Goal: Information Seeking & Learning: Learn about a topic

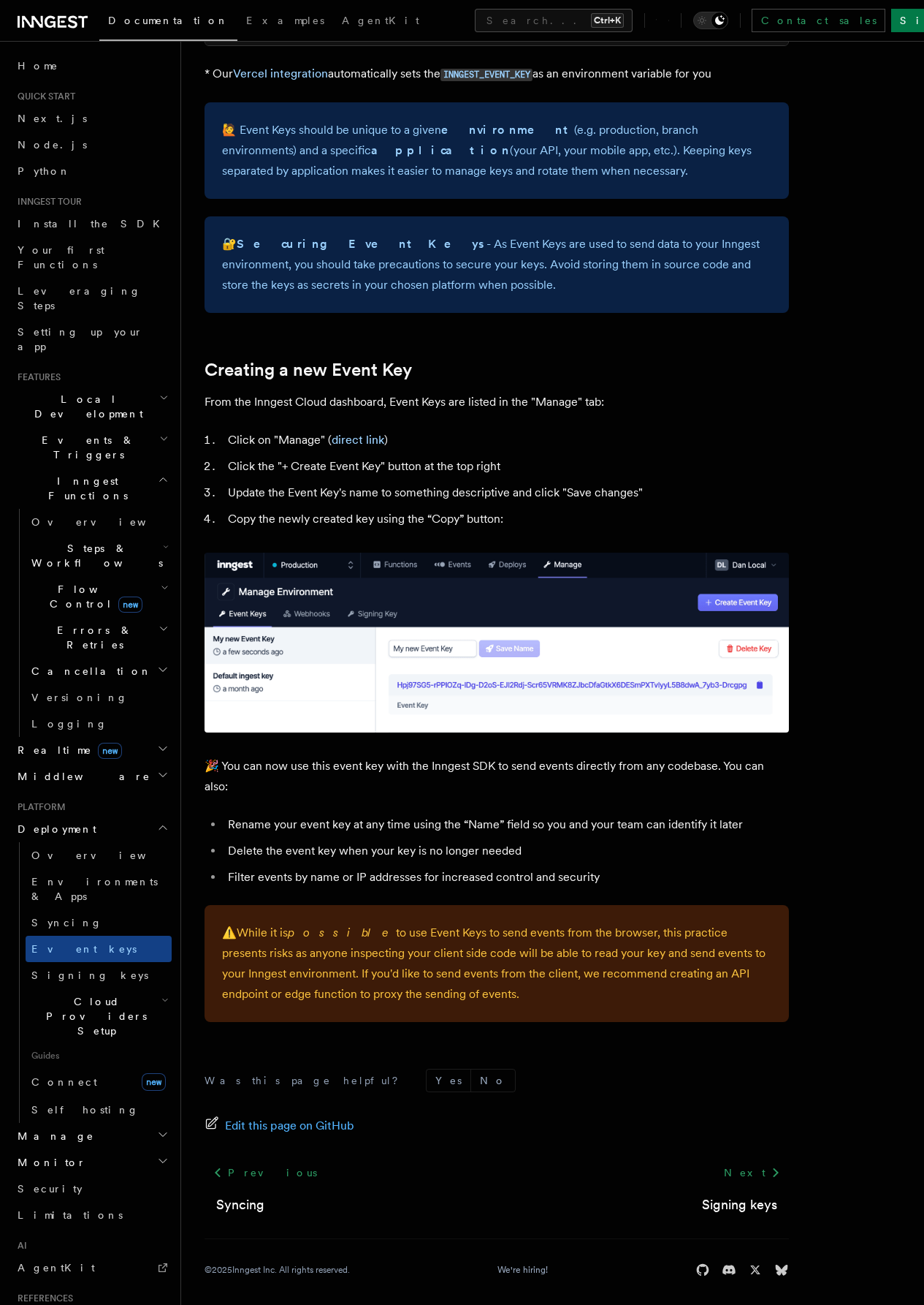
scroll to position [371, 0]
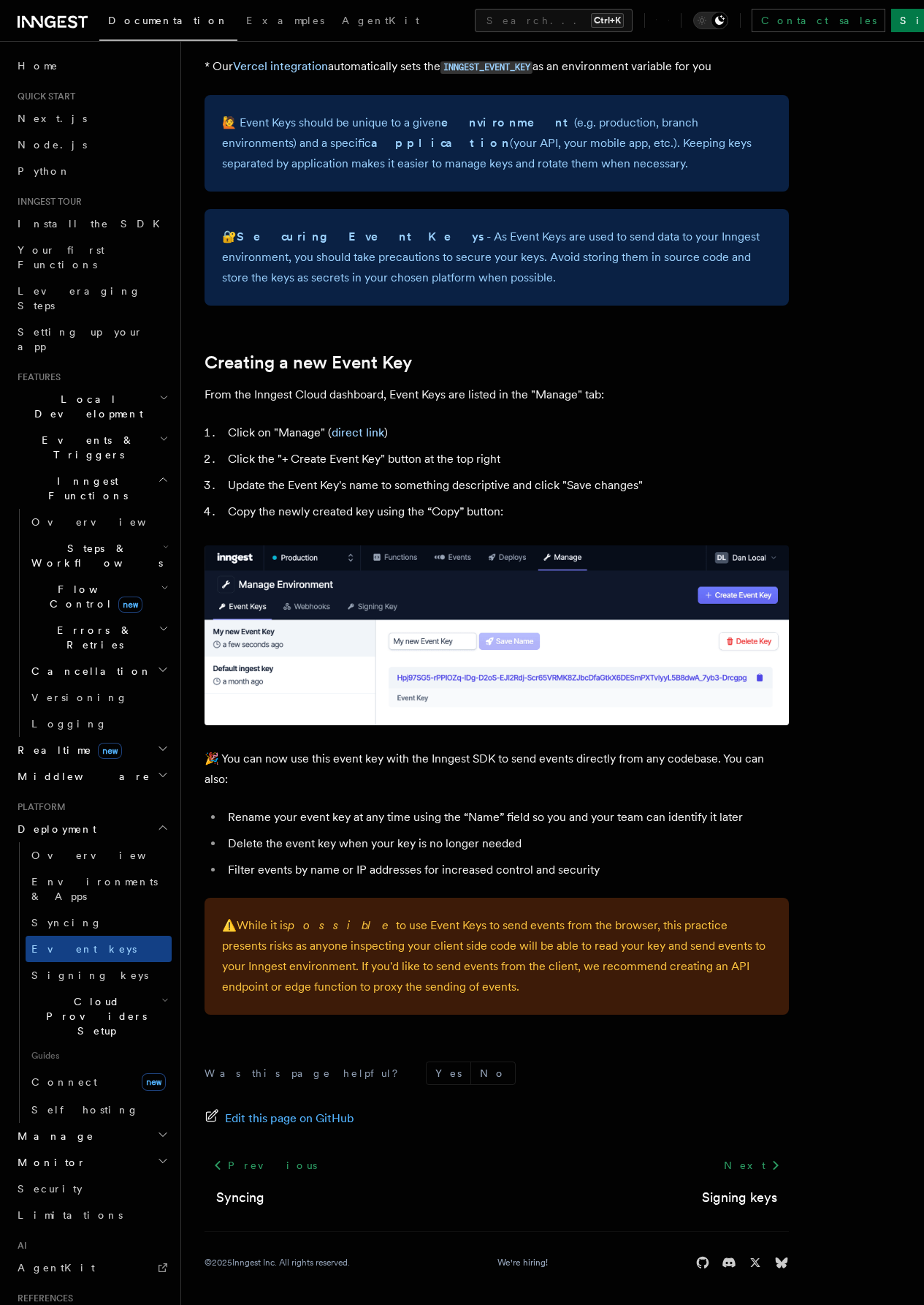
click at [76, 433] on span "Events & Triggers" at bounding box center [86, 447] width 148 height 29
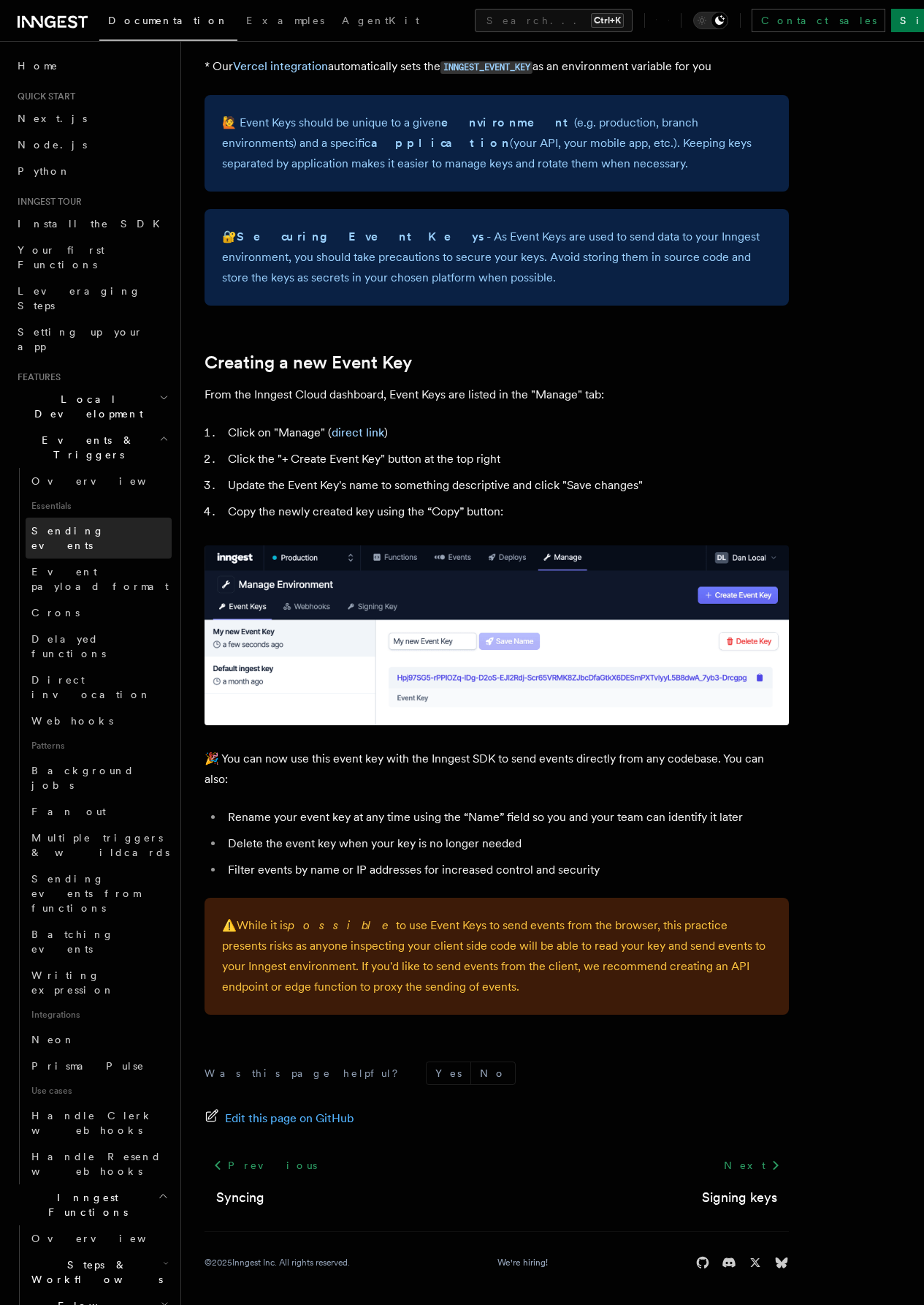
click at [87, 525] on span "Sending events" at bounding box center [67, 538] width 73 height 26
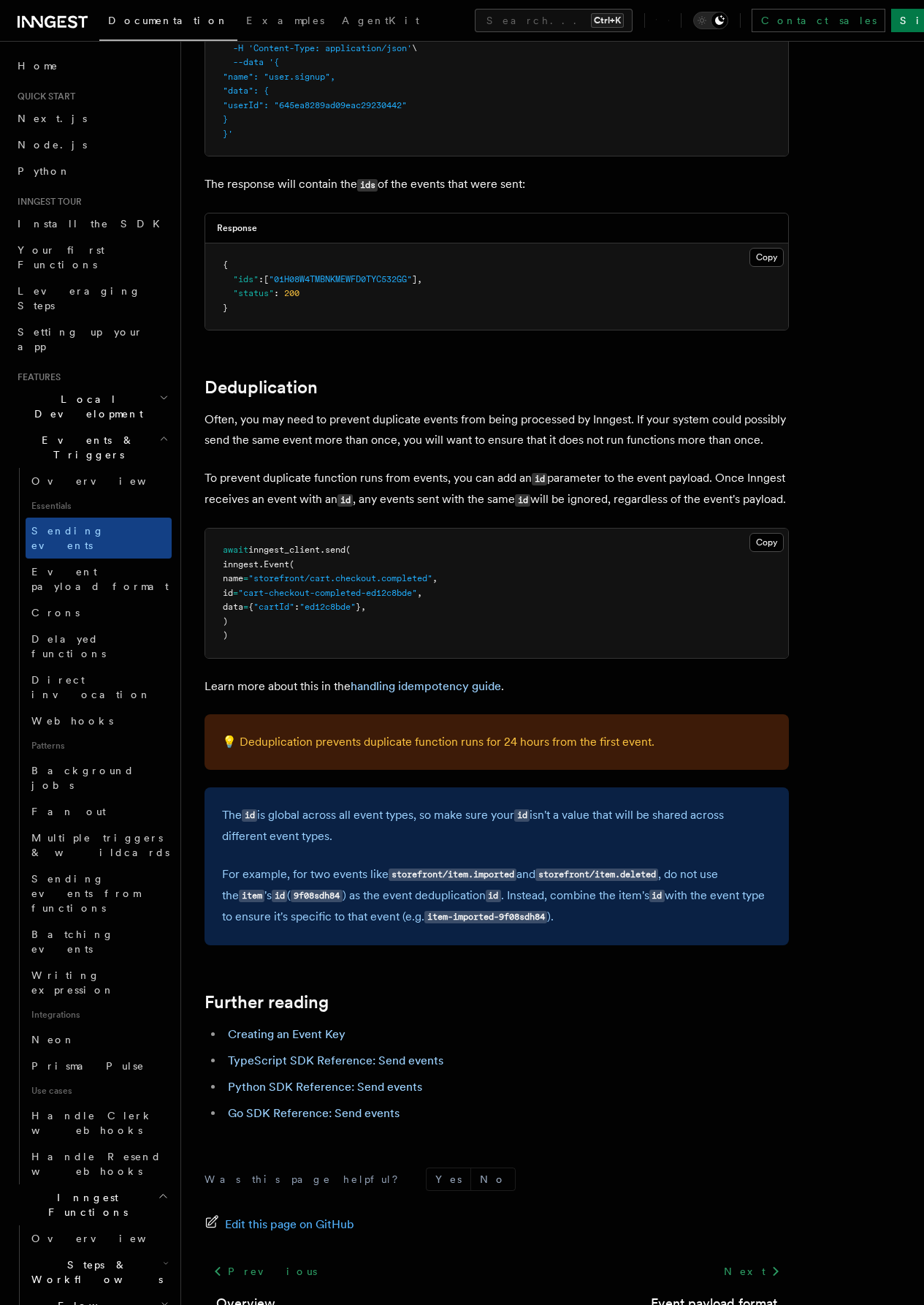
scroll to position [3289, 0]
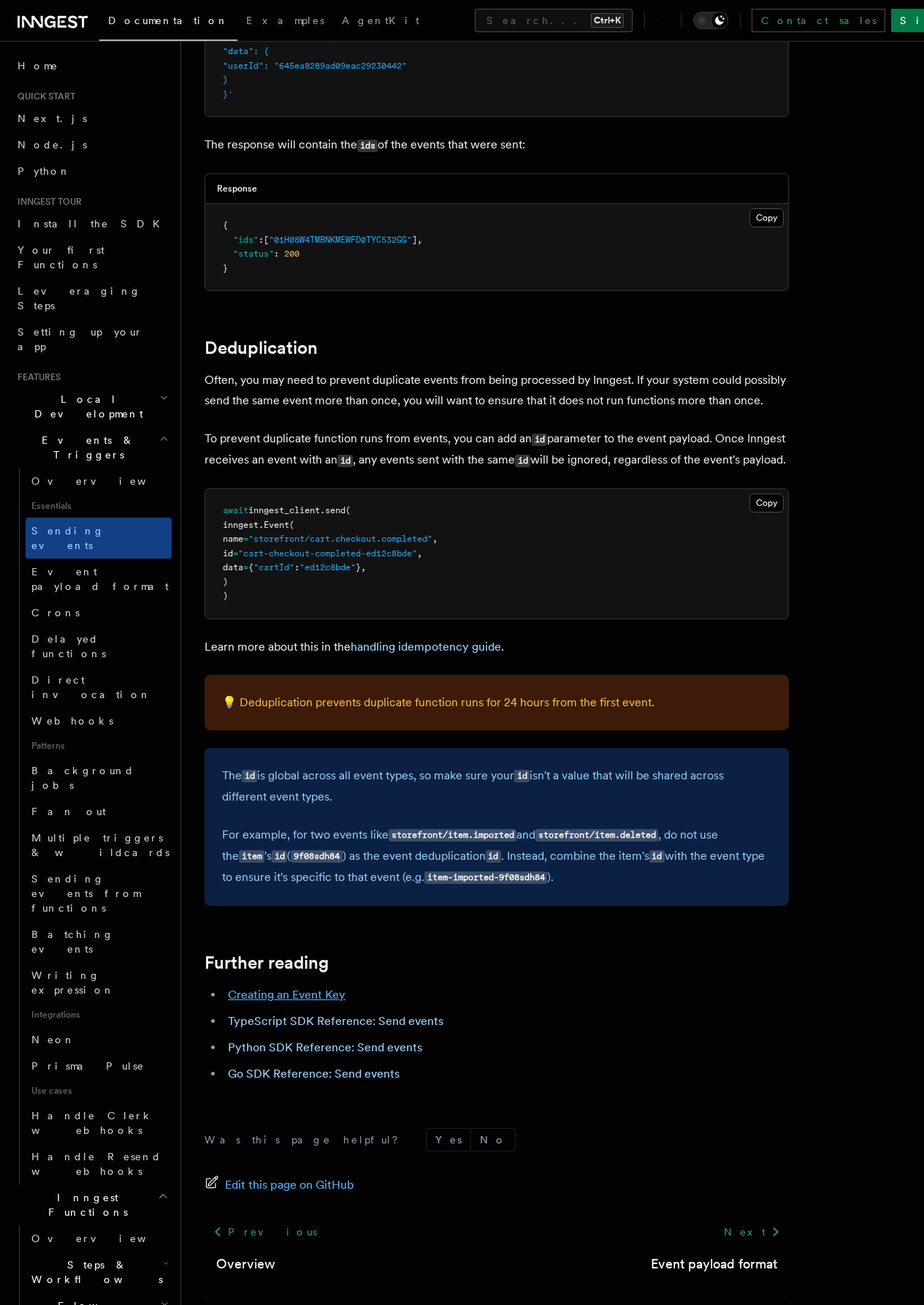
click at [318, 1002] on link "Creating an Event Key" at bounding box center [286, 994] width 118 height 14
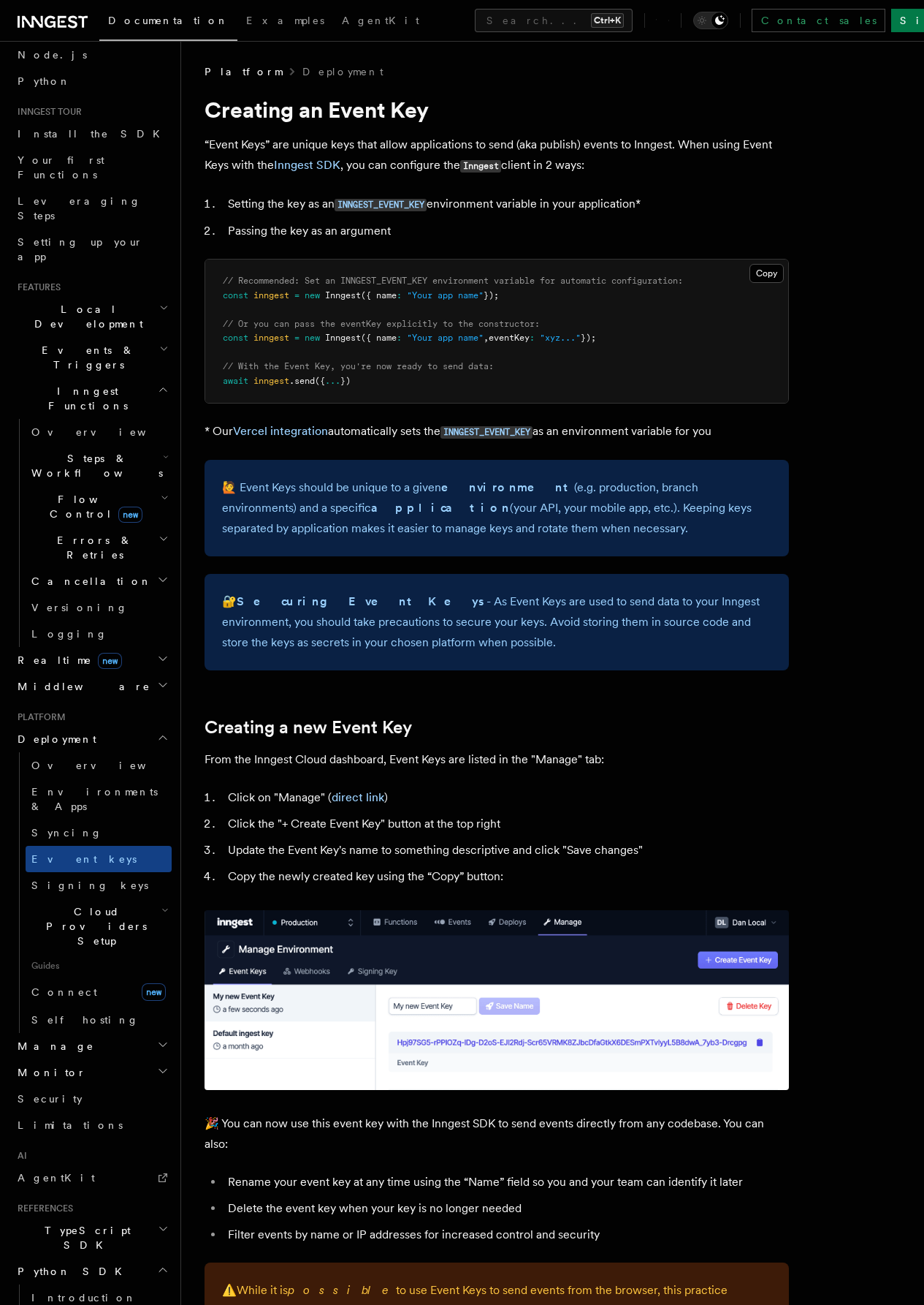
scroll to position [292, 0]
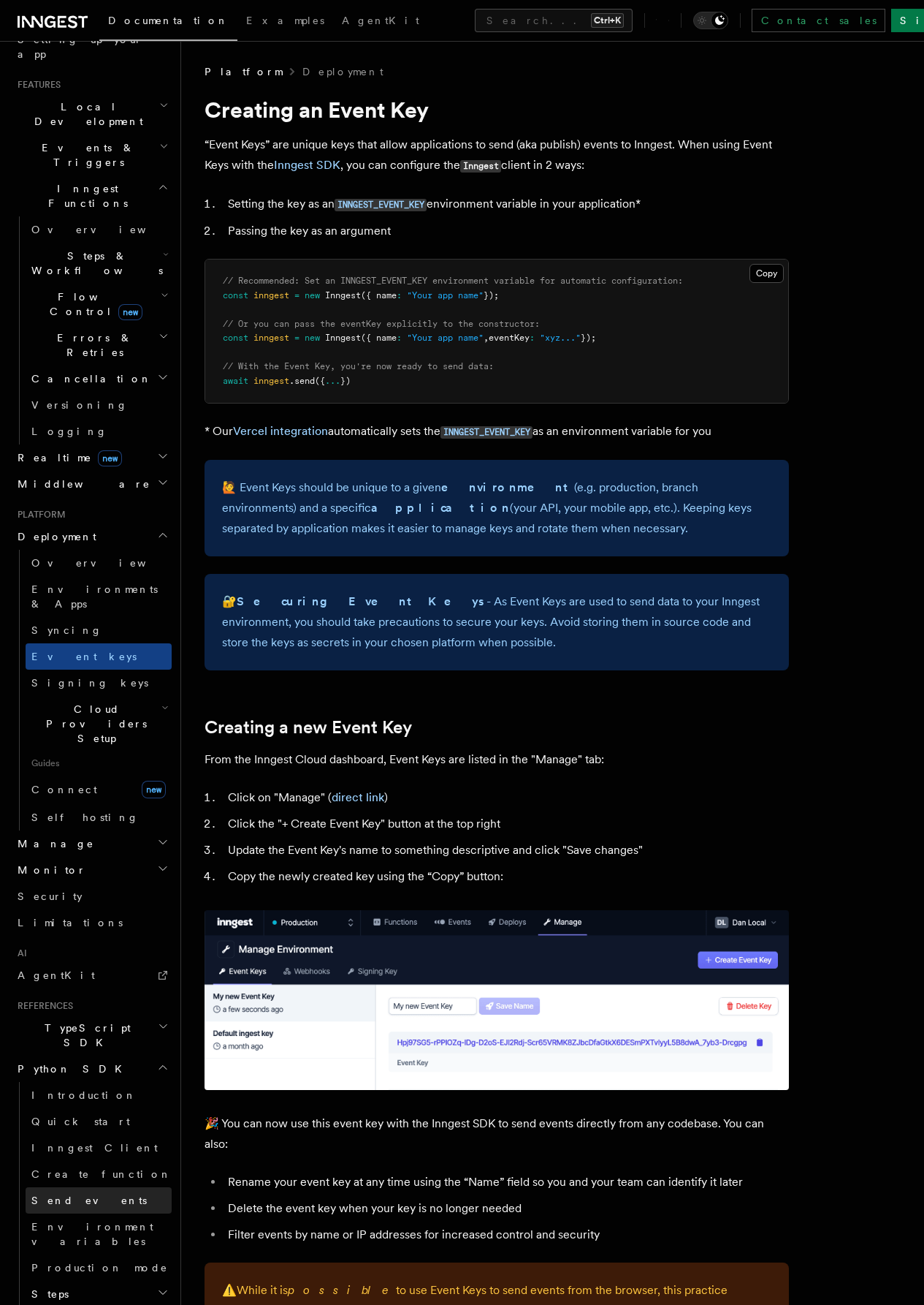
click at [87, 1194] on span "Send events" at bounding box center [88, 1200] width 115 height 12
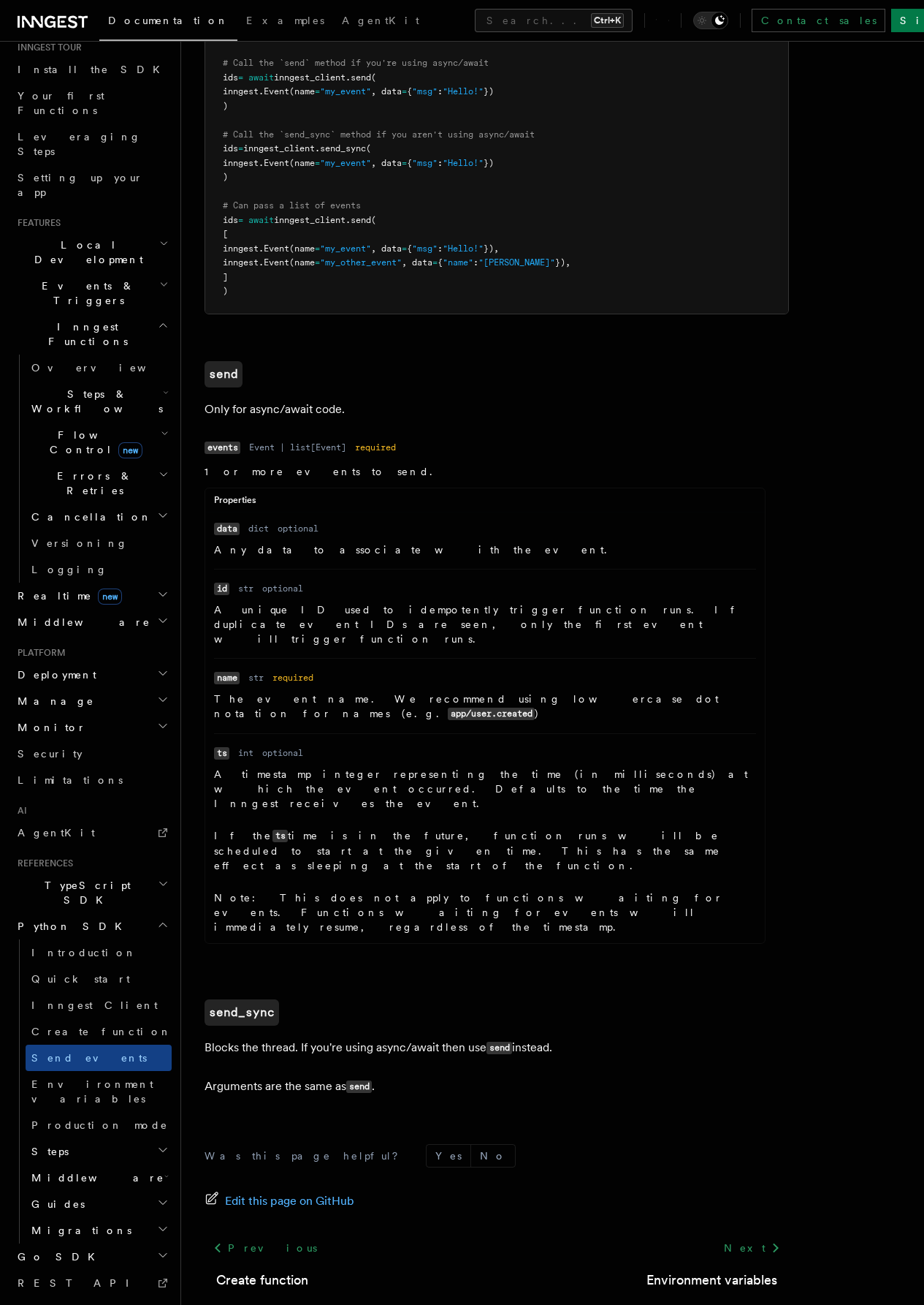
scroll to position [298, 0]
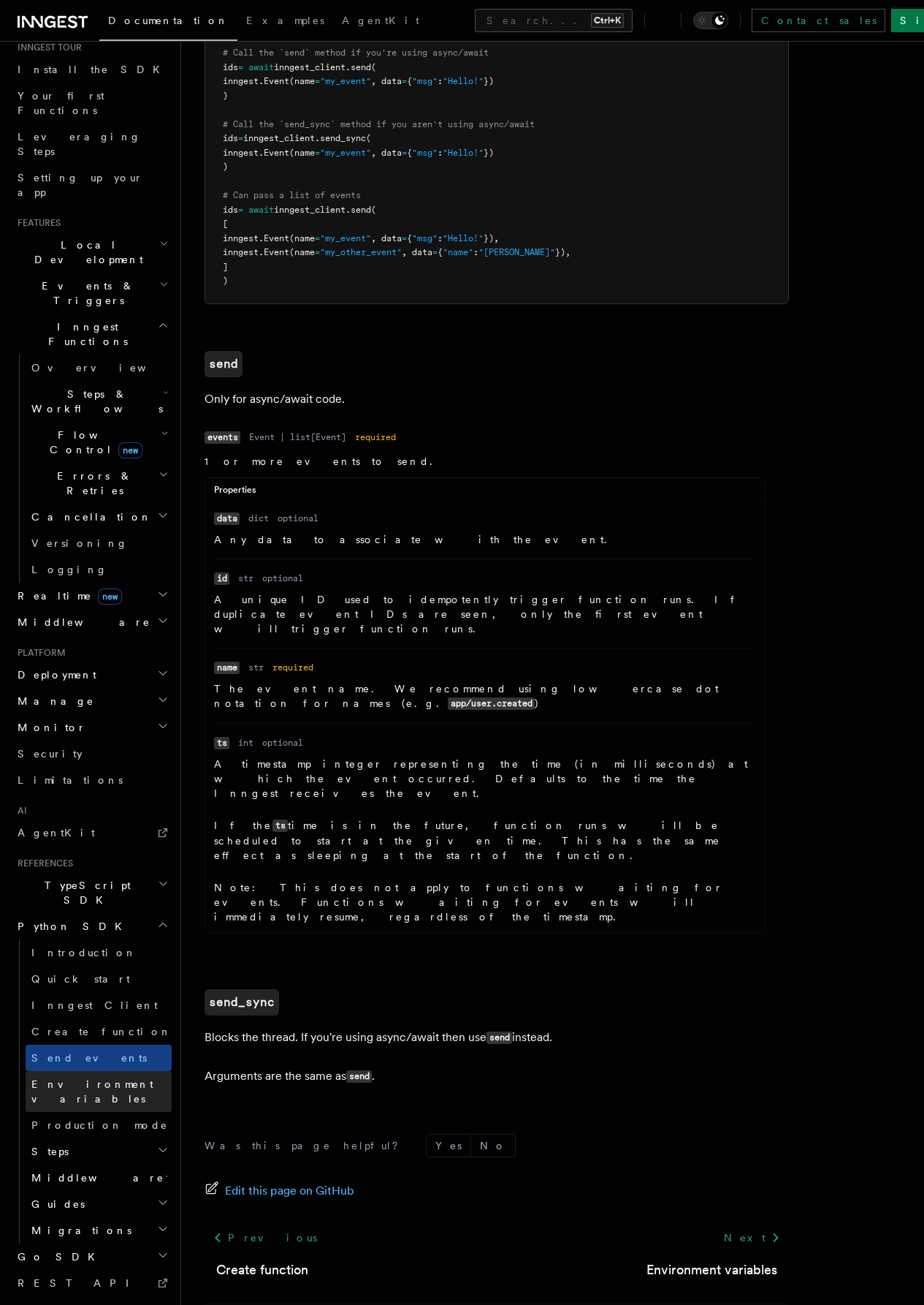
click at [95, 1071] on link "Environment variables" at bounding box center [98, 1091] width 146 height 41
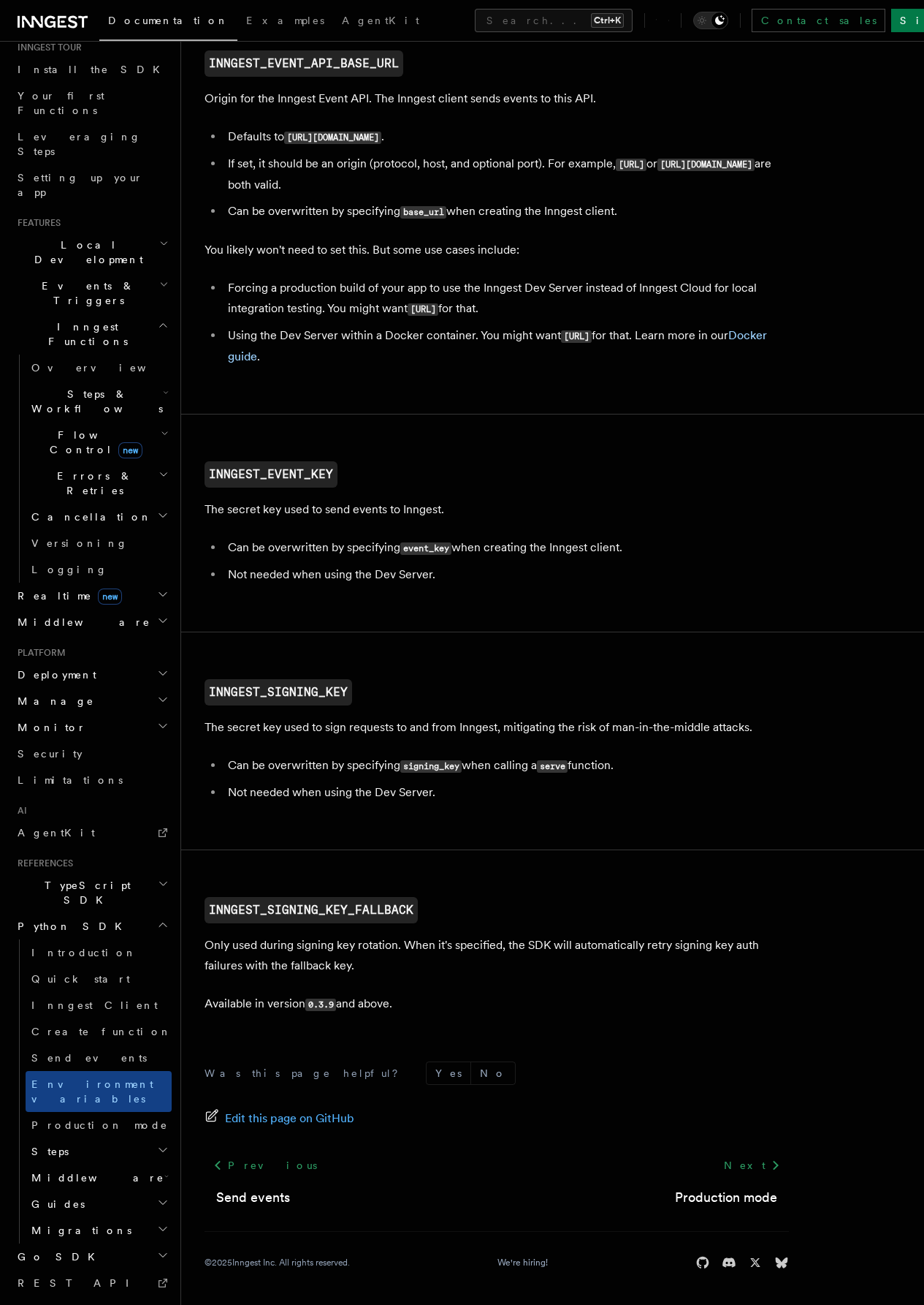
scroll to position [976, 0]
click at [75, 1052] on span "Send events" at bounding box center [88, 1058] width 115 height 12
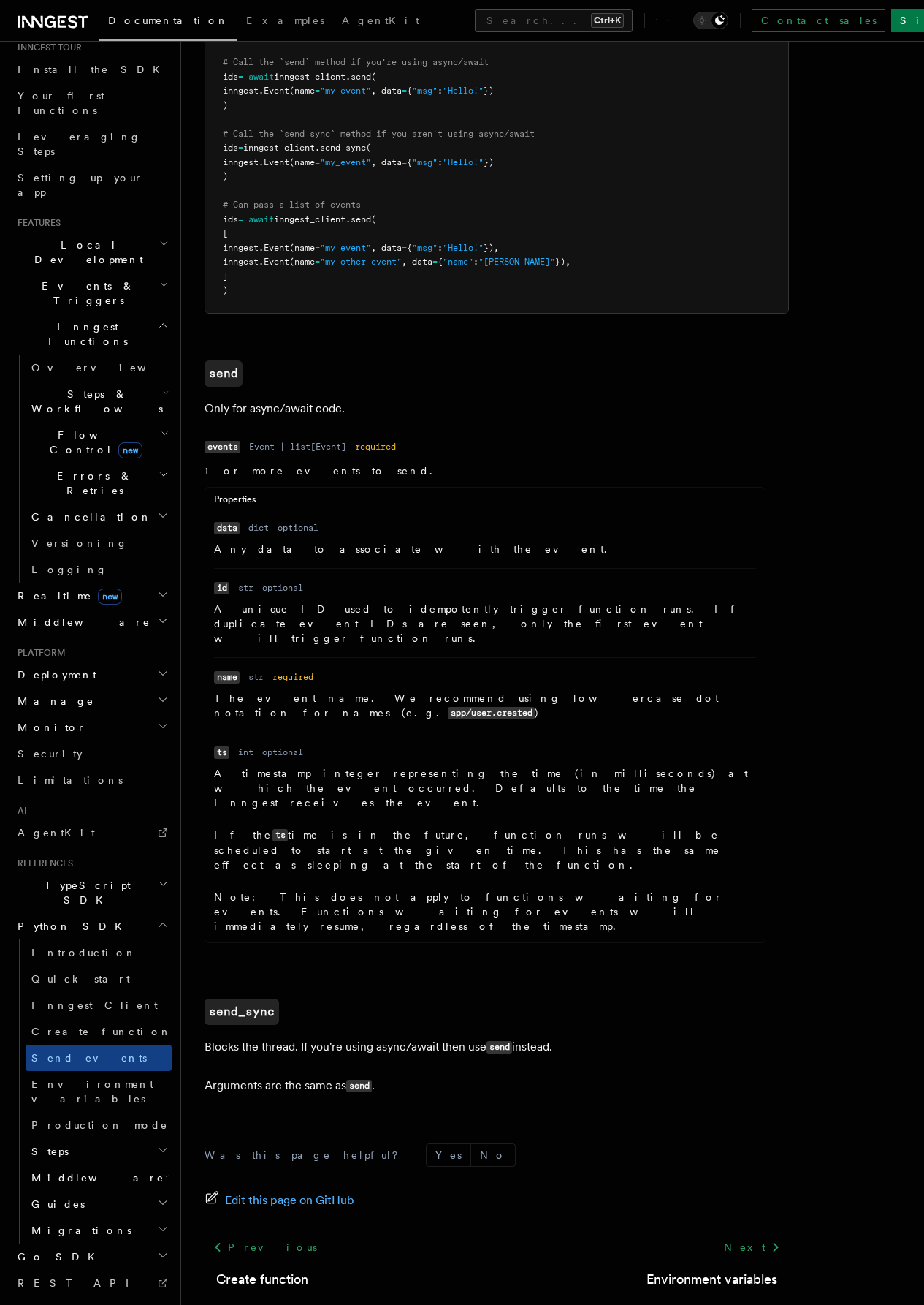
scroll to position [298, 0]
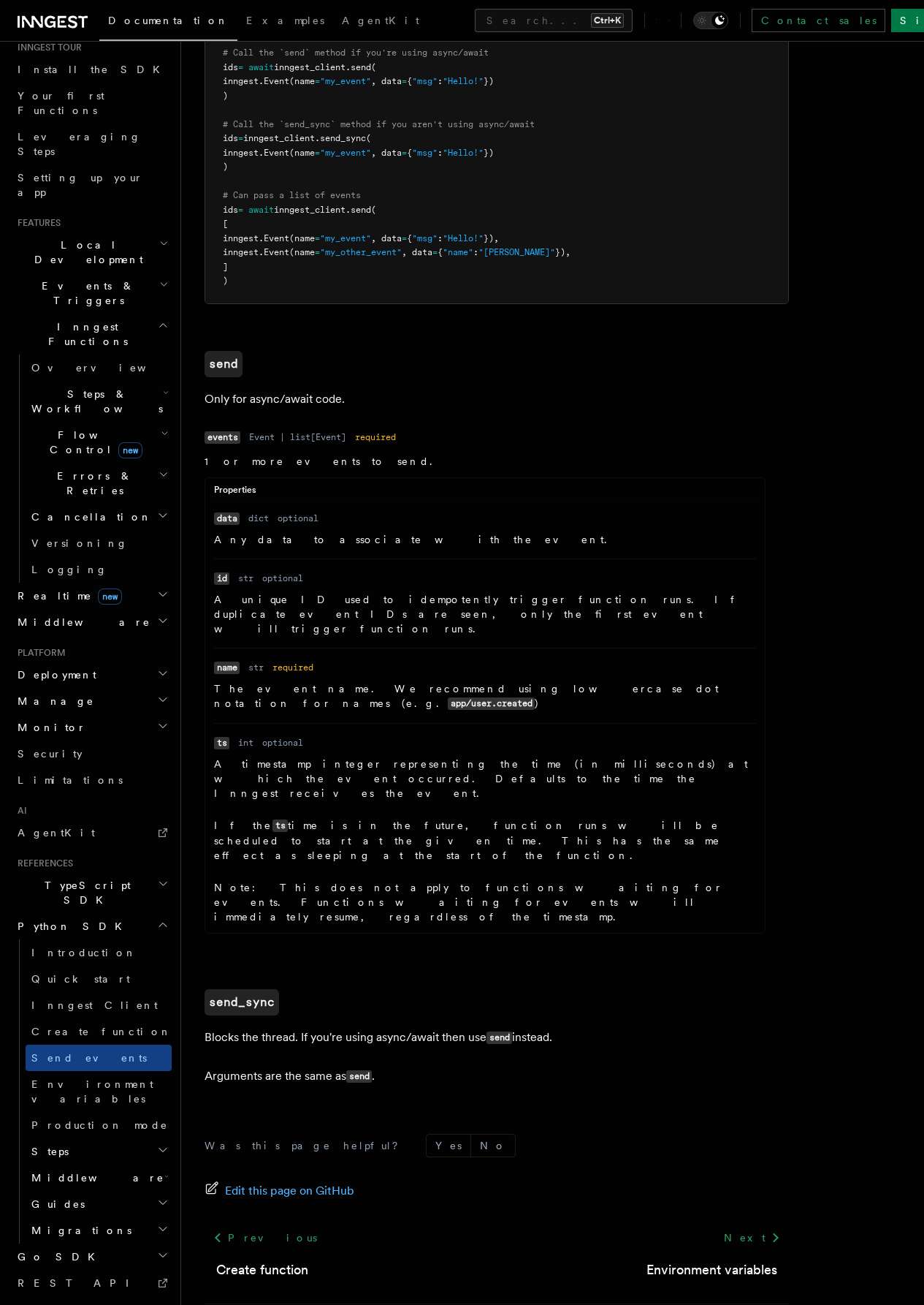
click at [68, 1171] on span "Middleware" at bounding box center [94, 1177] width 139 height 14
click at [70, 1171] on span "Middleware" at bounding box center [94, 1177] width 139 height 14
click at [86, 1138] on h2 "Steps" at bounding box center [98, 1150] width 146 height 26
click at [87, 1138] on h2 "Steps" at bounding box center [98, 1150] width 146 height 26
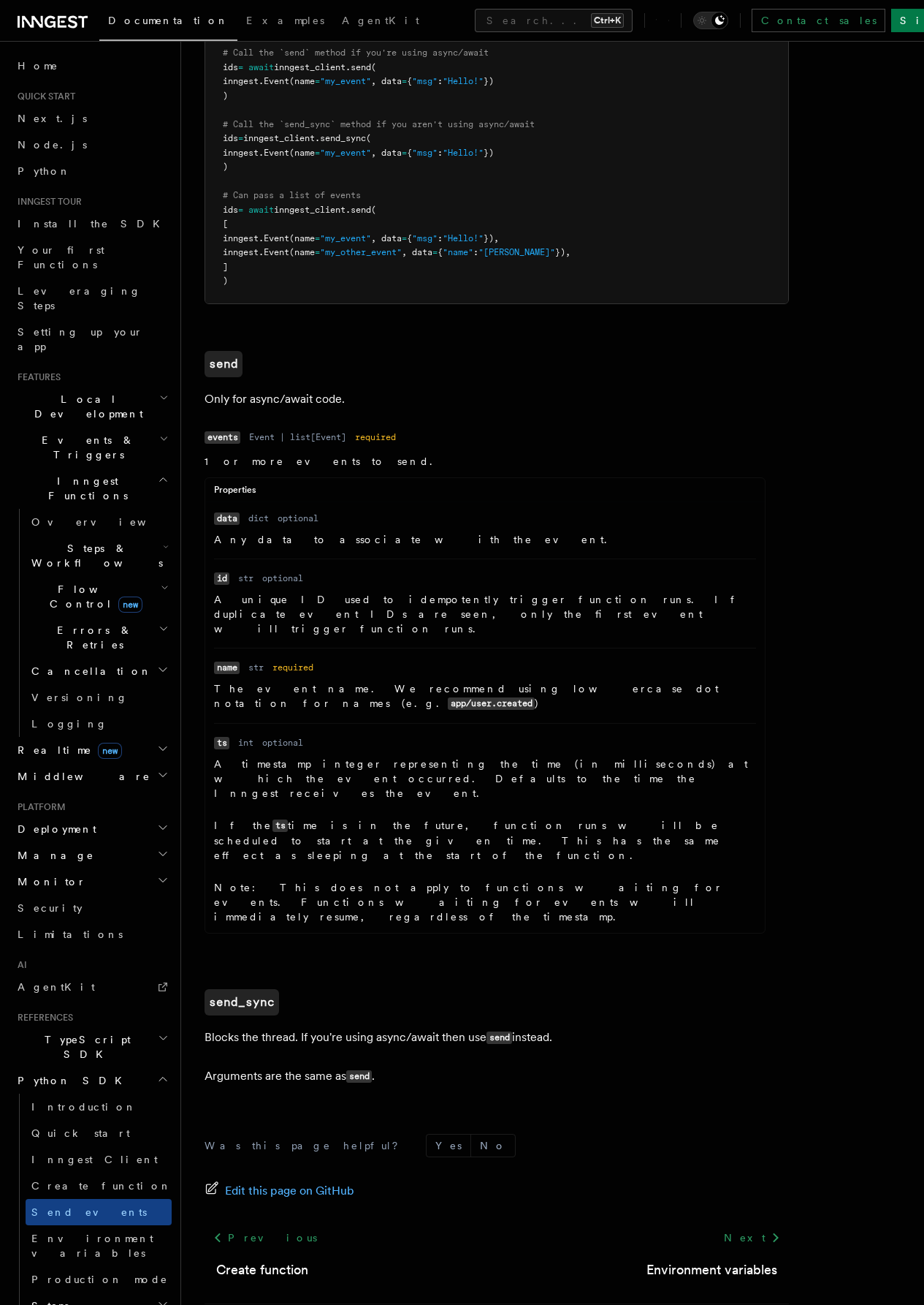
click at [92, 581] on span "Flow Control new" at bounding box center [92, 596] width 135 height 29
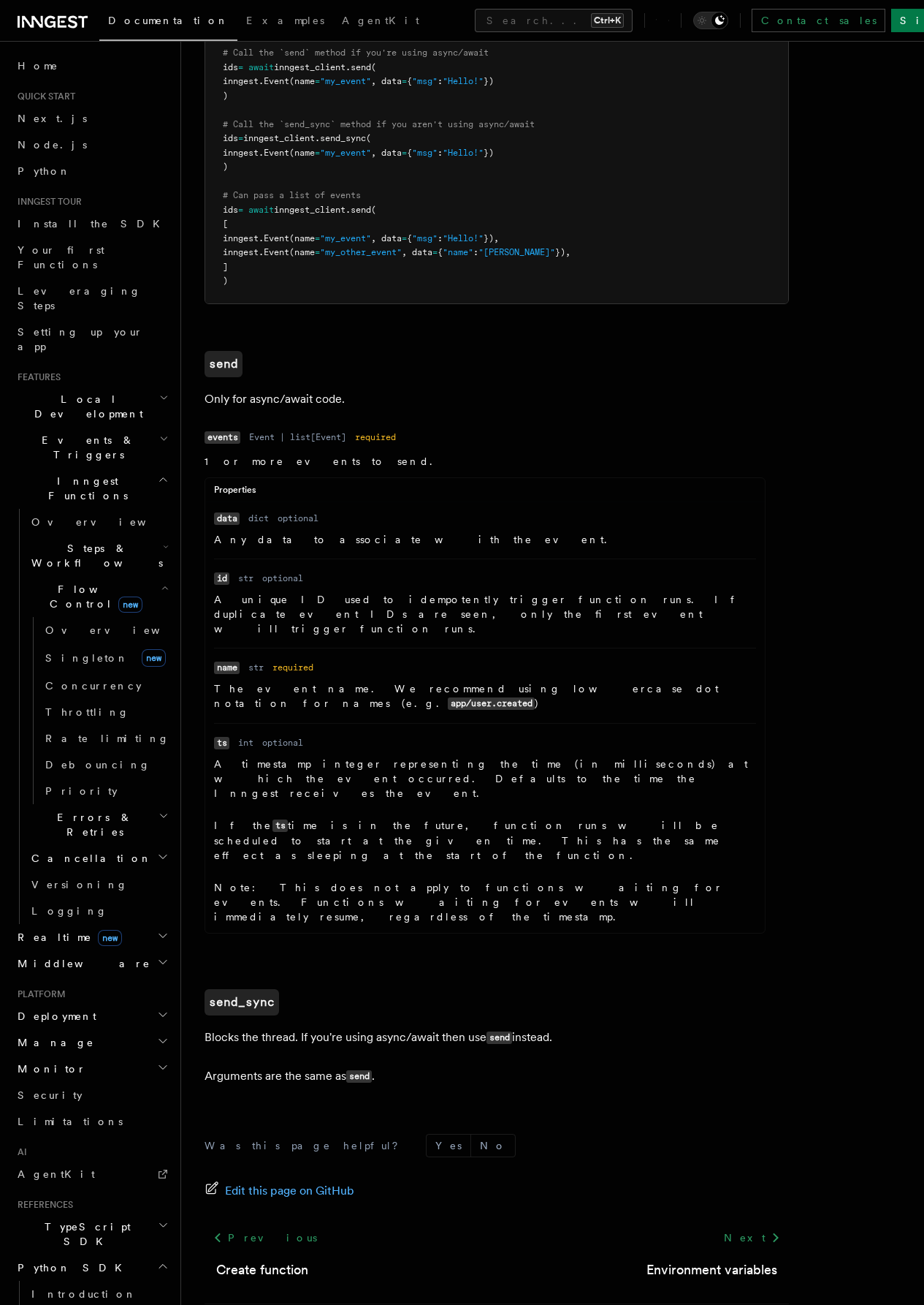
click at [81, 581] on span "Flow Control new" at bounding box center [92, 596] width 135 height 29
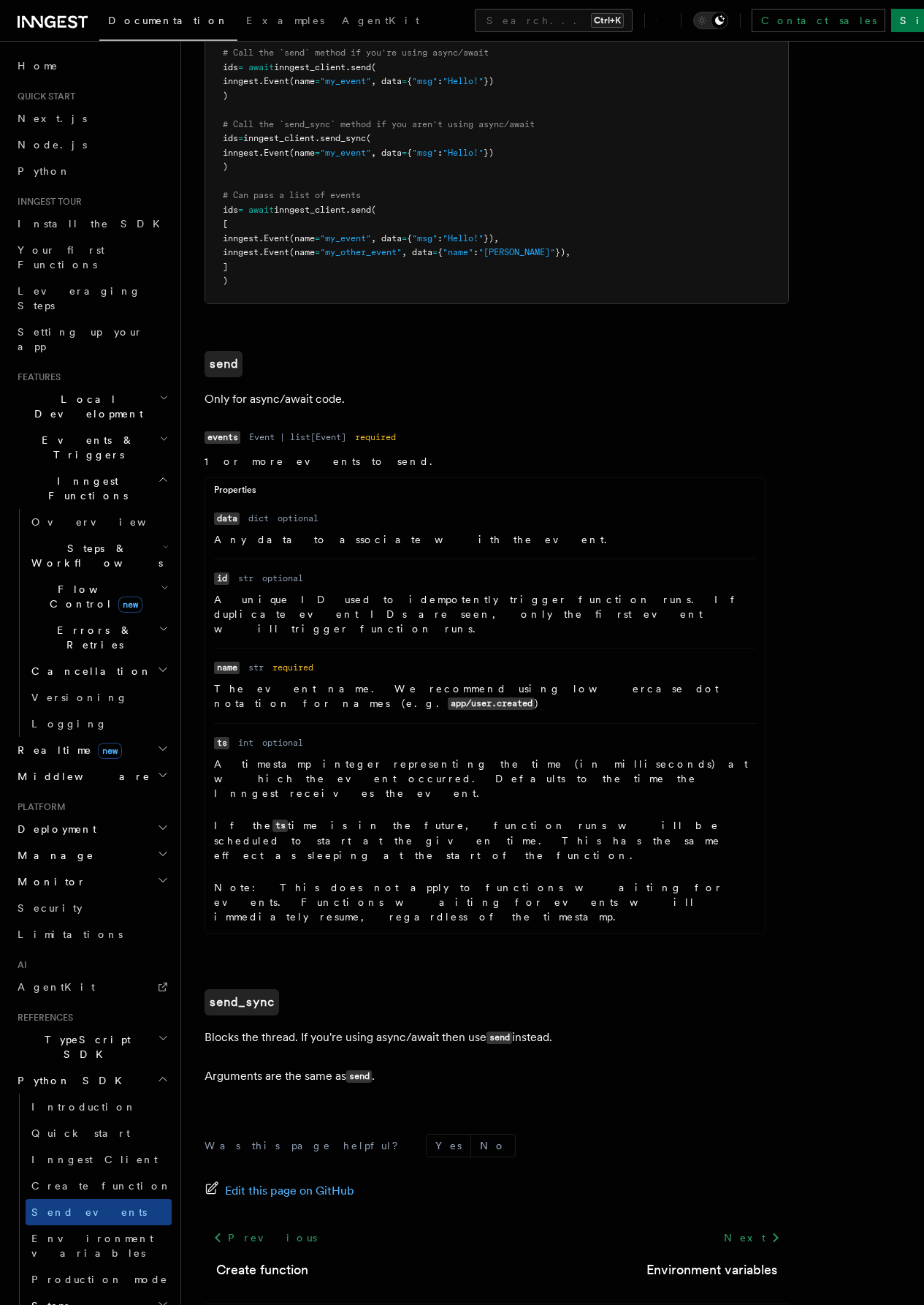
click at [90, 623] on span "Errors & Retries" at bounding box center [92, 637] width 133 height 29
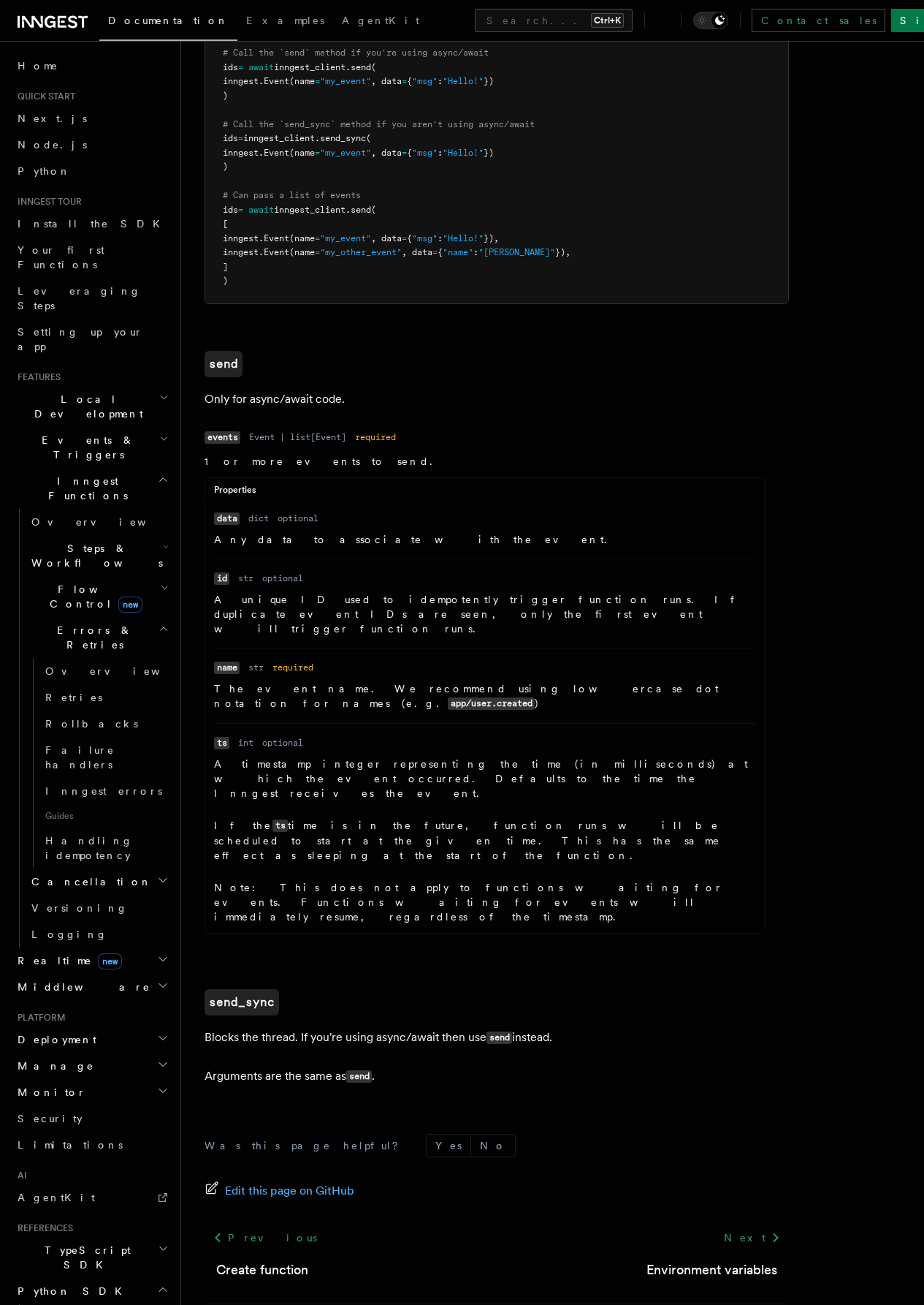
click at [91, 623] on span "Errors & Retries" at bounding box center [92, 637] width 133 height 29
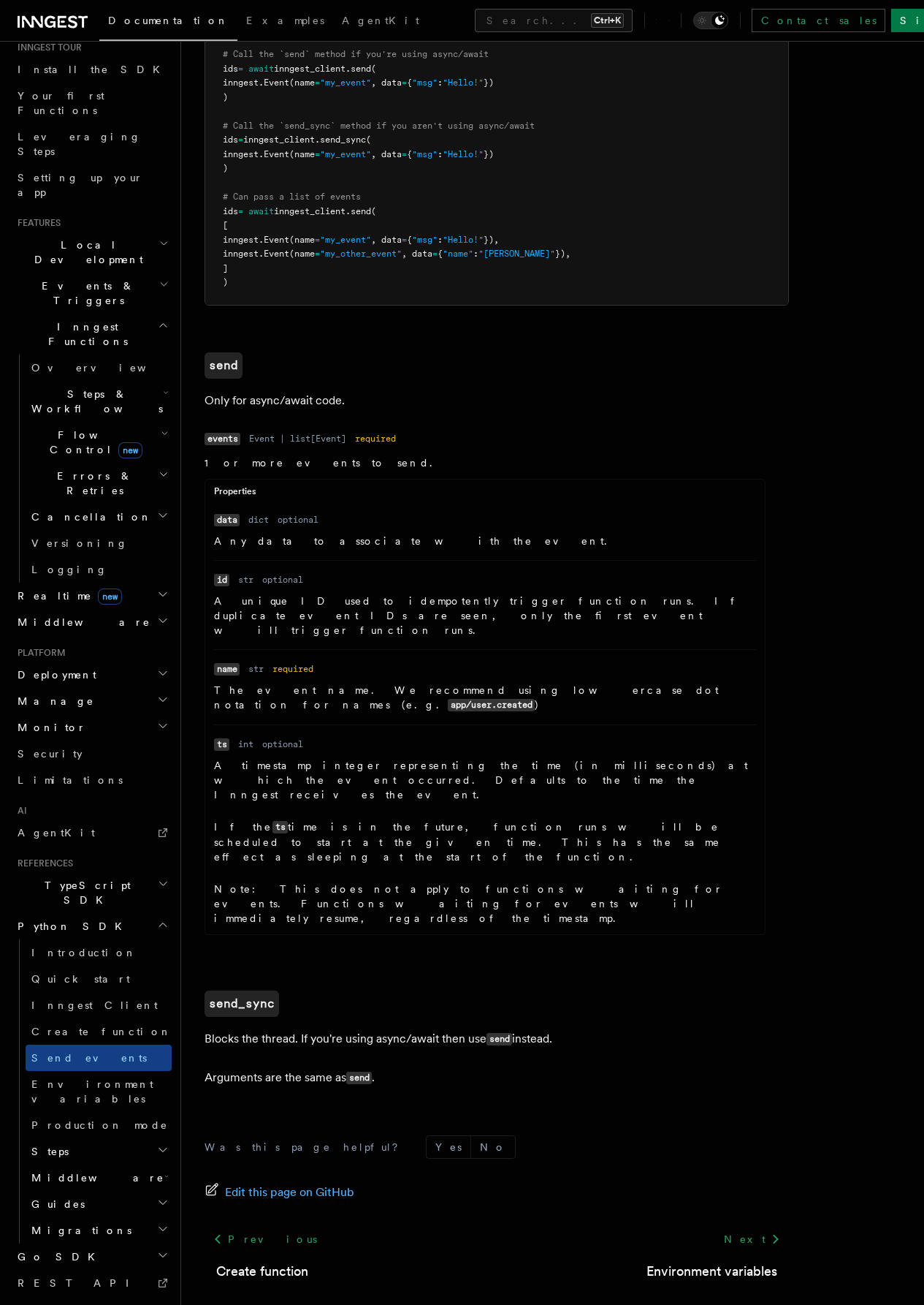
scroll to position [298, 0]
click at [63, 819] on link "AgentKit" at bounding box center [92, 832] width 160 height 26
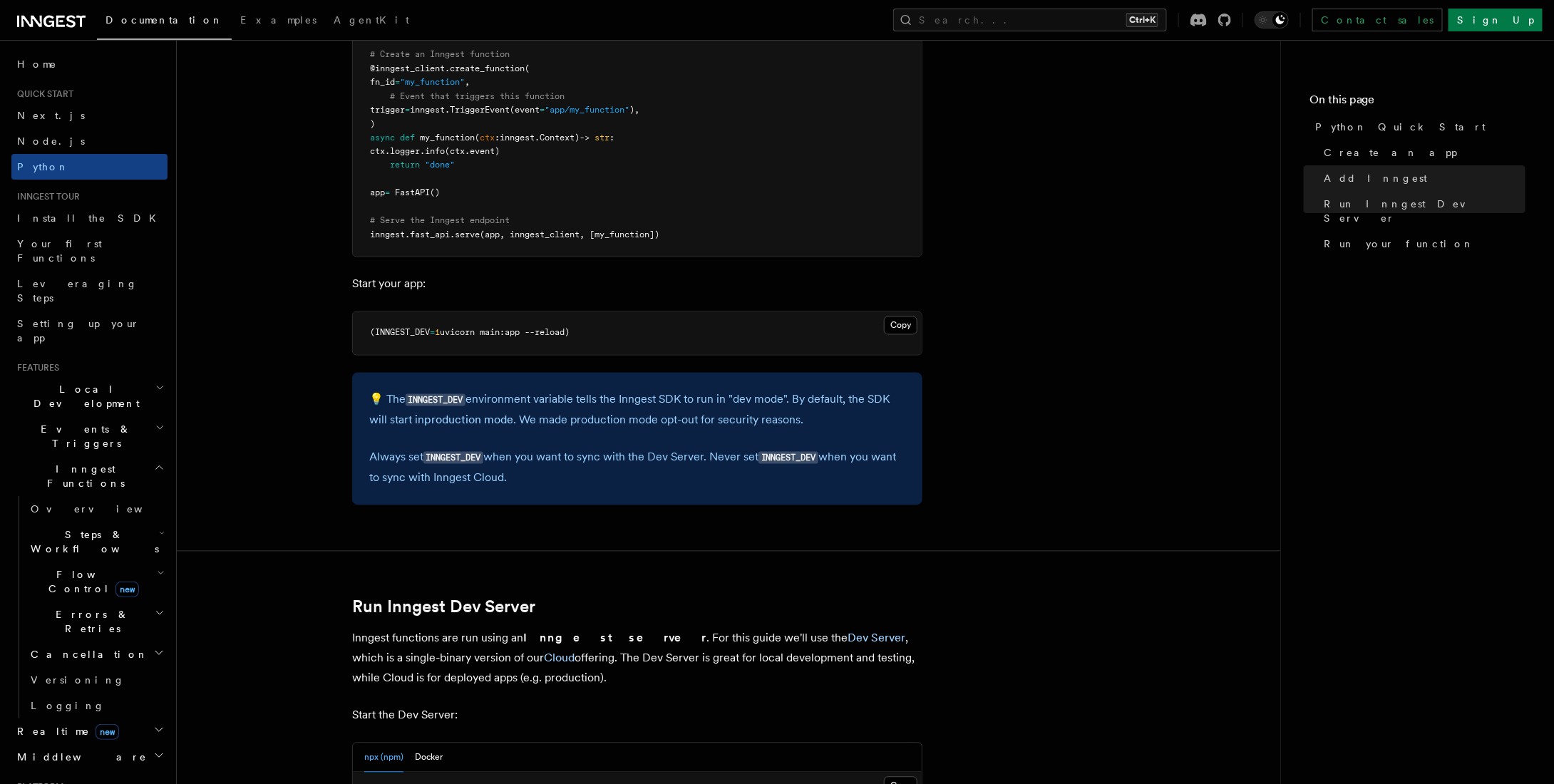
scroll to position [1425, 0]
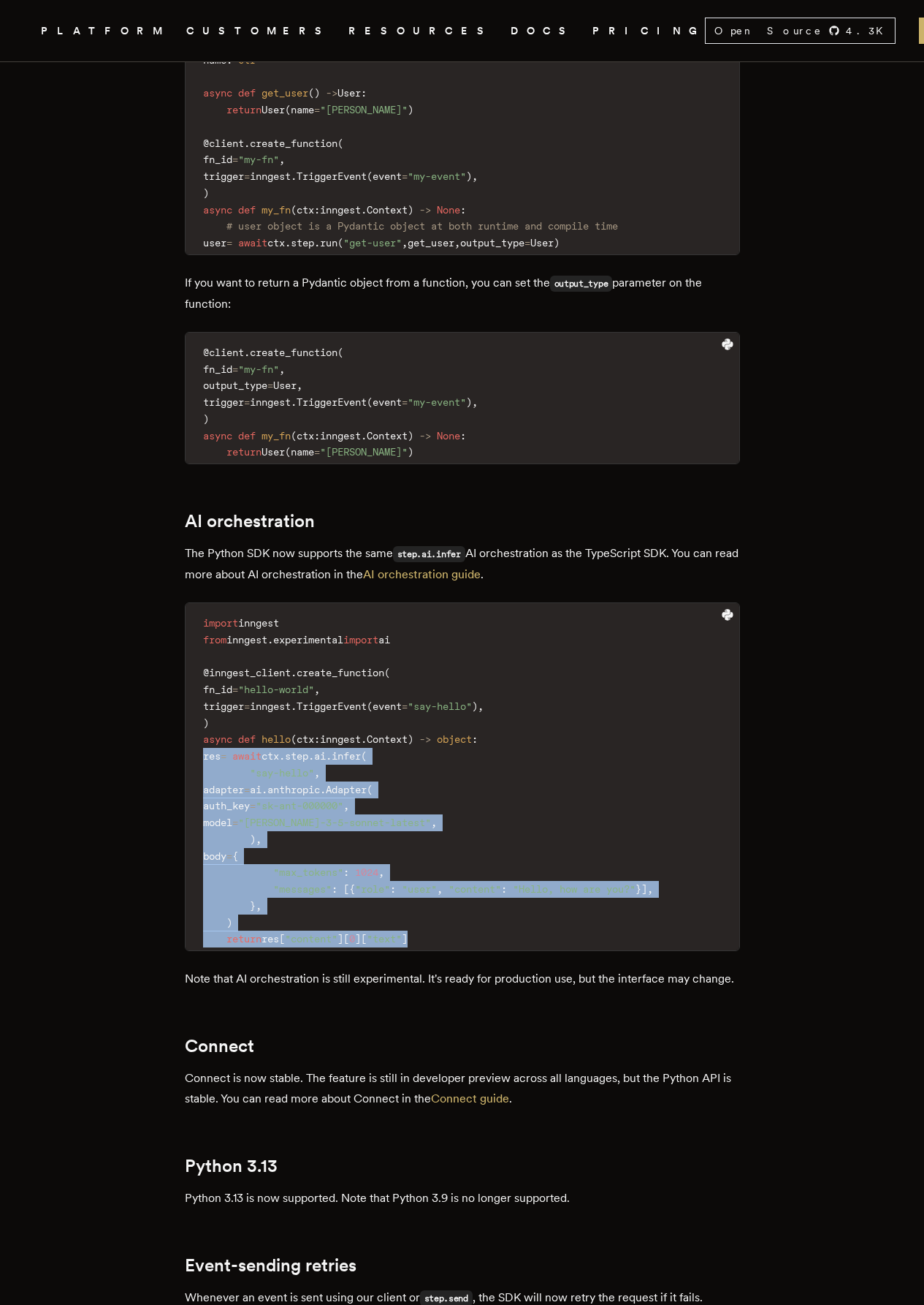
drag, startPoint x: 453, startPoint y: 974, endPoint x: 182, endPoint y: 791, distance: 327.0
click at [182, 791] on main "Python SDK v0.5: AI, Pydantic, and more The latest version of the Inngest Pytho…" at bounding box center [463, 476] width 585 height 3103
copy code "res = await ctx . step . ai . infer ( "say-hello" , adapter = ai . anthropic . …"
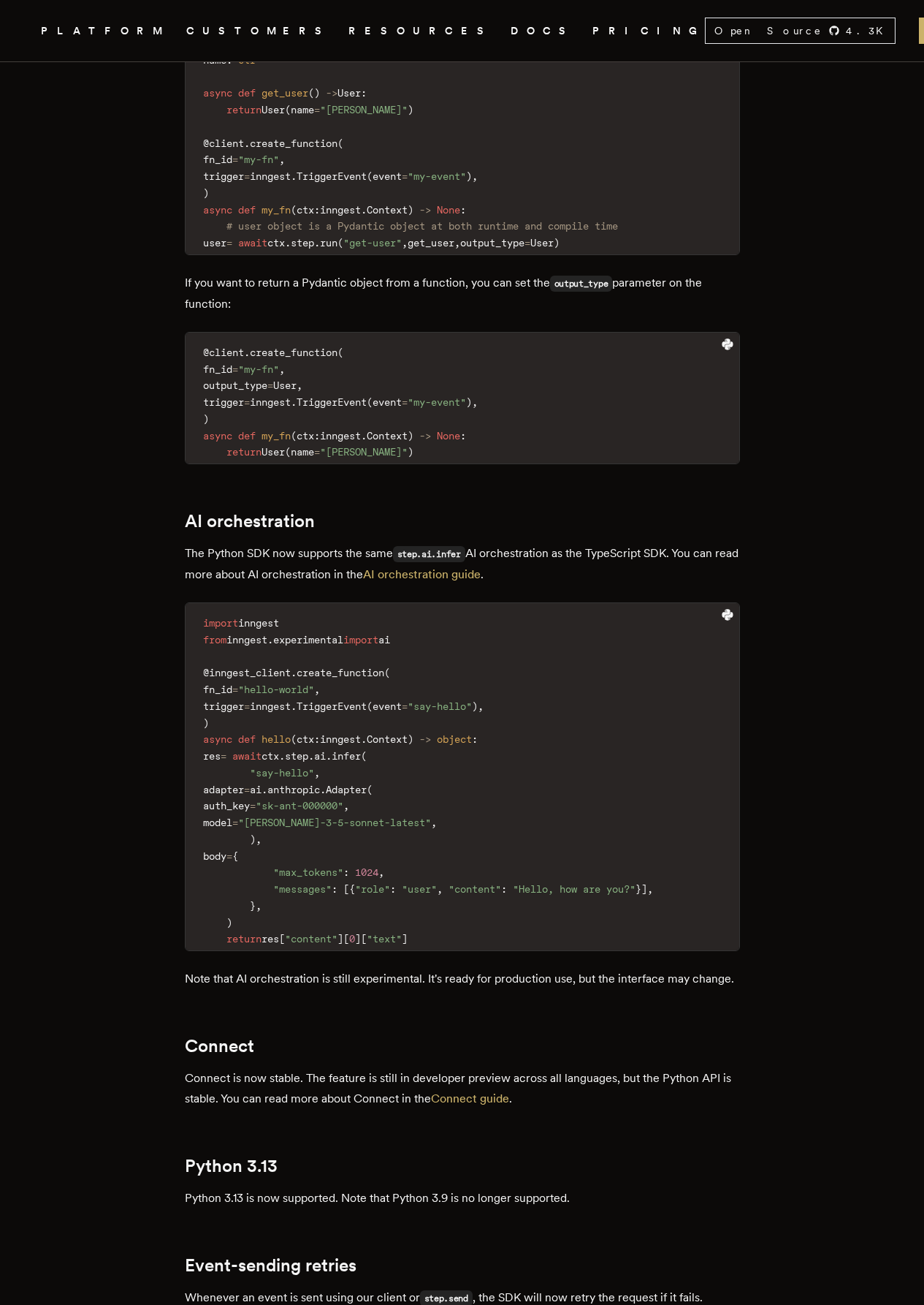
click at [471, 718] on code "import inngest from inngest . experimental import ai @inngest_client . create_f…" at bounding box center [462, 781] width 554 height 339
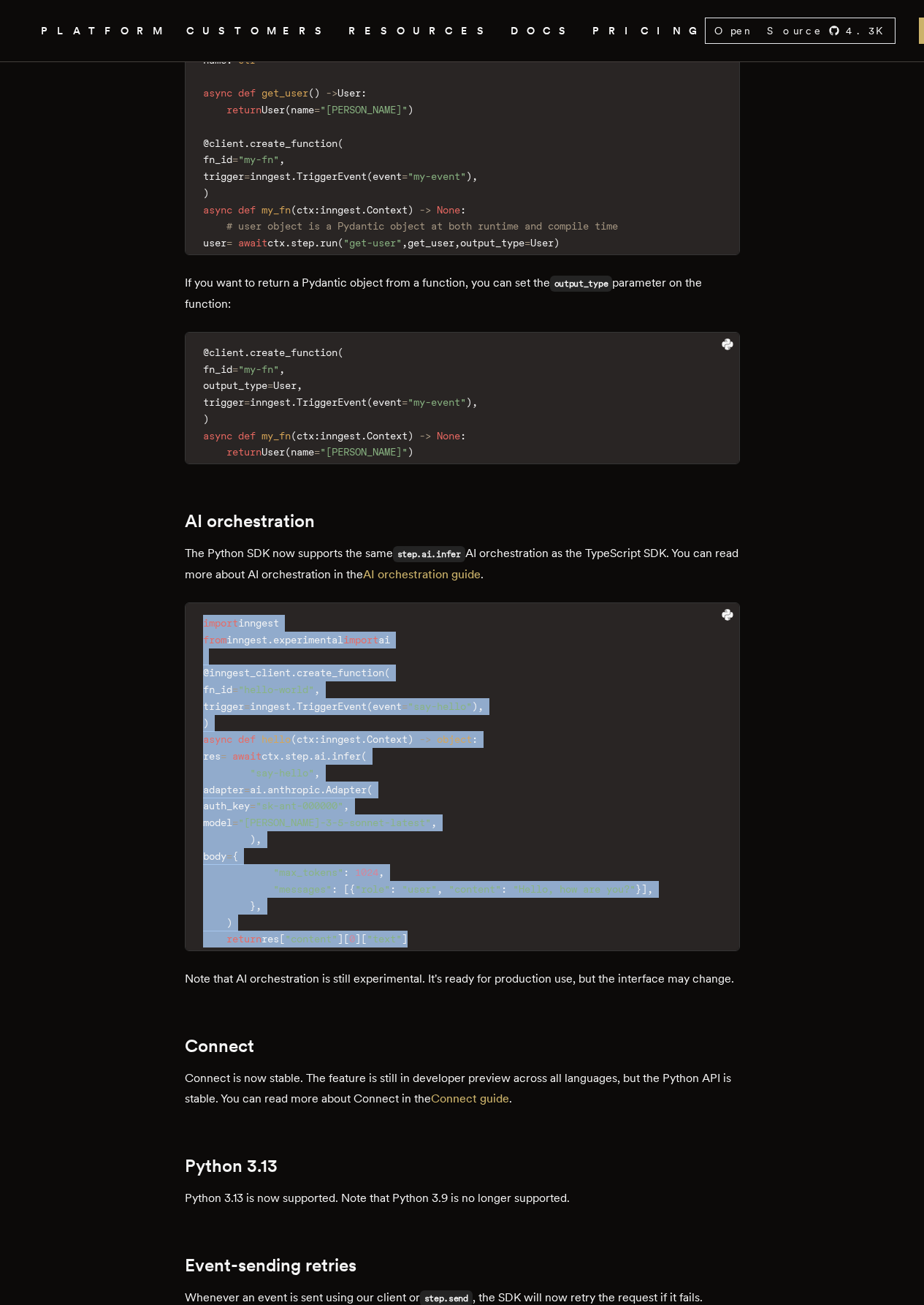
drag, startPoint x: 480, startPoint y: 981, endPoint x: 196, endPoint y: 650, distance: 436.1
click at [196, 650] on pre "import inngest from inngest . experimental import ai @inngest_client . create_f…" at bounding box center [462, 776] width 554 height 347
copy code "import inngest from inngest . experimental import ai @inngest_client . create_f…"
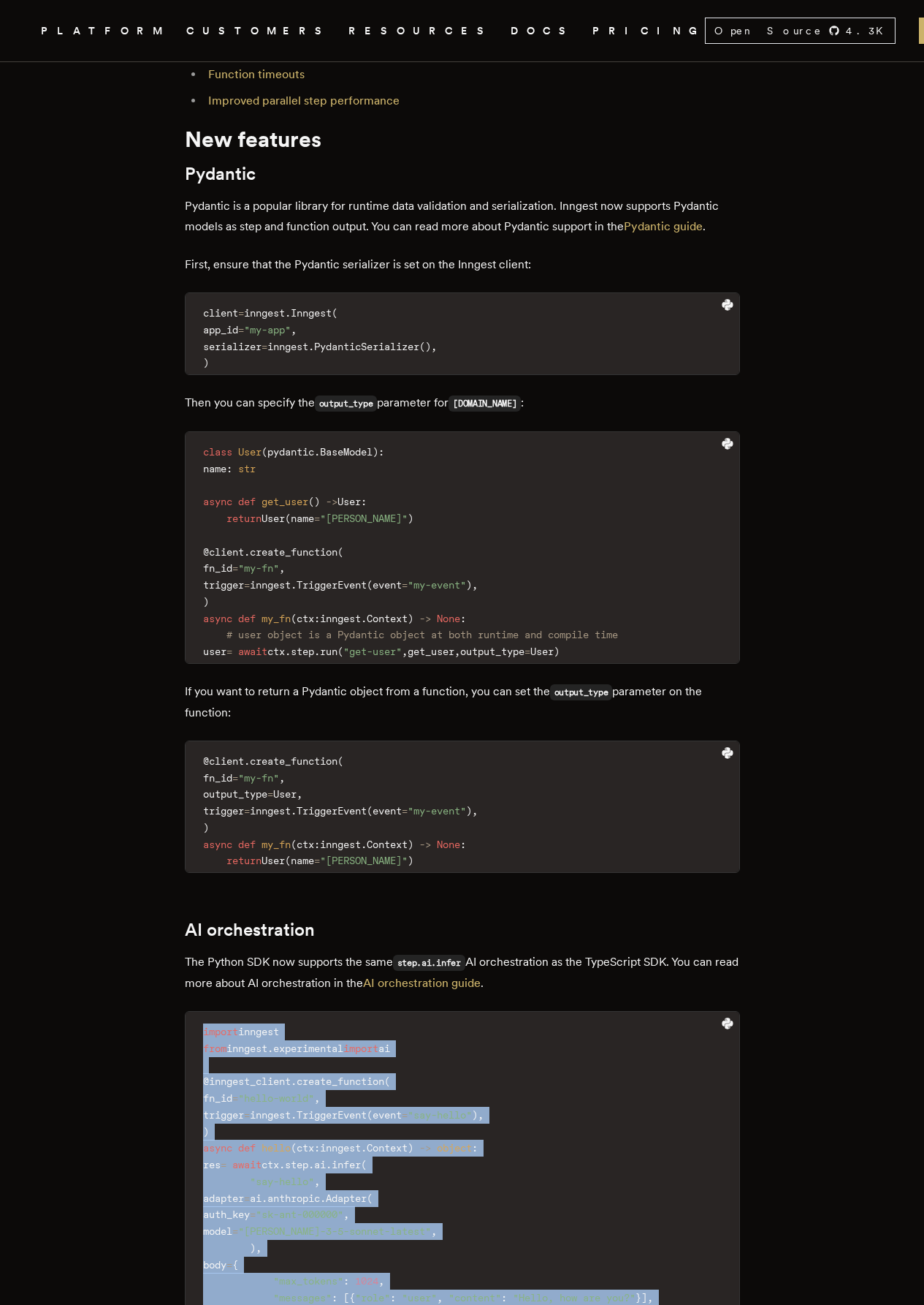
scroll to position [731, 0]
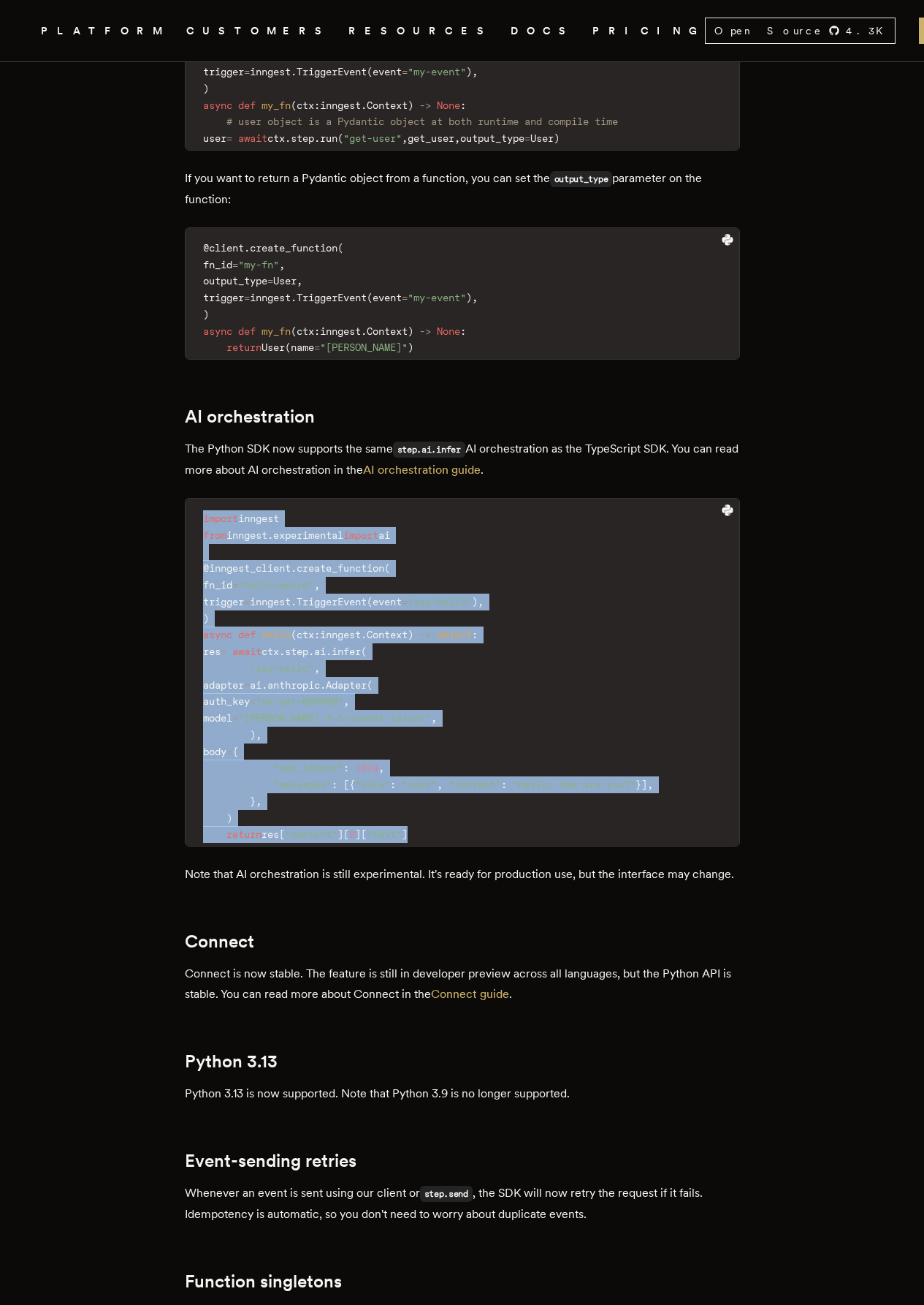
click at [518, 650] on code "import inngest from inngest . experimental import ai @inngest_client . create_f…" at bounding box center [462, 676] width 554 height 339
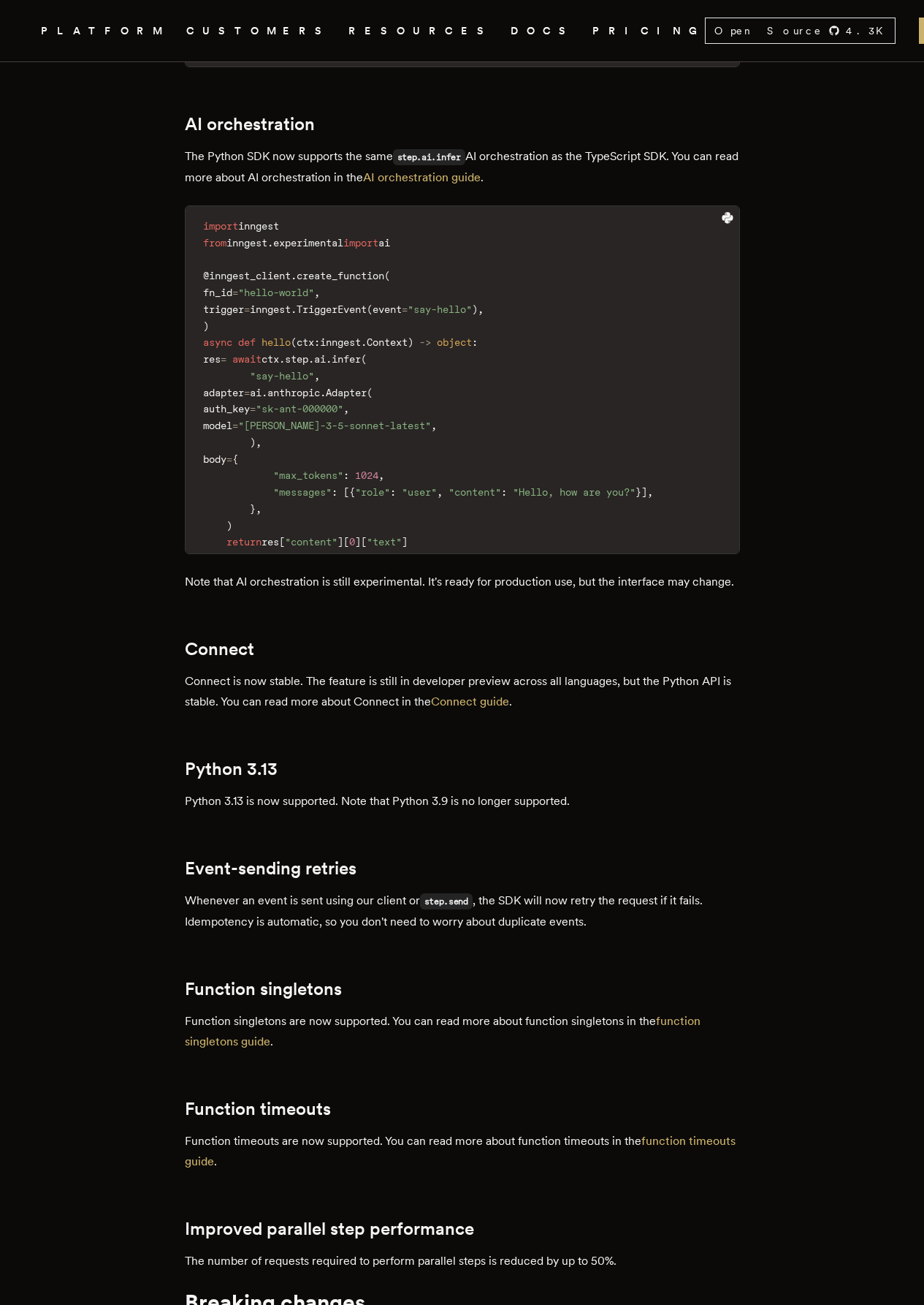
drag, startPoint x: 685, startPoint y: 697, endPoint x: 678, endPoint y: 687, distance: 12.2
click at [686, 697] on div "We are thrilled to announce the release of the Inngest Python SDK v0.5. This re…" at bounding box center [462, 194] width 555 height 2305
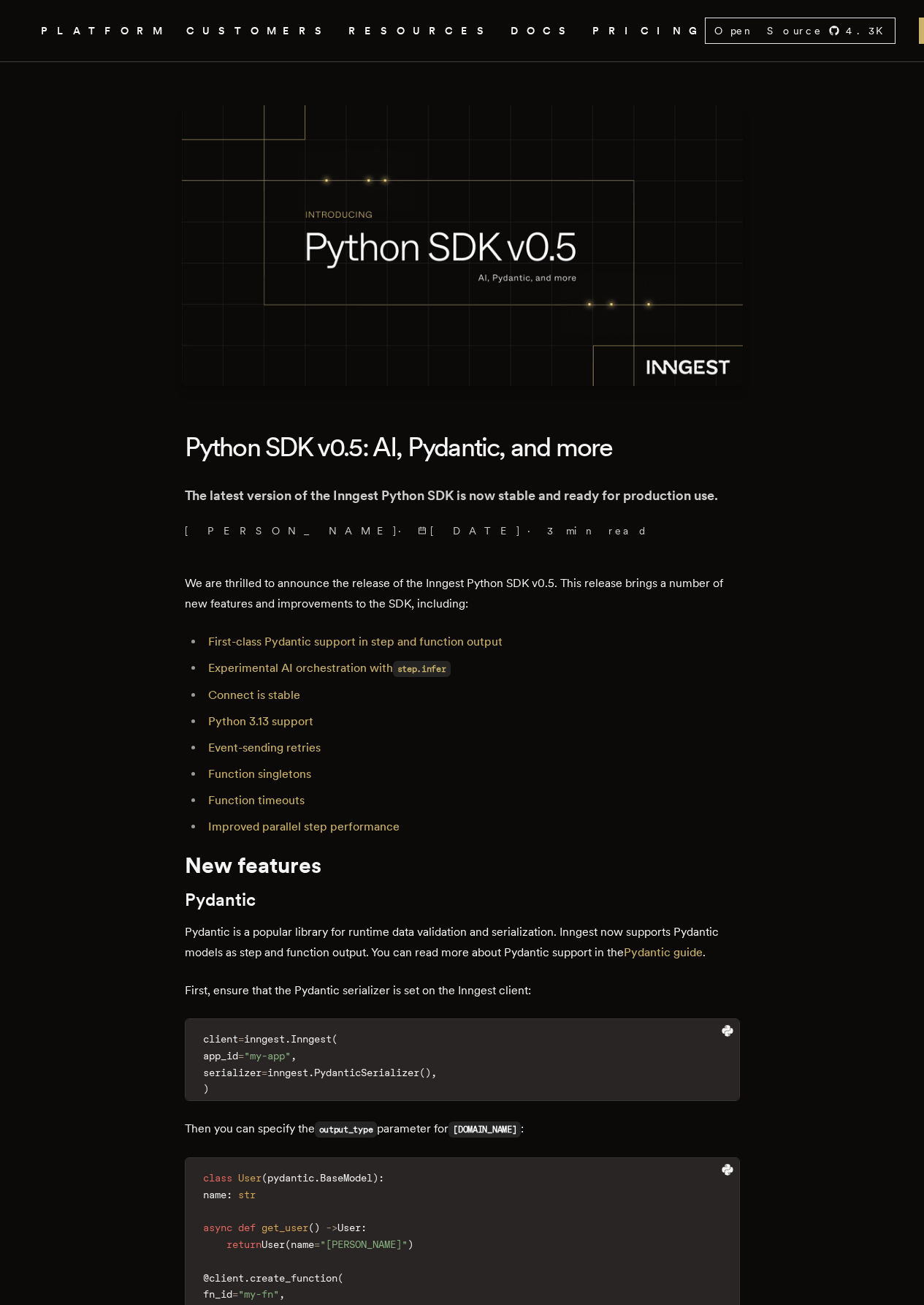
scroll to position [0, 0]
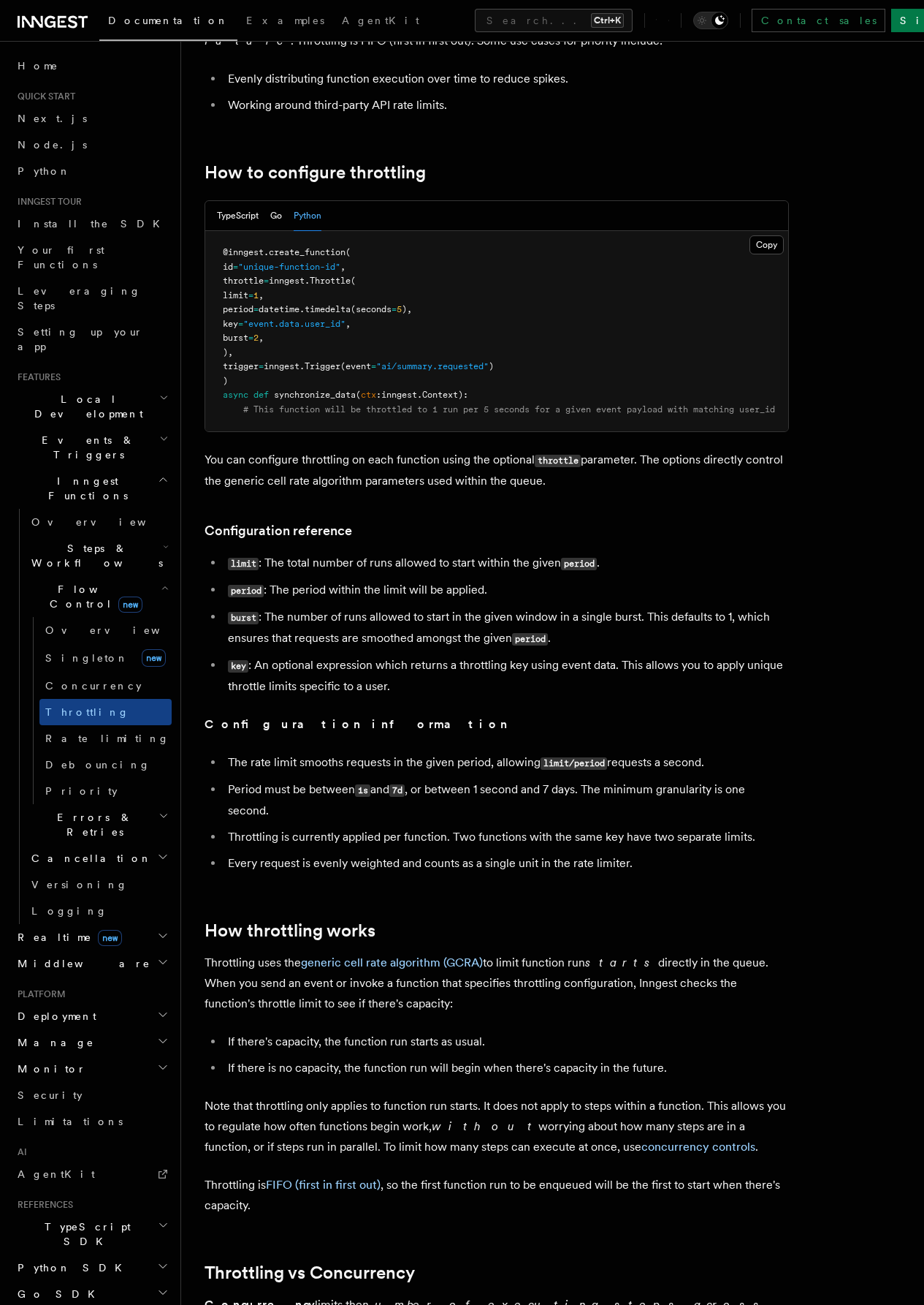
scroll to position [146, 0]
click at [88, 725] on link "Rate limiting" at bounding box center [105, 738] width 132 height 26
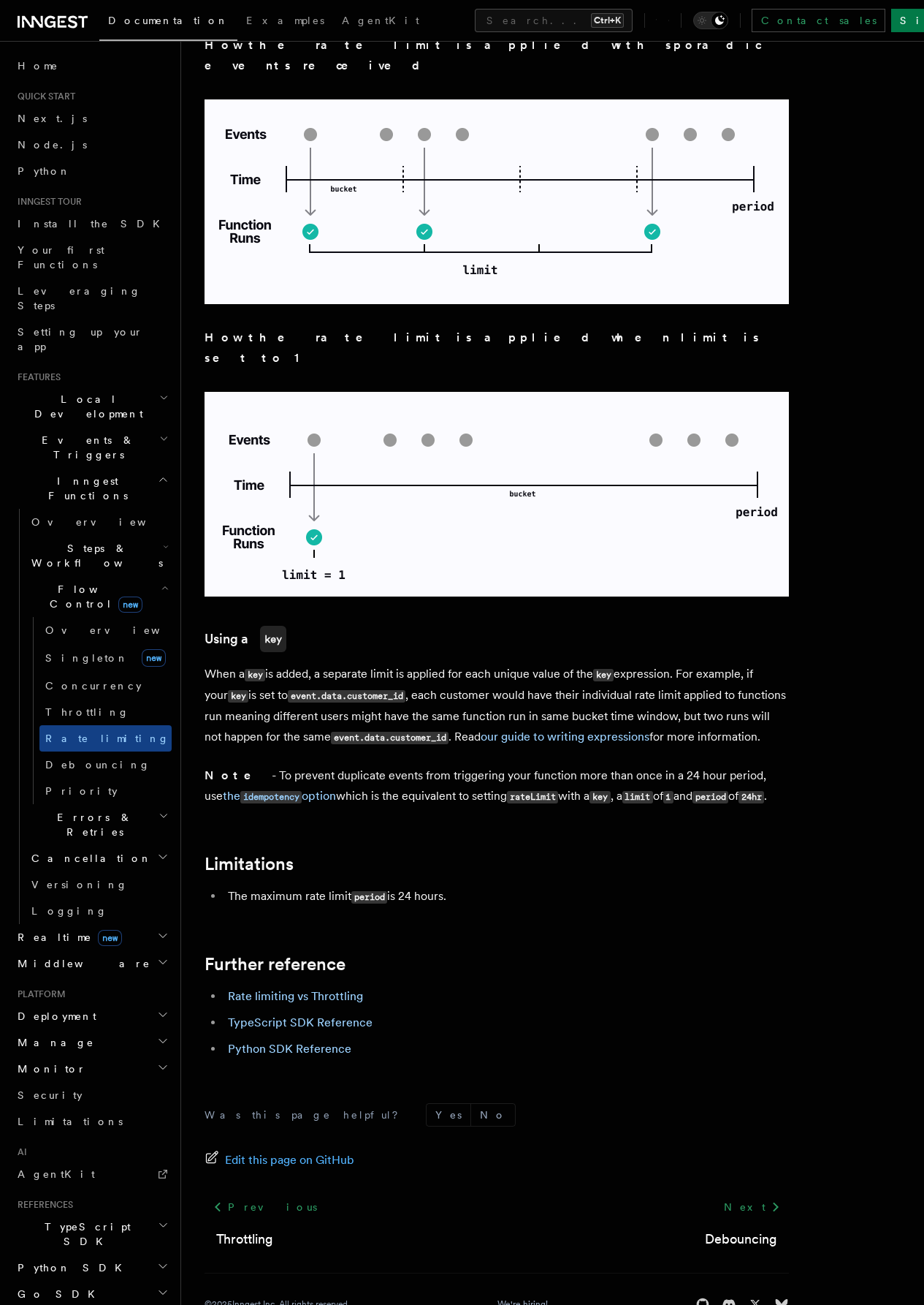
scroll to position [1619, 0]
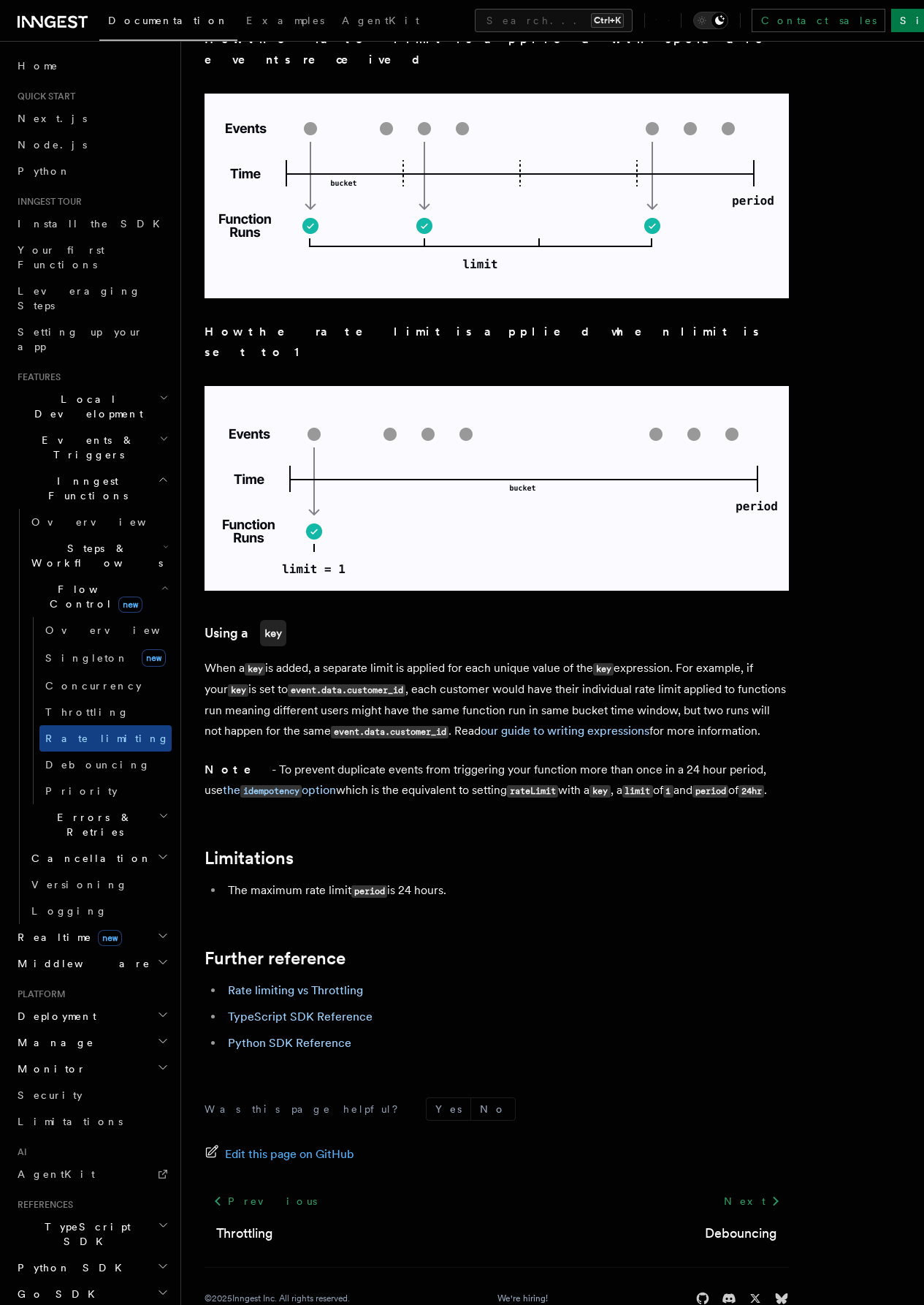
click at [98, 804] on h2 "Errors & Retries" at bounding box center [98, 824] width 146 height 41
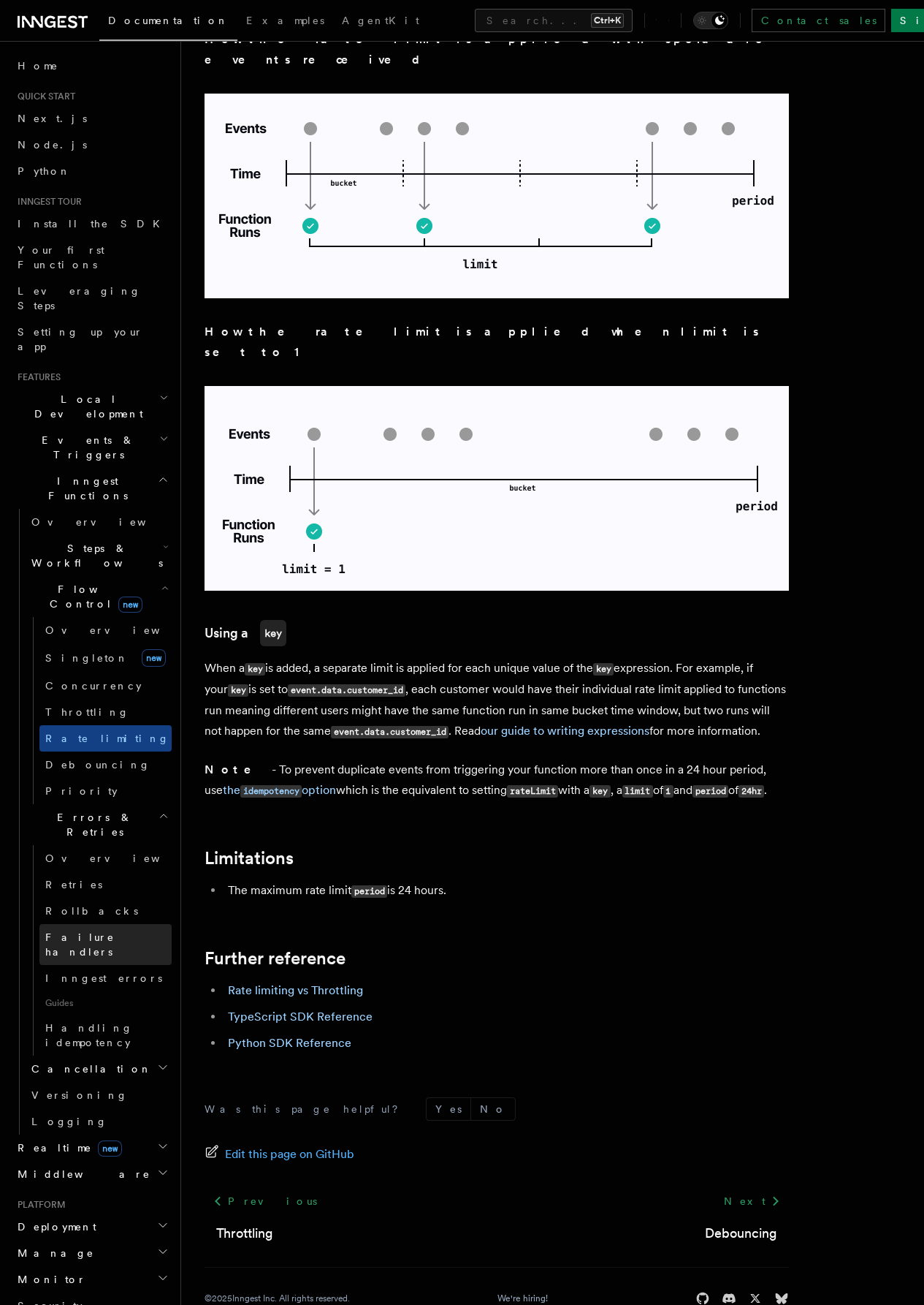
click at [136, 923] on link "Failure handlers" at bounding box center [105, 944] width 132 height 41
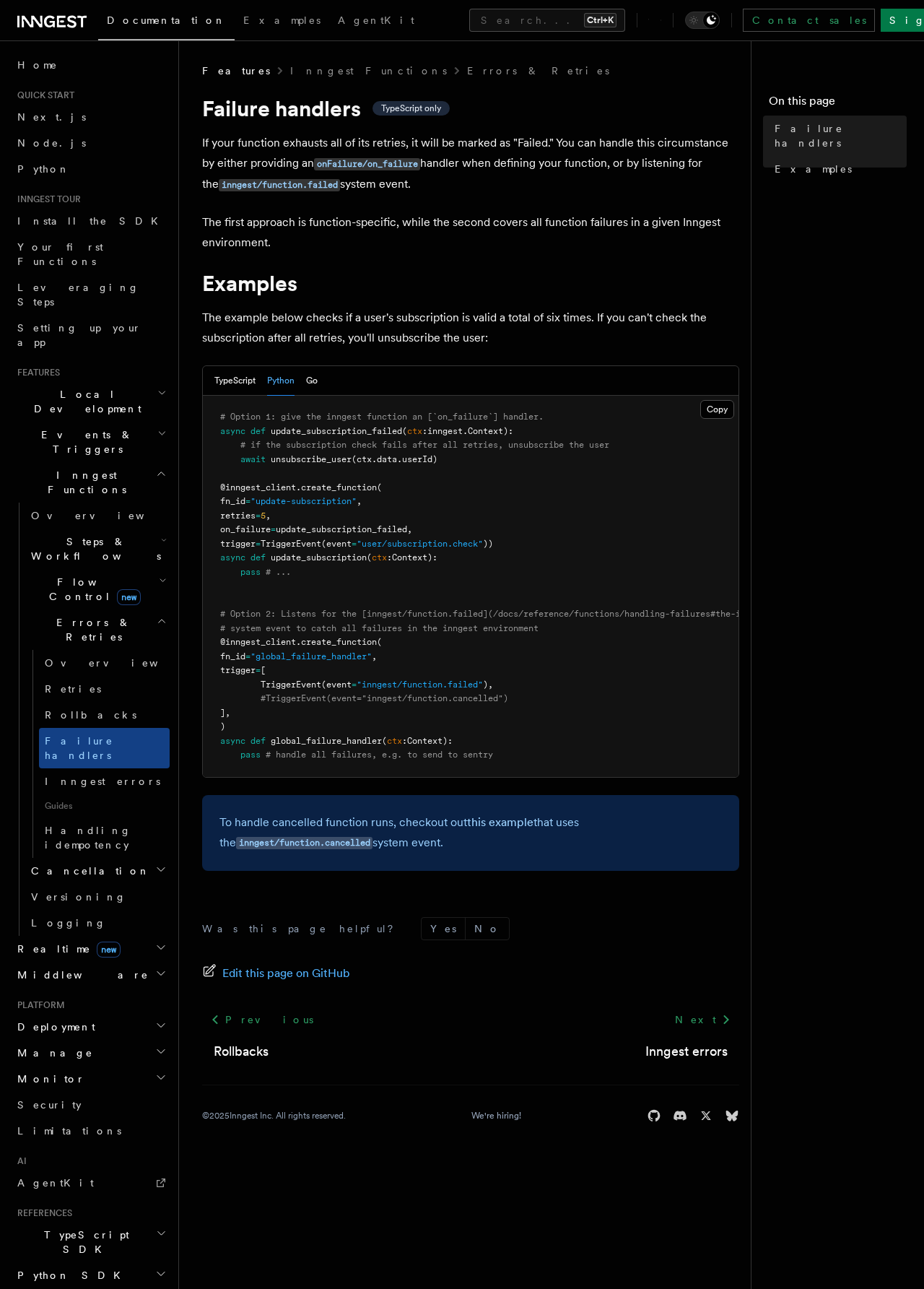
drag, startPoint x: 517, startPoint y: 746, endPoint x: 226, endPoint y: 659, distance: 303.7
click at [226, 659] on pre "# Option 1: give the inngest function an [`on_failure`] handler. async def upda…" at bounding box center [470, 586] width 535 height 381
click at [535, 758] on pre "# Option 1: give the inngest function an [`on_failure`] handler. async def upda…" at bounding box center [470, 586] width 535 height 381
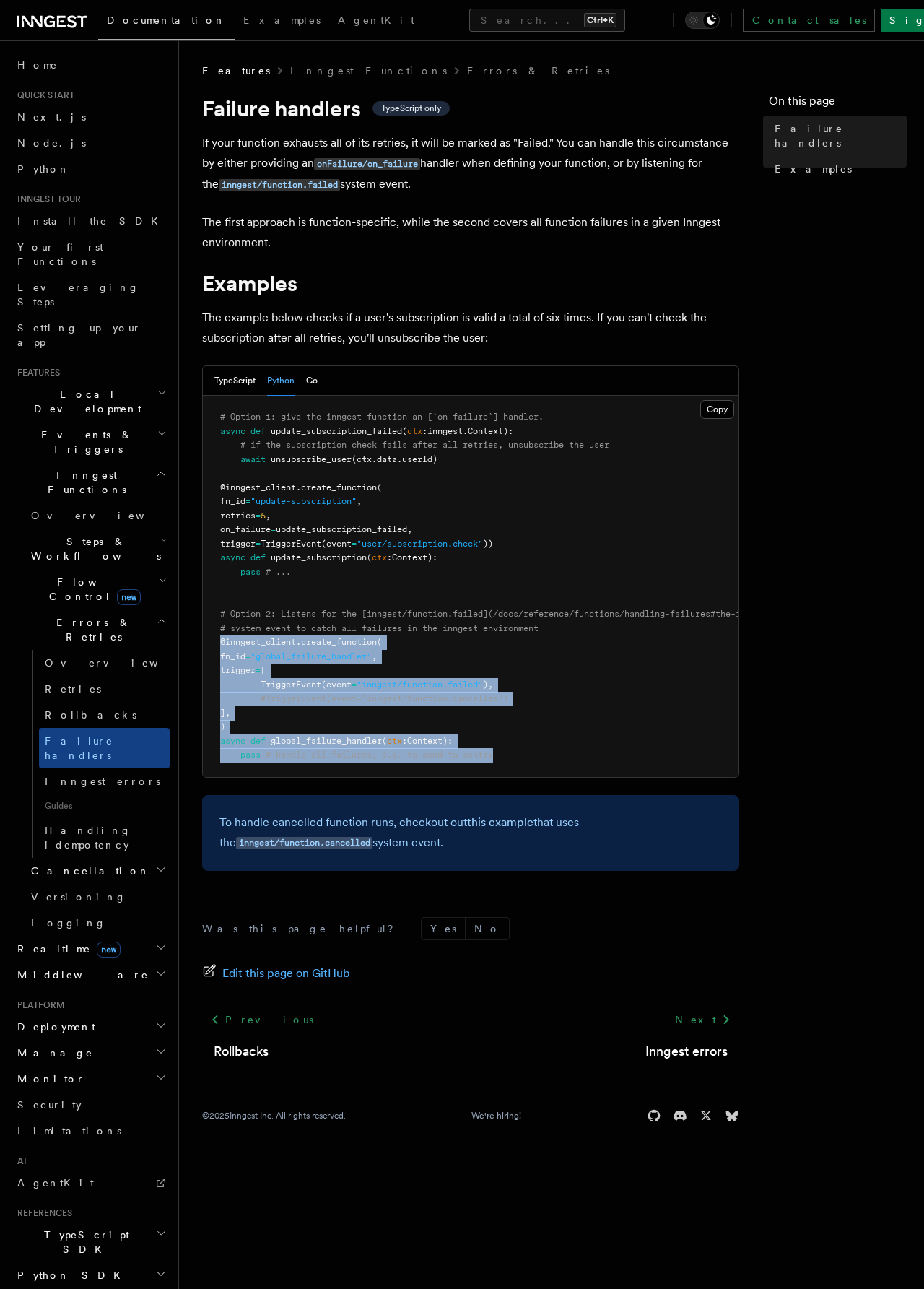
drag, startPoint x: 467, startPoint y: 747, endPoint x: 201, endPoint y: 644, distance: 285.2
click at [201, 644] on div "Features Inngest Functions Errors & Retries Failure handlers TypeScript only If…" at bounding box center [494, 579] width 629 height 1157
copy code "@inngest_client . create_function ( fn_id = "global_failure_handler" , trigger …"
click at [594, 659] on pre "# Option 1: give the inngest function an [`on_failure`] handler. async def upda…" at bounding box center [470, 586] width 535 height 381
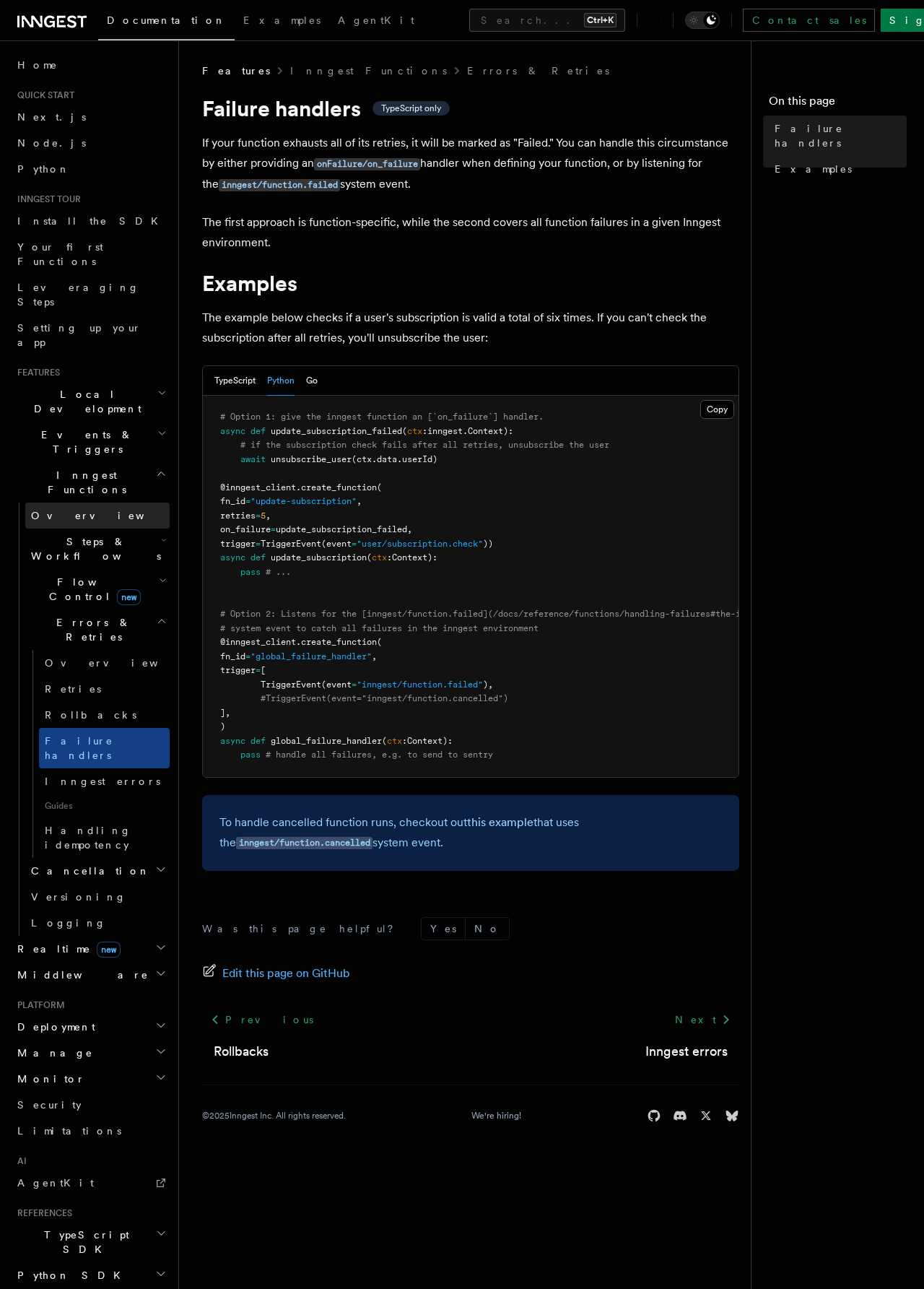
click at [90, 502] on link "Overview" at bounding box center [97, 515] width 144 height 26
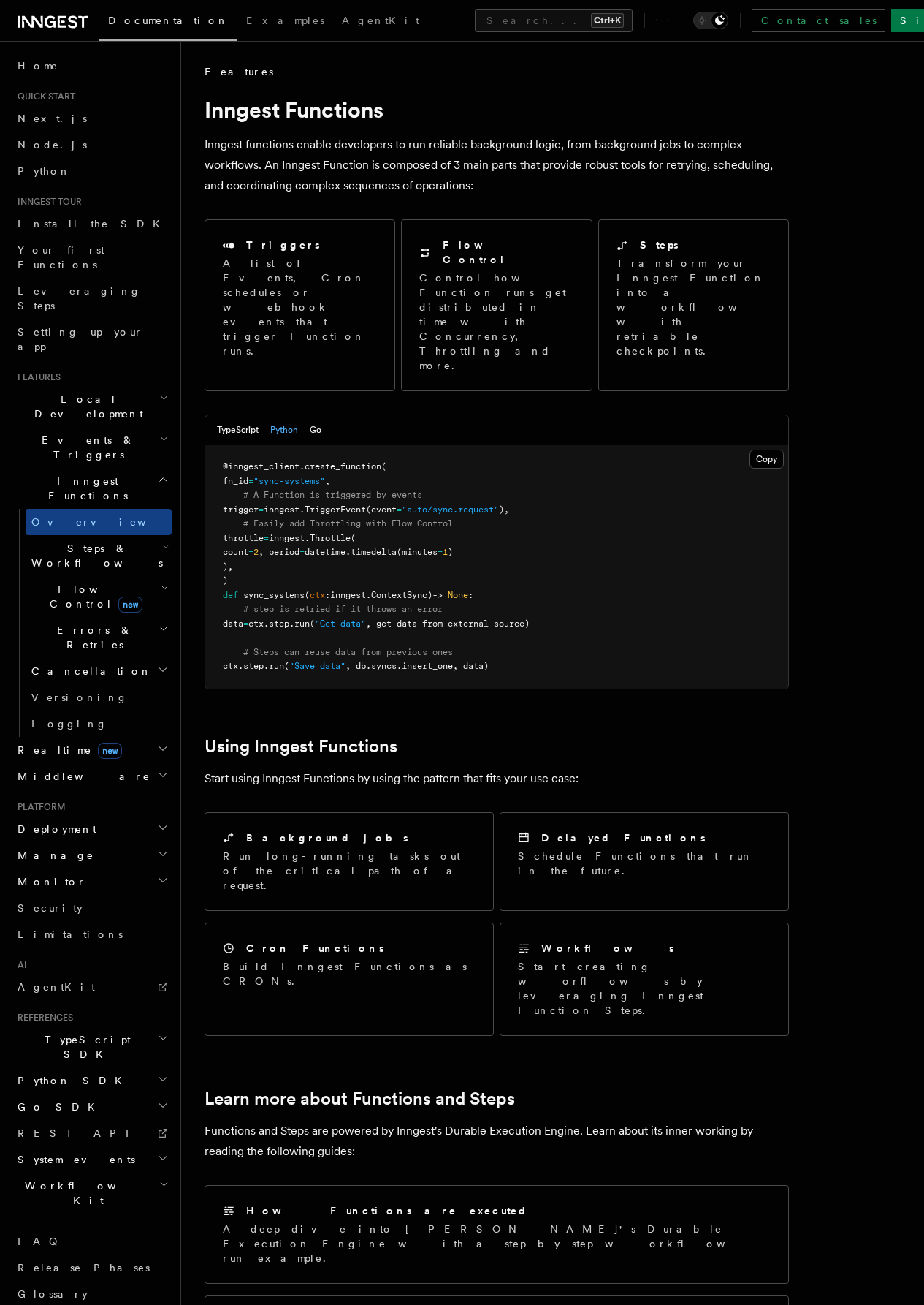
click at [93, 541] on span "Steps & Workflows" at bounding box center [94, 555] width 138 height 29
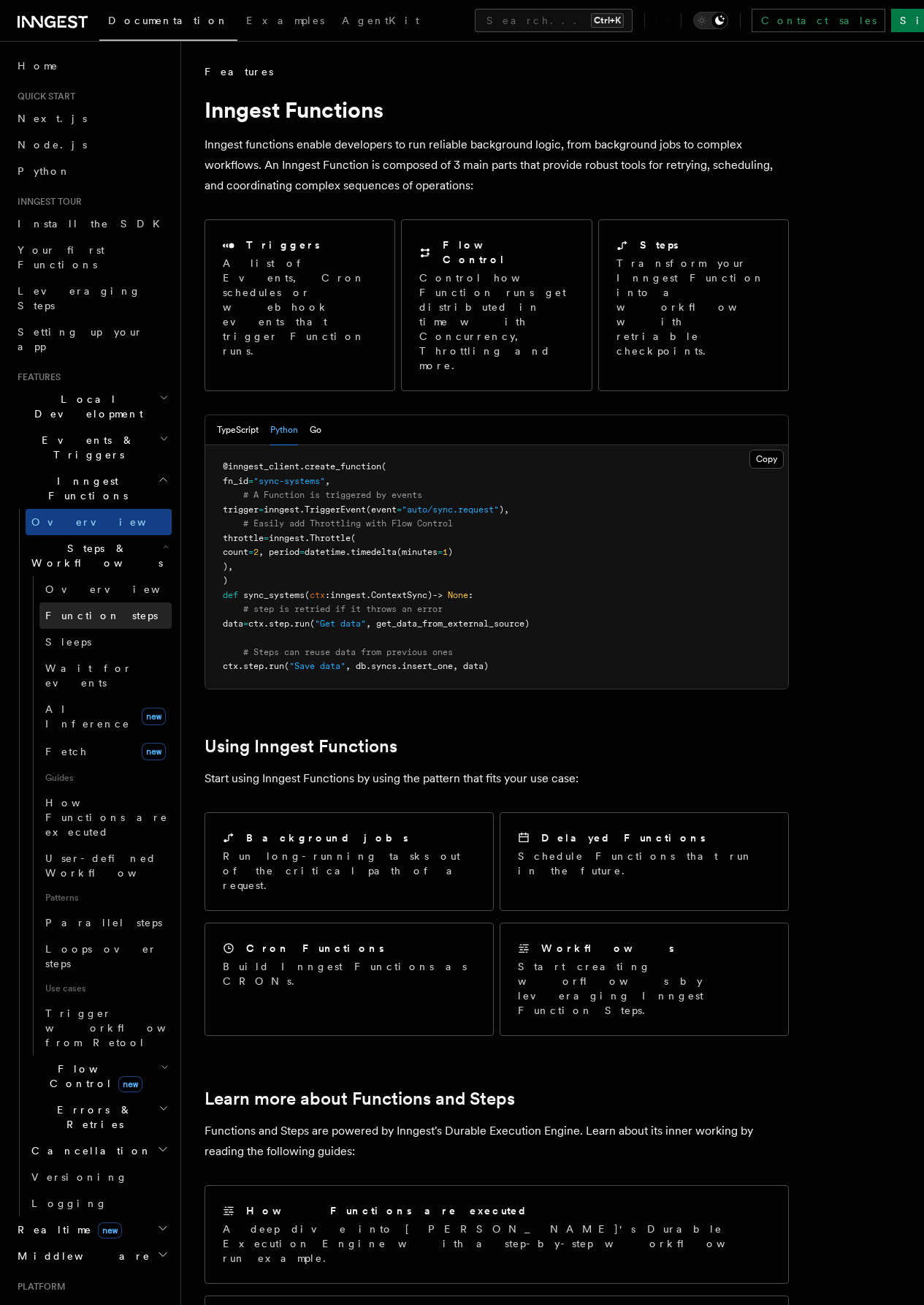
click at [111, 609] on span "Function steps" at bounding box center [102, 615] width 113 height 12
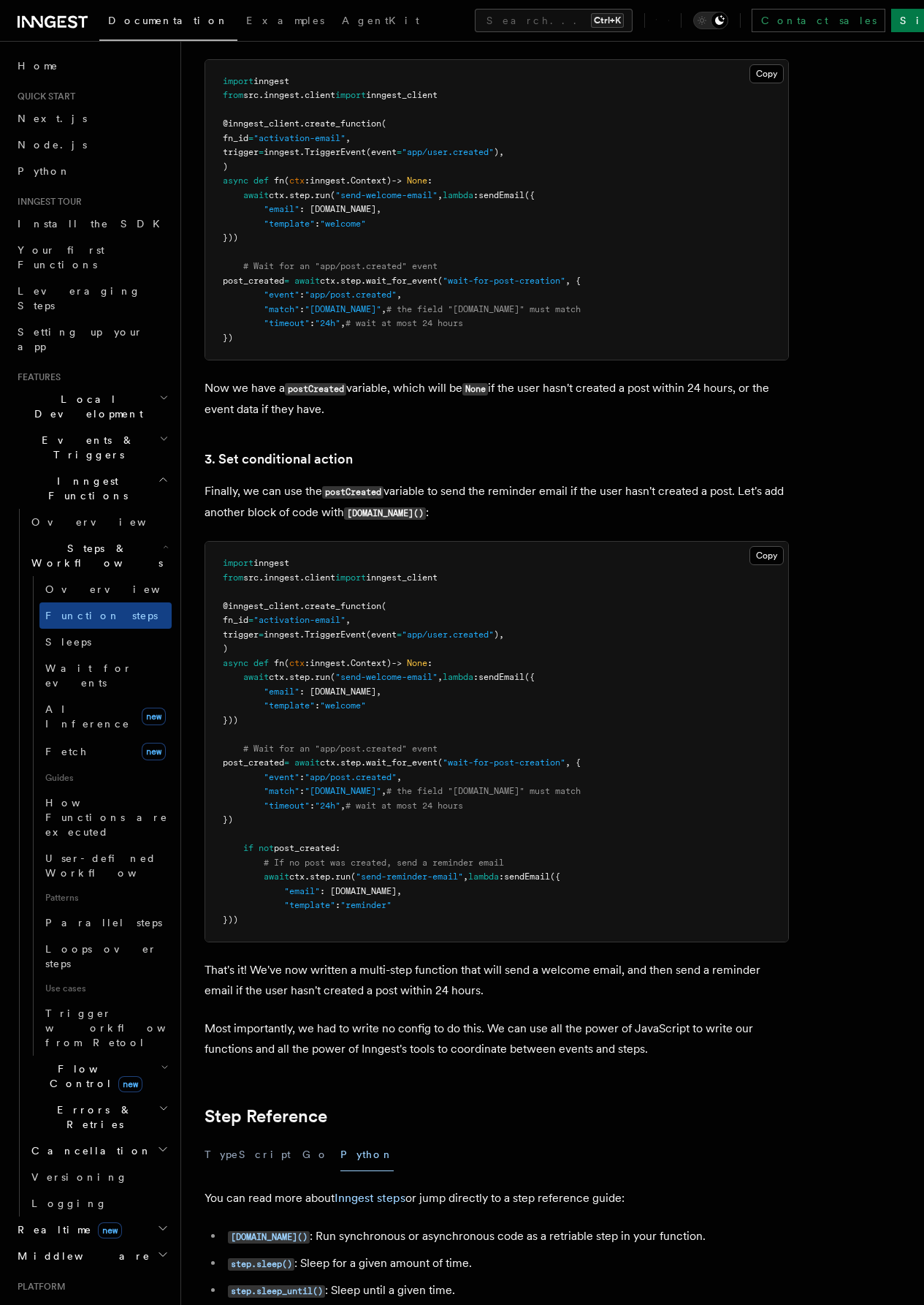
scroll to position [1755, 0]
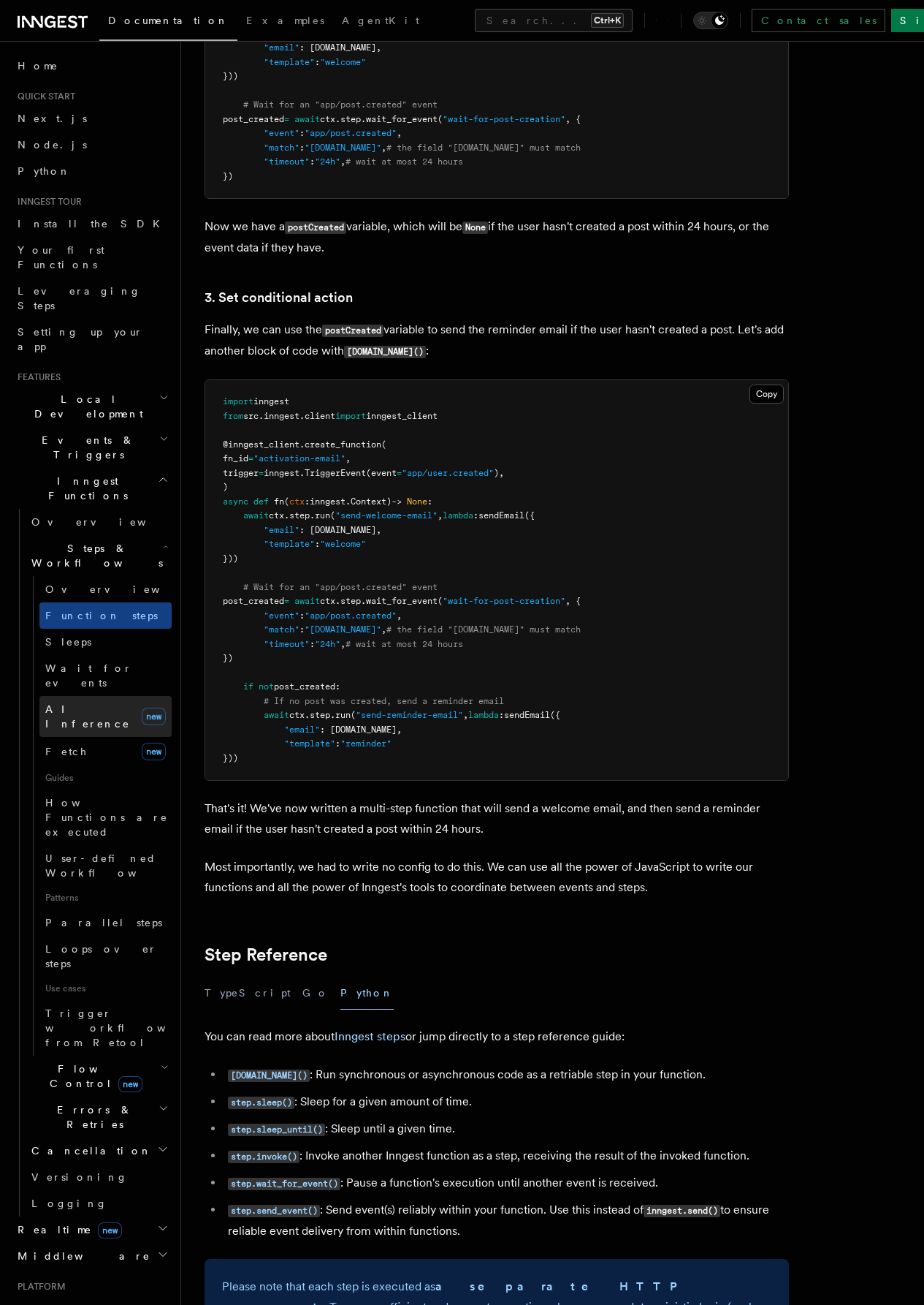
click at [91, 703] on span "AI Inference" at bounding box center [87, 716] width 85 height 26
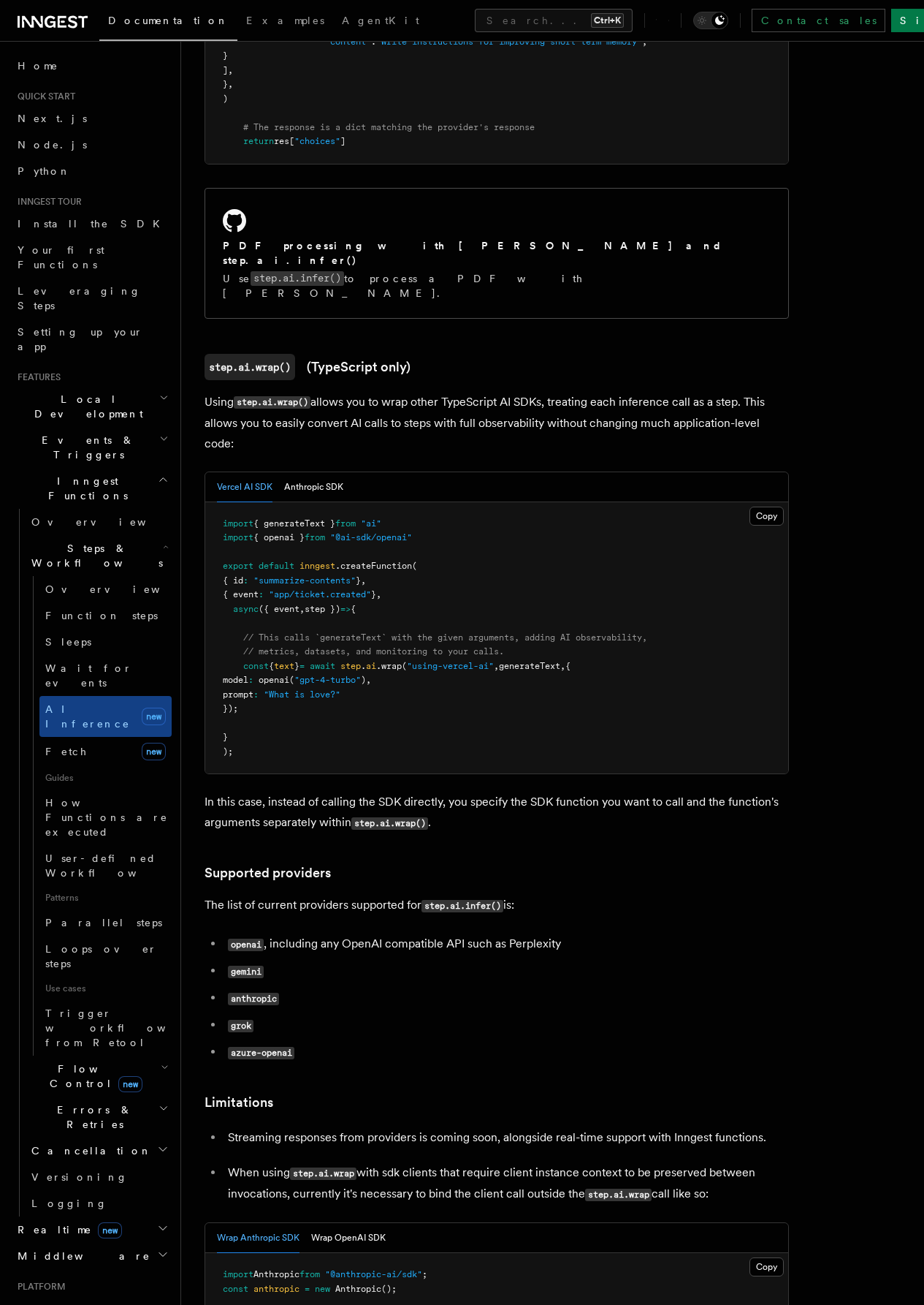
scroll to position [1462, 0]
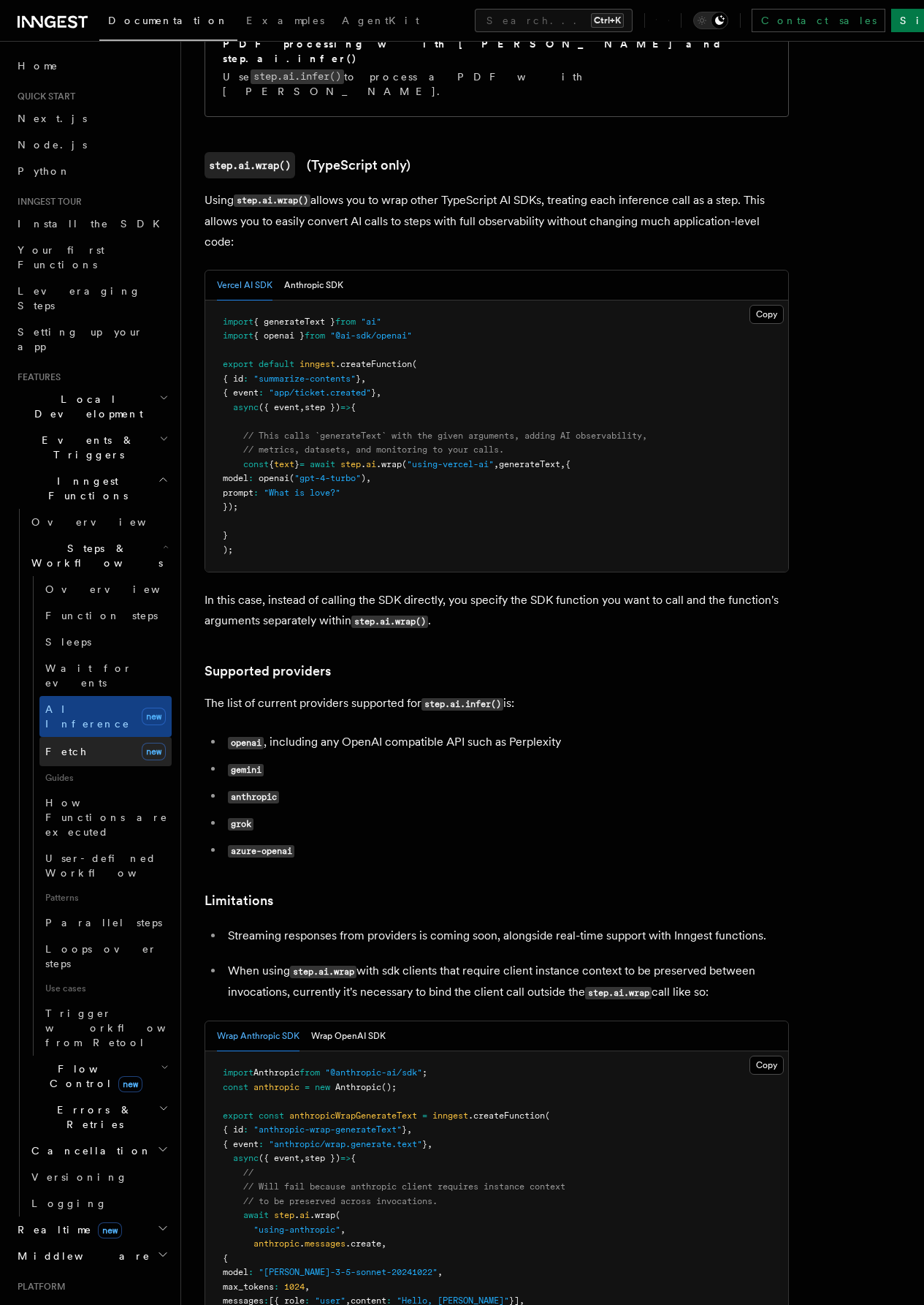
click at [54, 737] on link "Fetch new" at bounding box center [105, 751] width 132 height 29
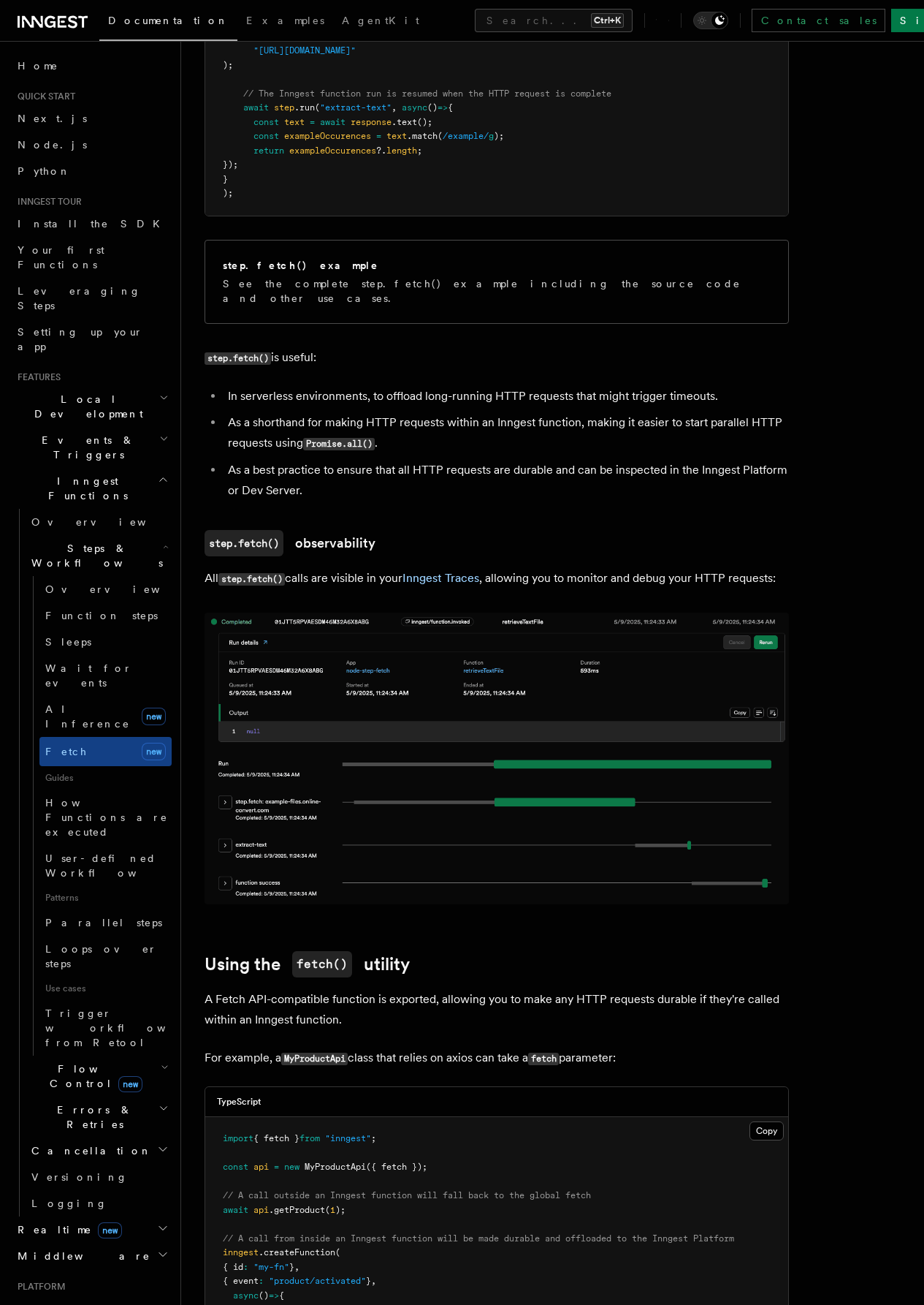
scroll to position [804, 0]
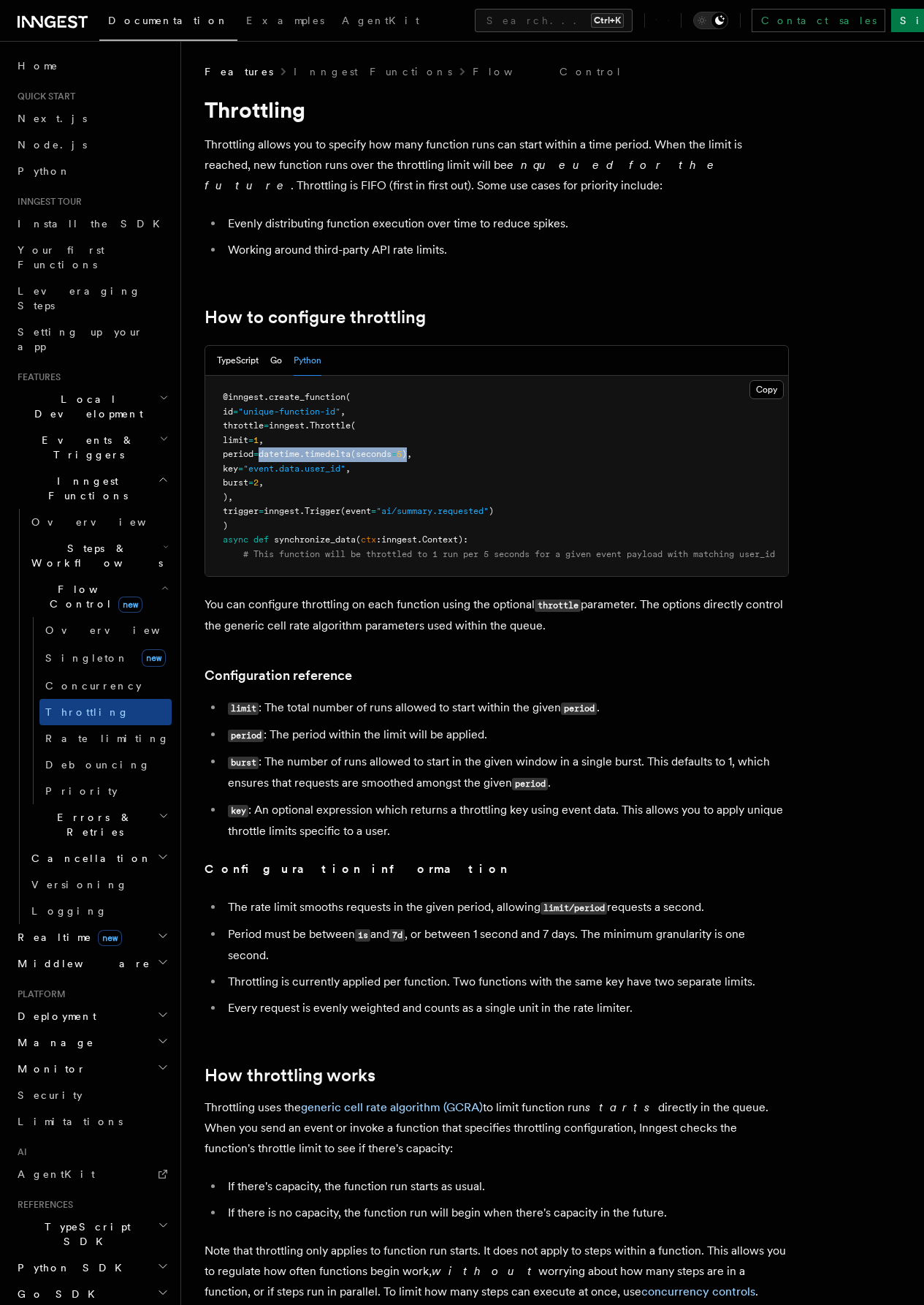
drag, startPoint x: 431, startPoint y: 450, endPoint x: 280, endPoint y: 454, distance: 151.1
click at [280, 454] on span "period = datetime. timedelta (seconds = 5 )," at bounding box center [317, 454] width 189 height 10
copy span "datetime. timedelta (seconds = 5 )"
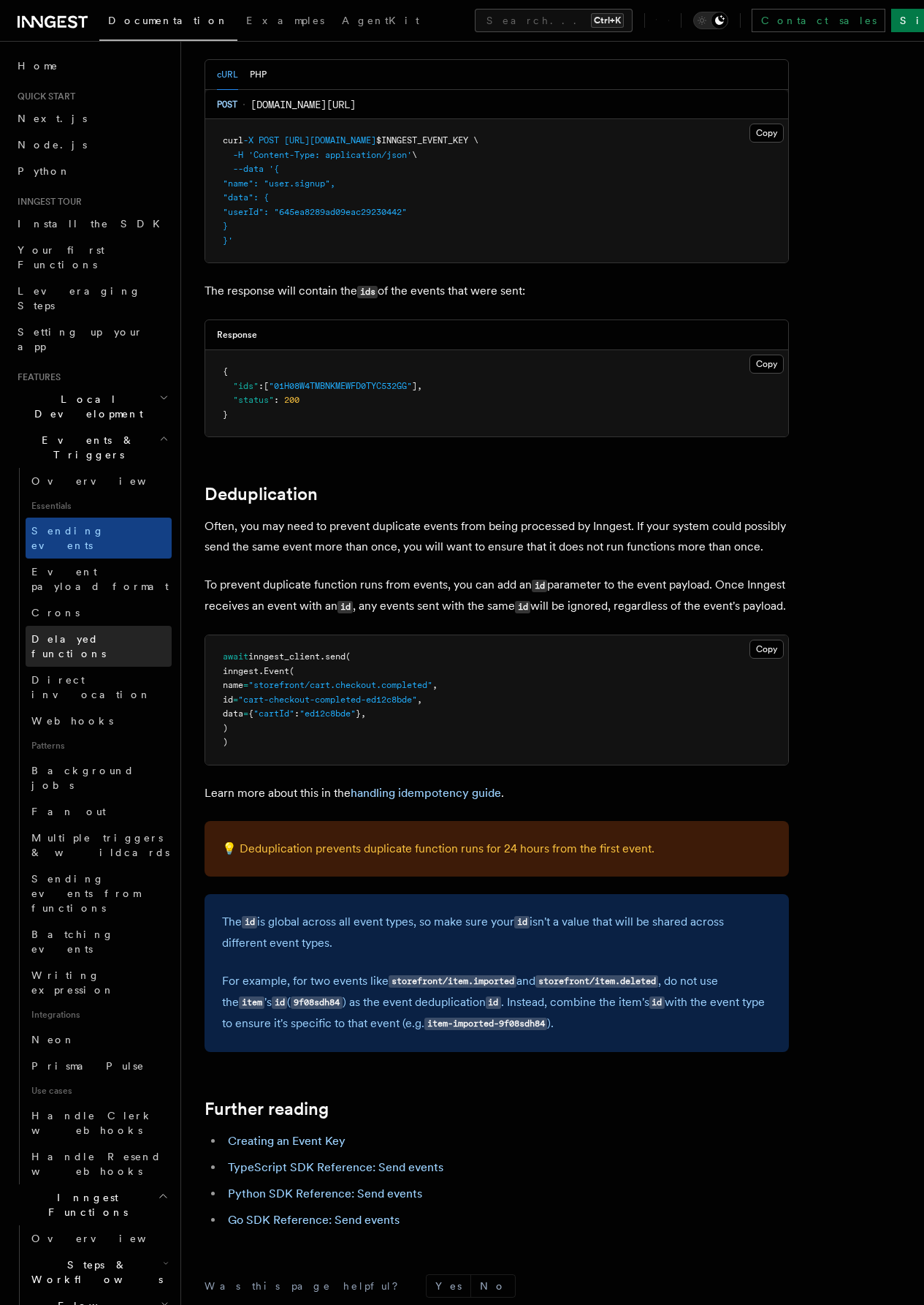
click at [106, 633] on span "Delayed functions" at bounding box center [68, 645] width 75 height 26
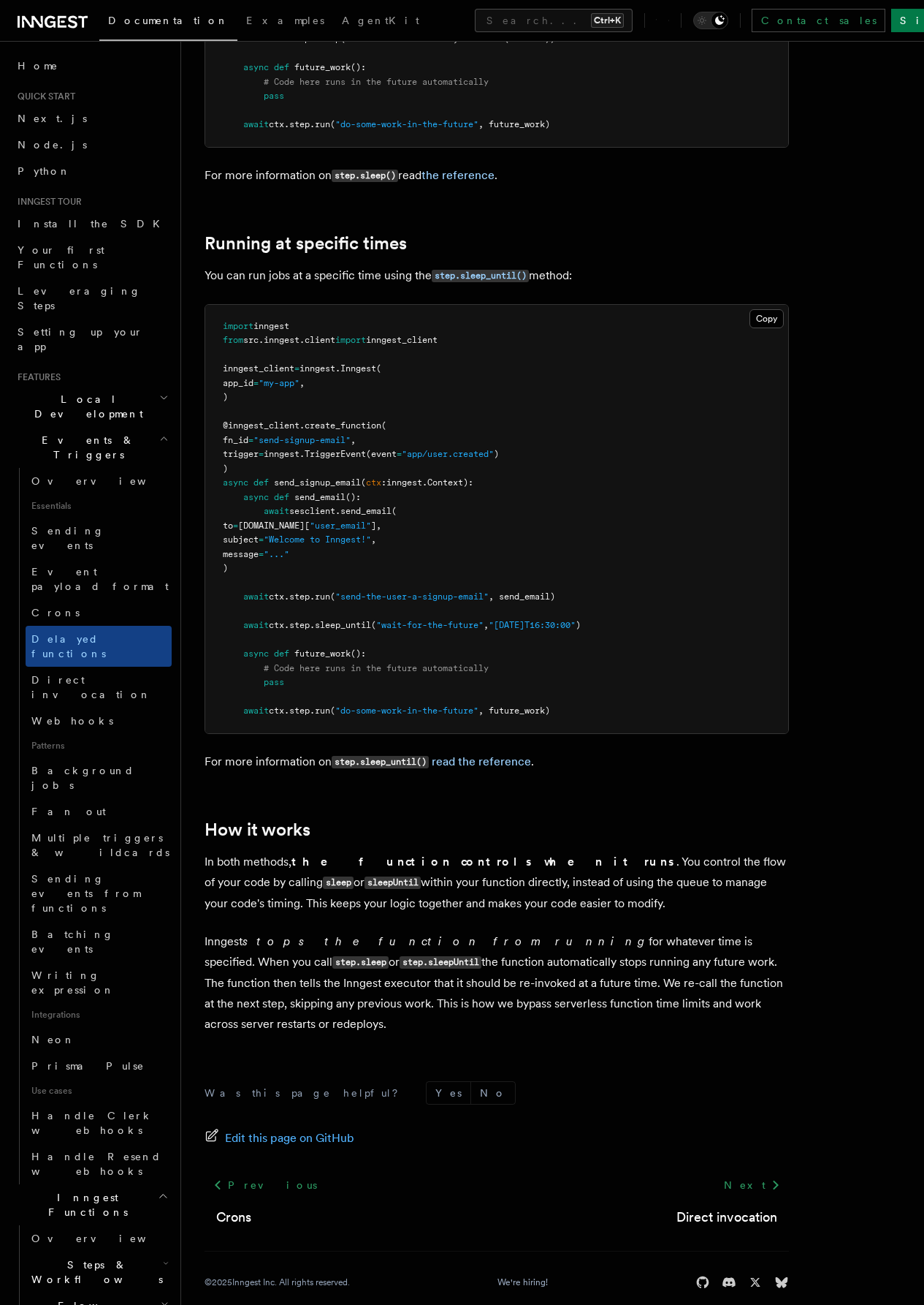
scroll to position [804, 0]
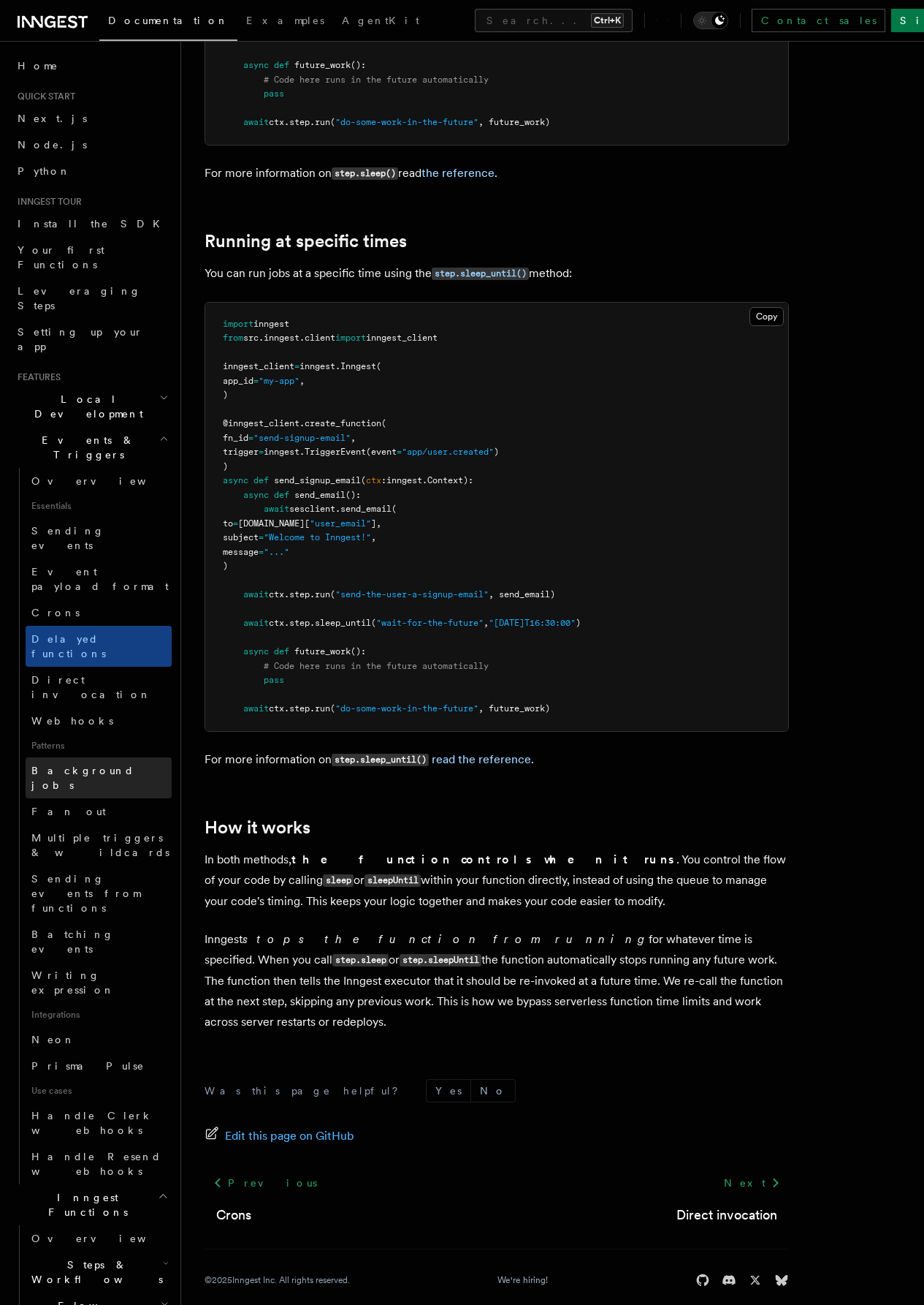
click at [105, 765] on span "Background jobs" at bounding box center [82, 777] width 103 height 26
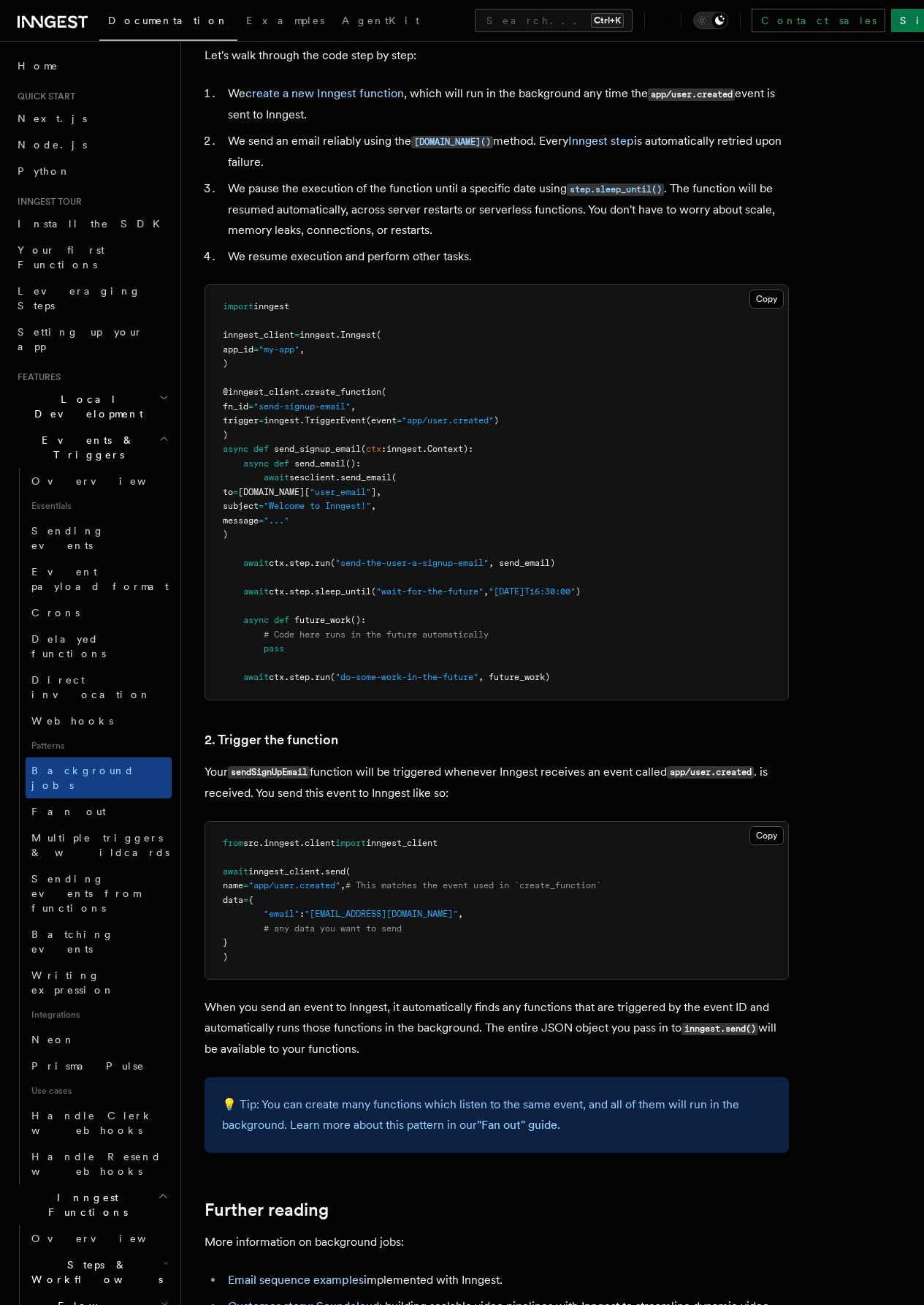
scroll to position [585, 0]
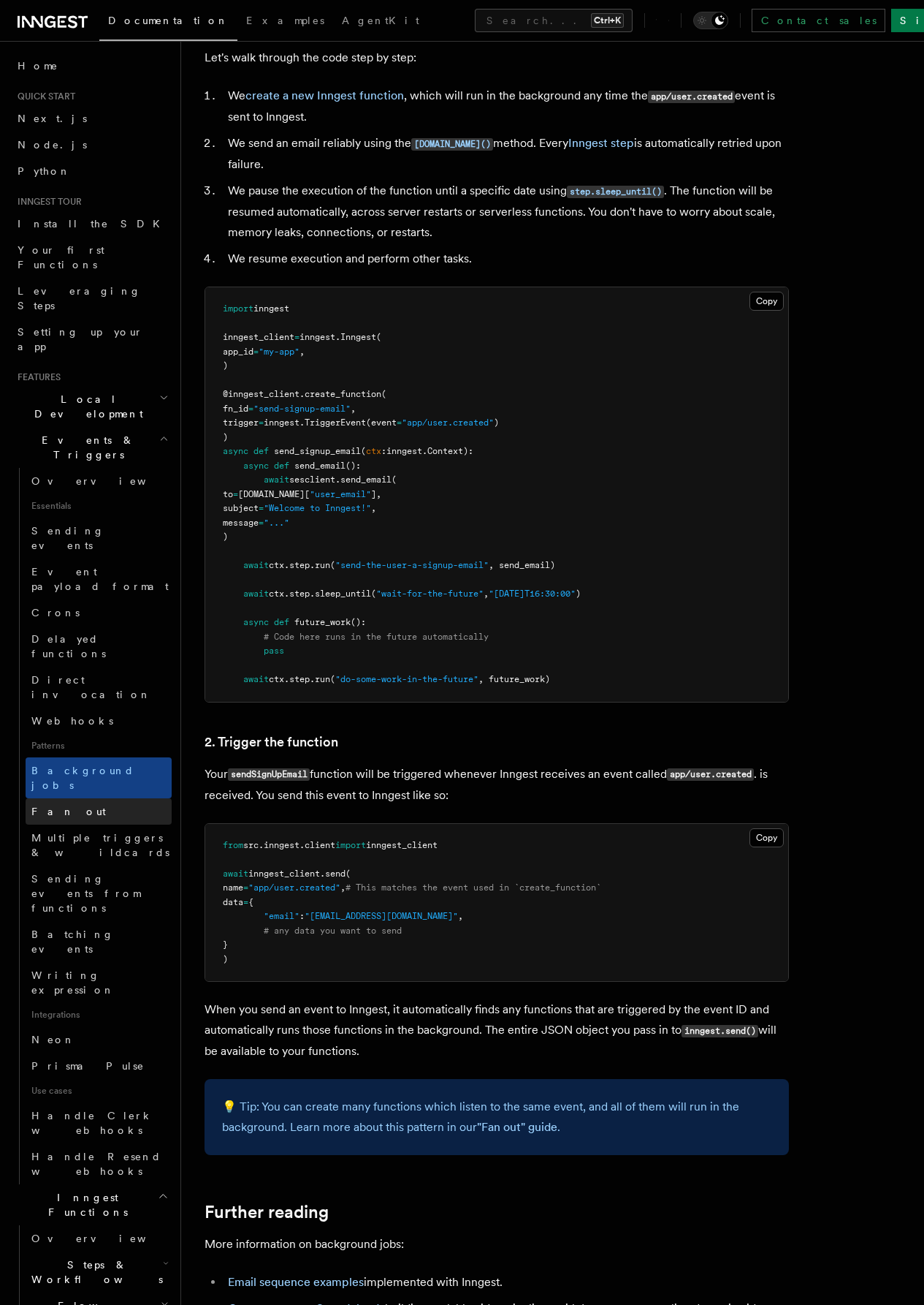
click at [104, 798] on link "Fan out" at bounding box center [98, 811] width 146 height 26
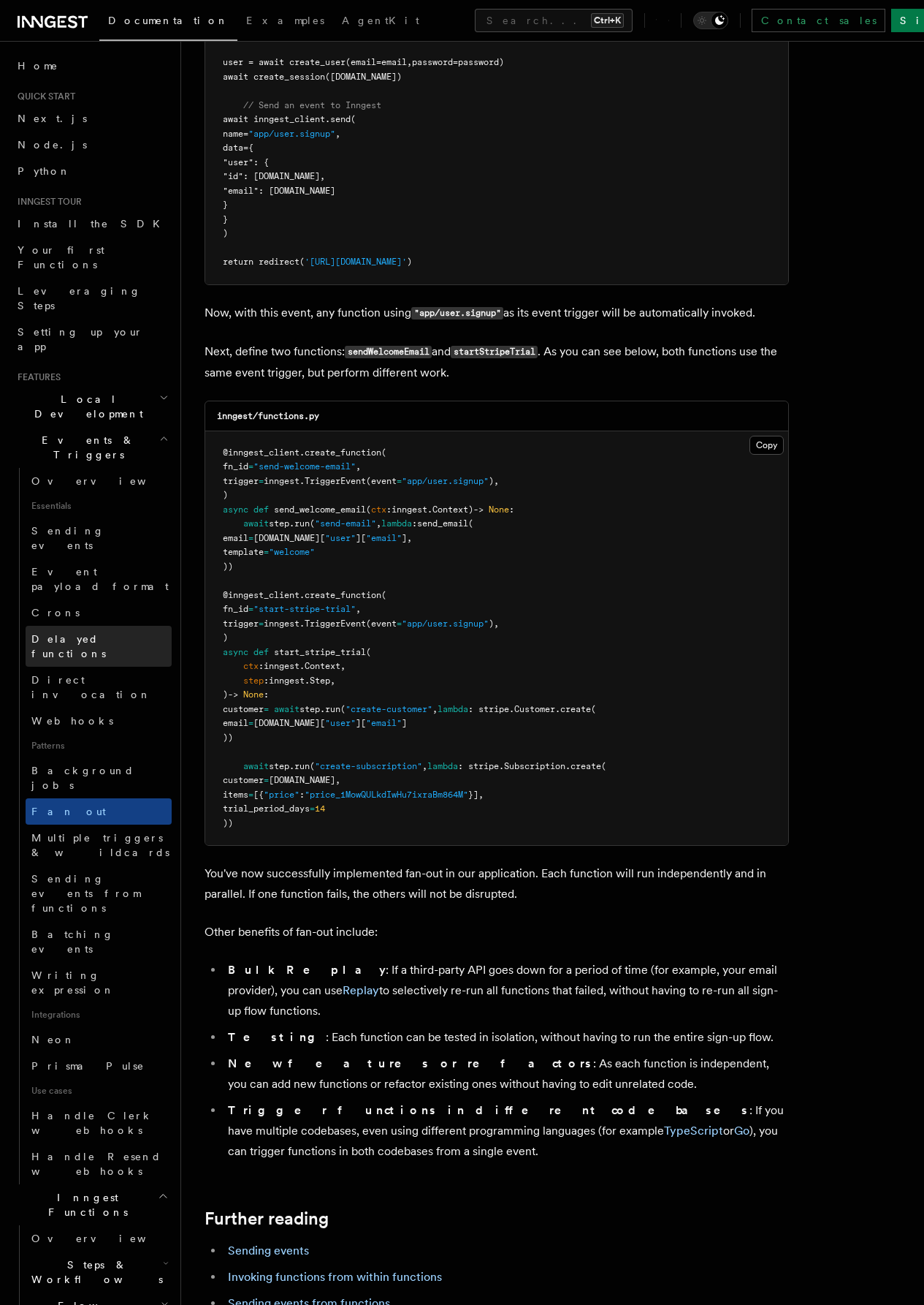
scroll to position [1052, 0]
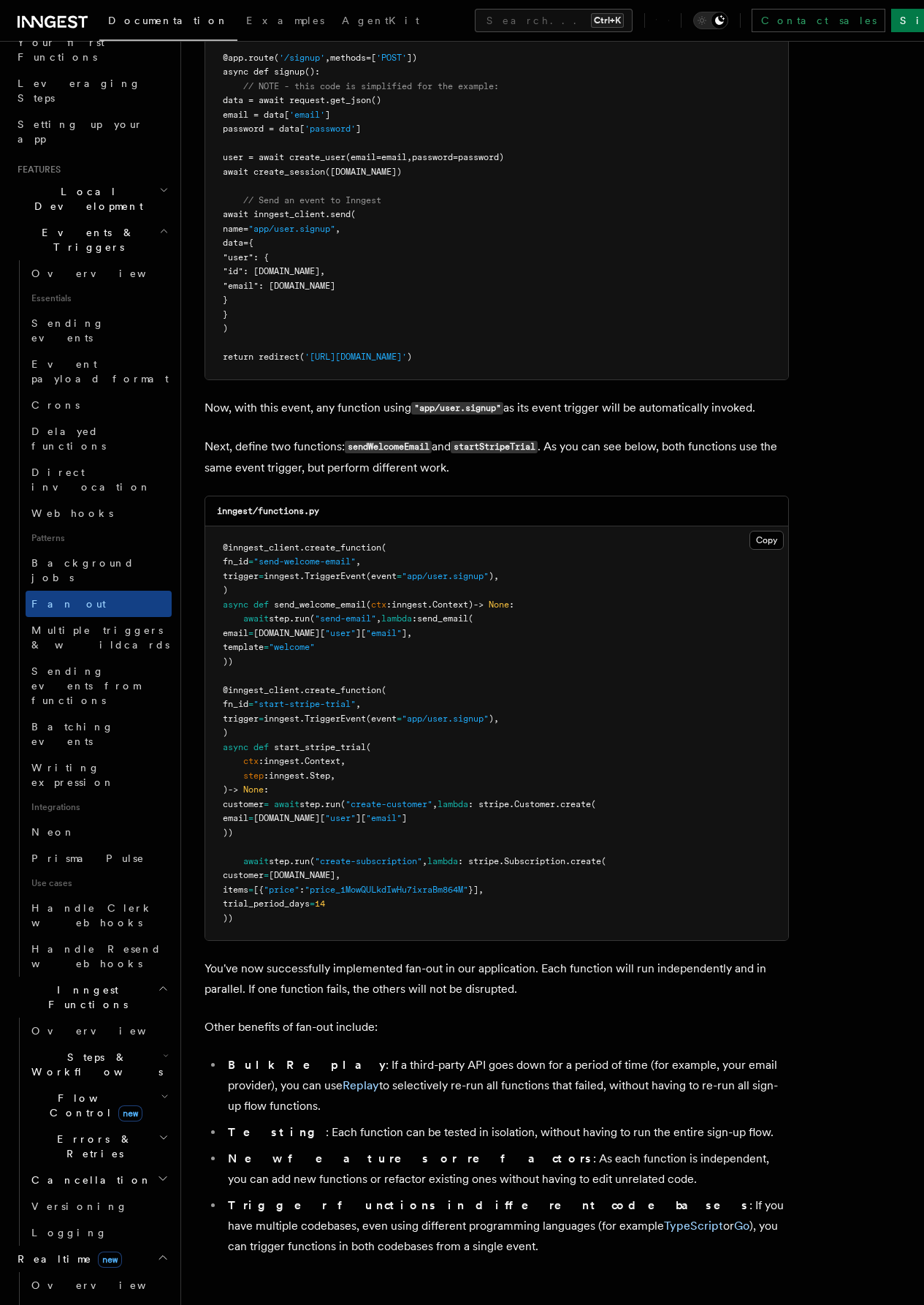
scroll to position [219, 0]
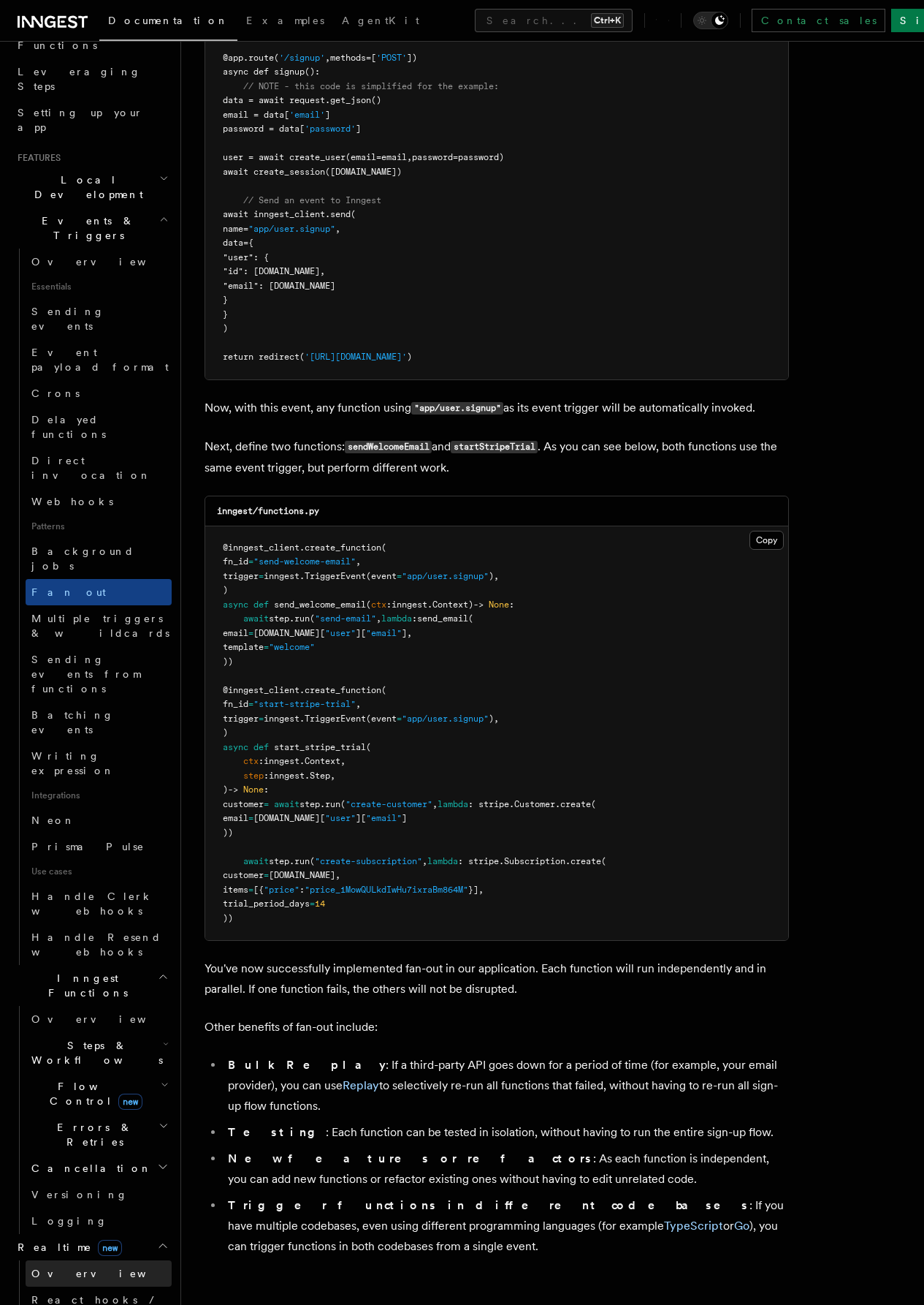
click at [97, 1260] on link "Overview" at bounding box center [98, 1273] width 146 height 26
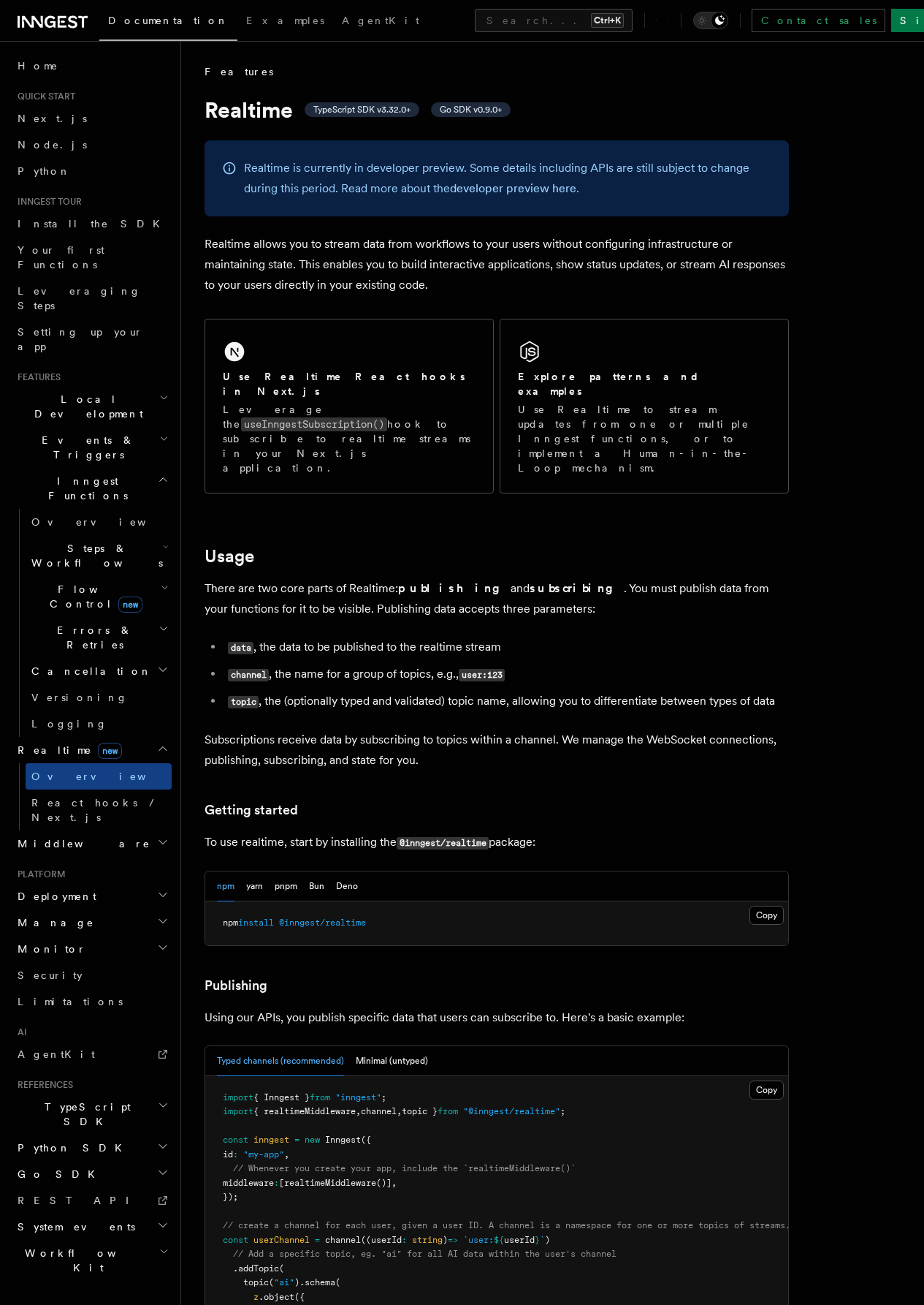
click at [54, 1134] on h2 "Python SDK" at bounding box center [92, 1147] width 160 height 26
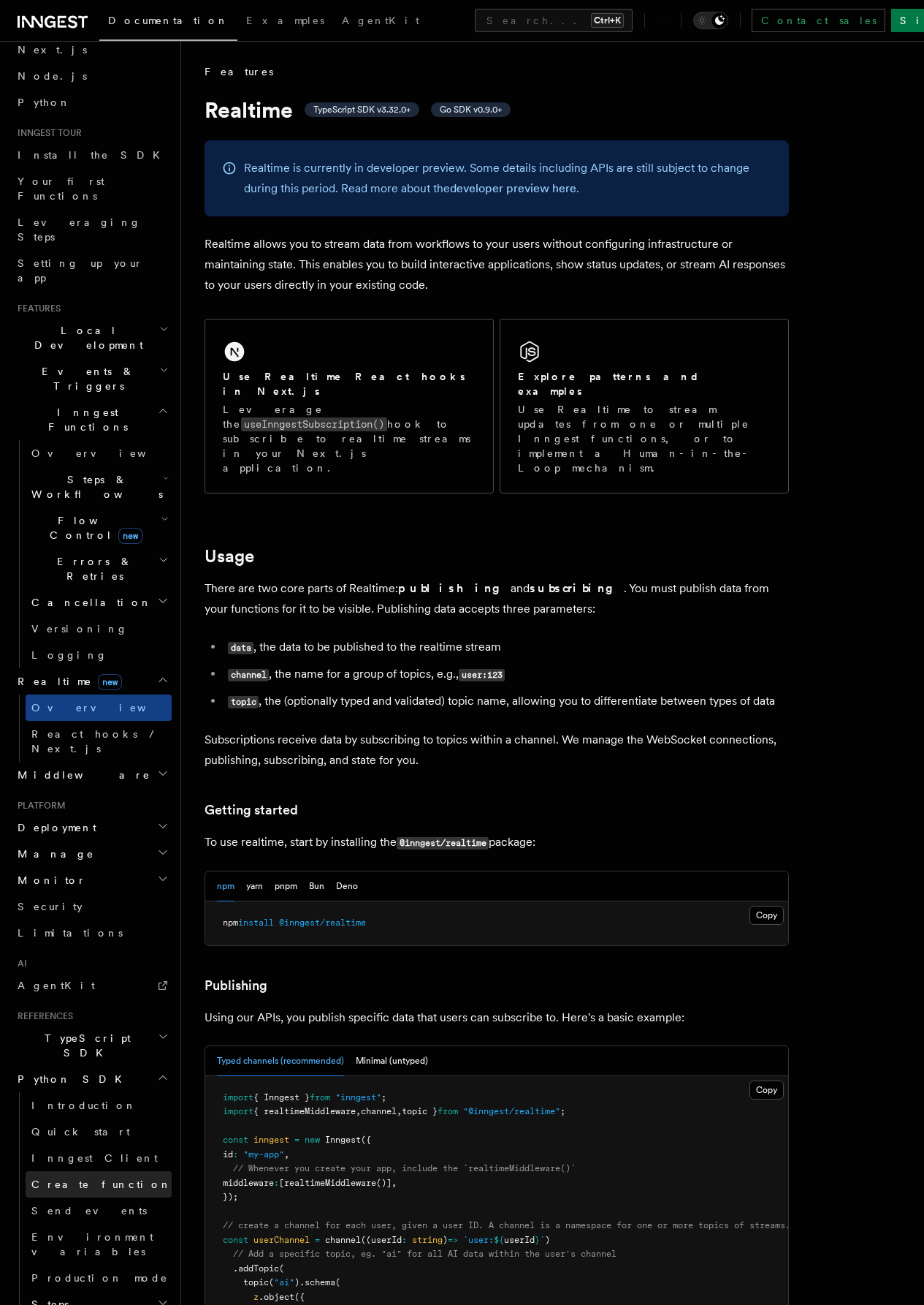
scroll to position [146, 0]
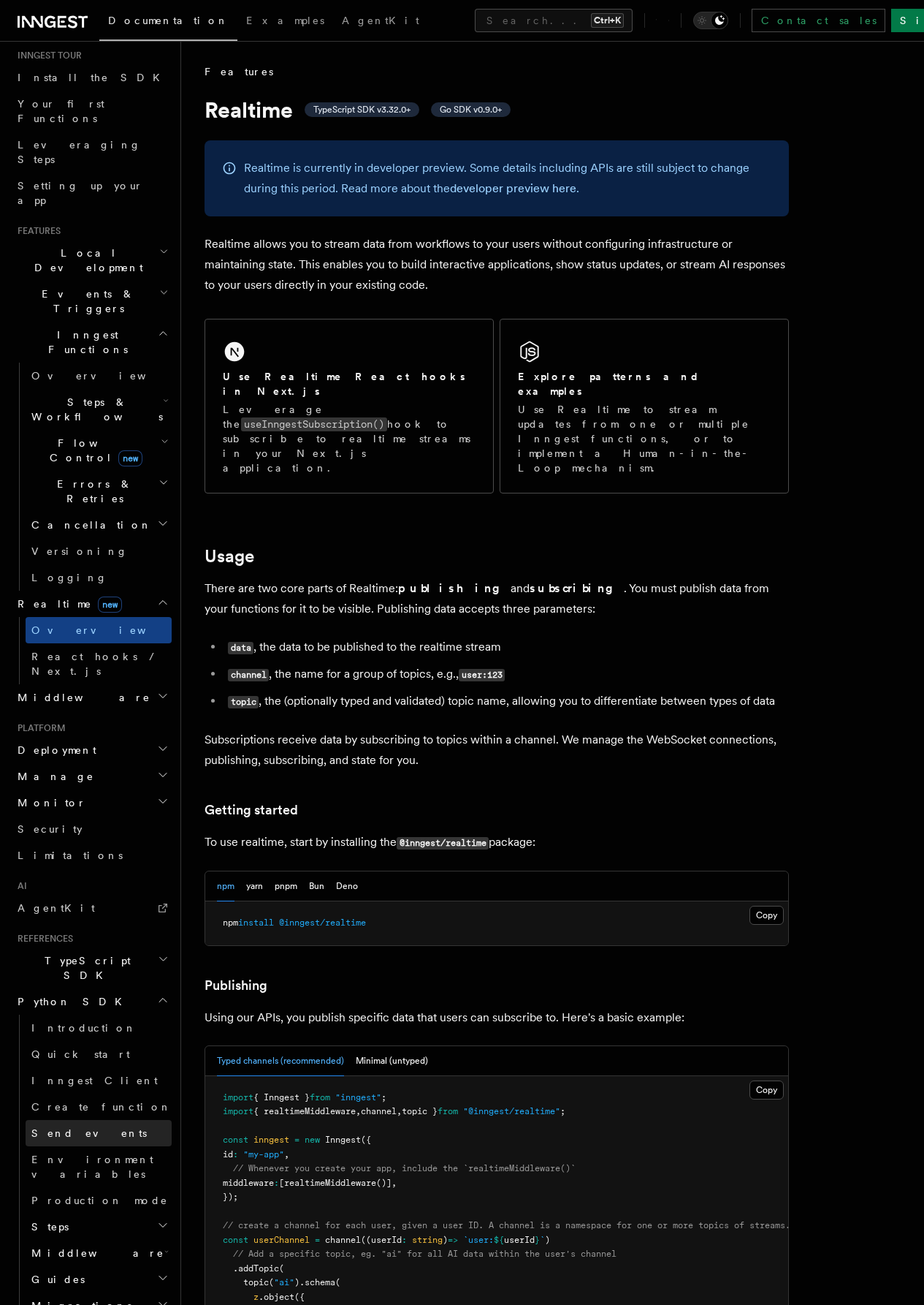
click at [95, 1120] on link "Send events" at bounding box center [98, 1133] width 146 height 26
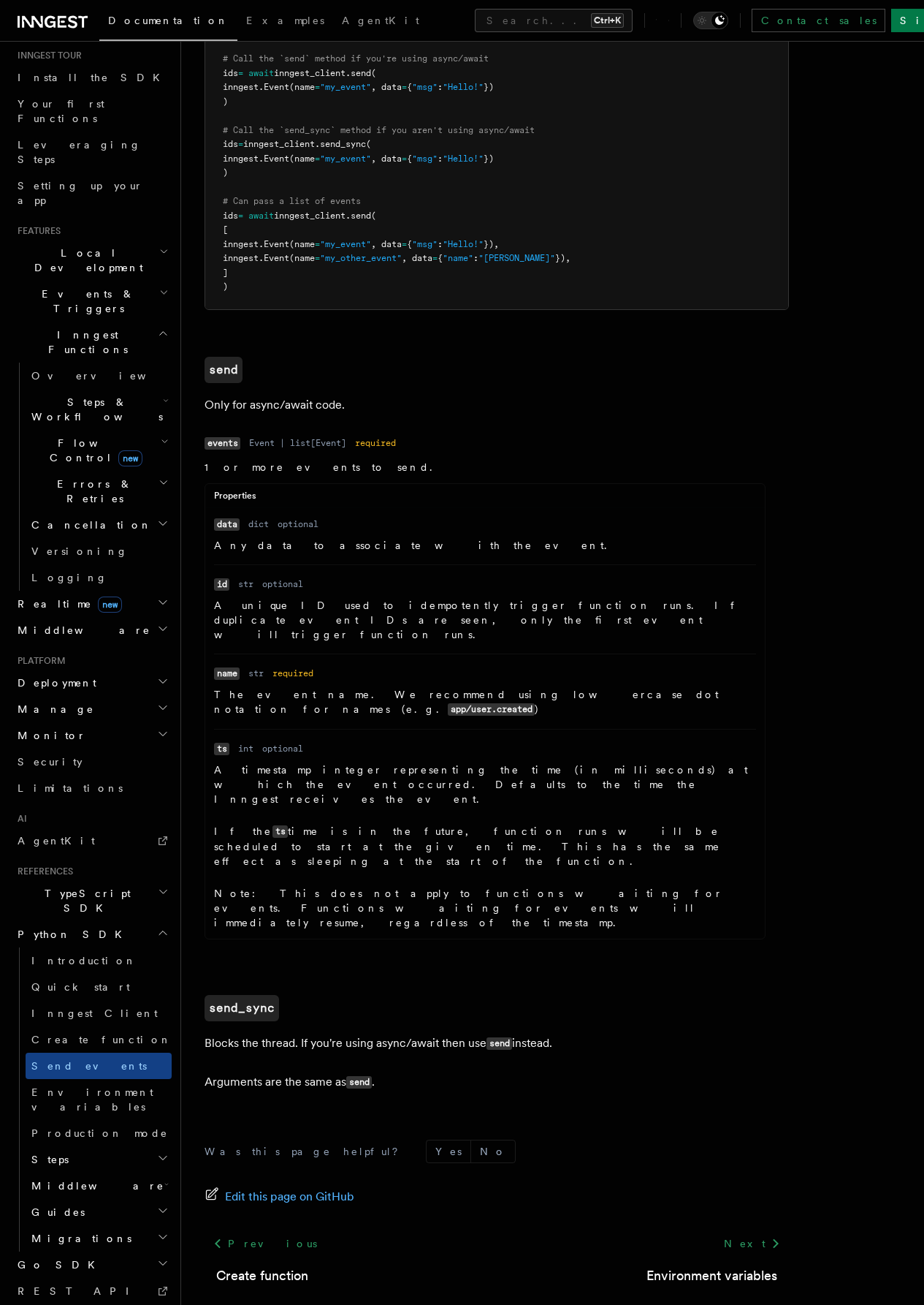
scroll to position [298, 0]
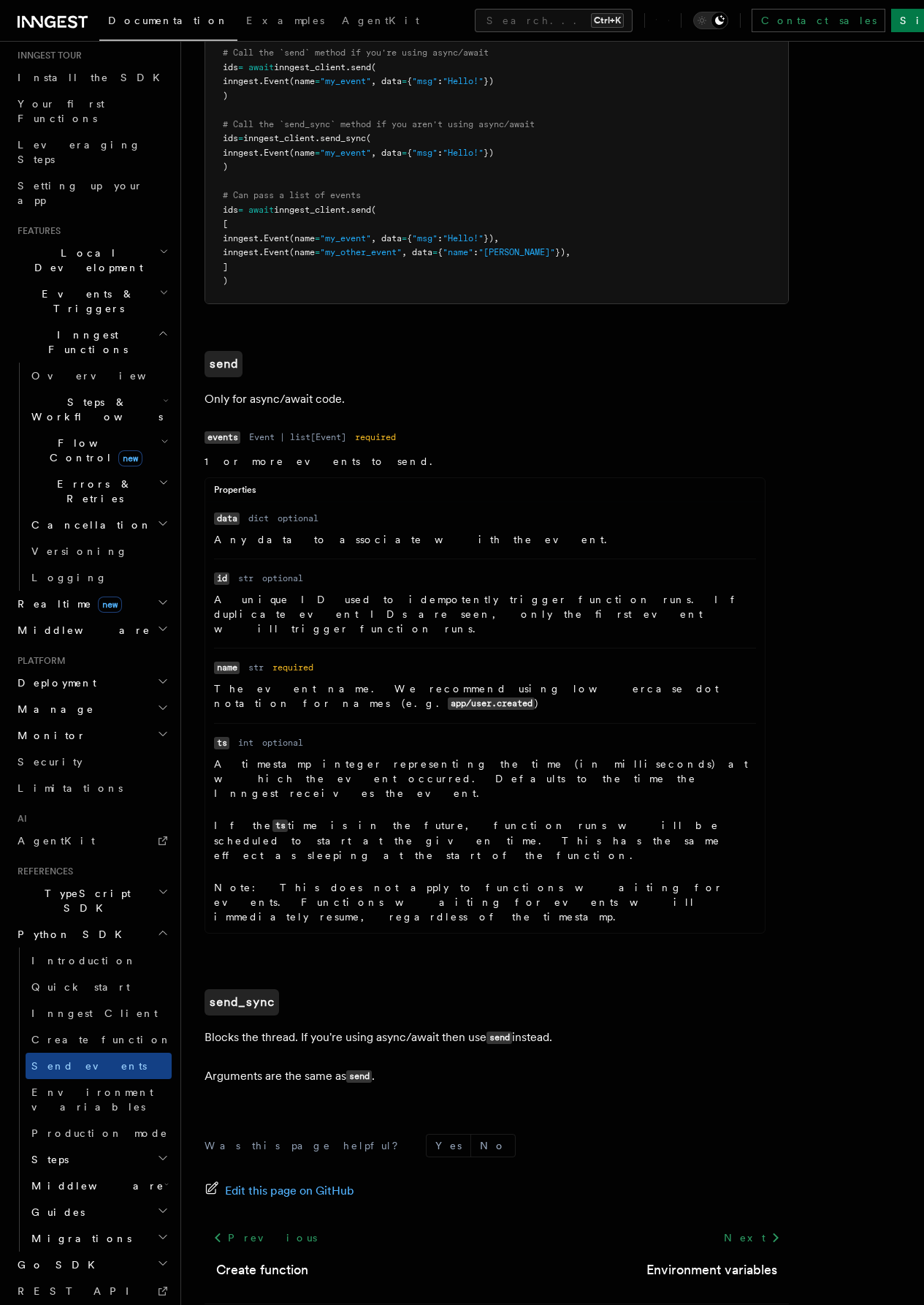
click at [81, 1146] on h2 "Steps" at bounding box center [98, 1159] width 146 height 26
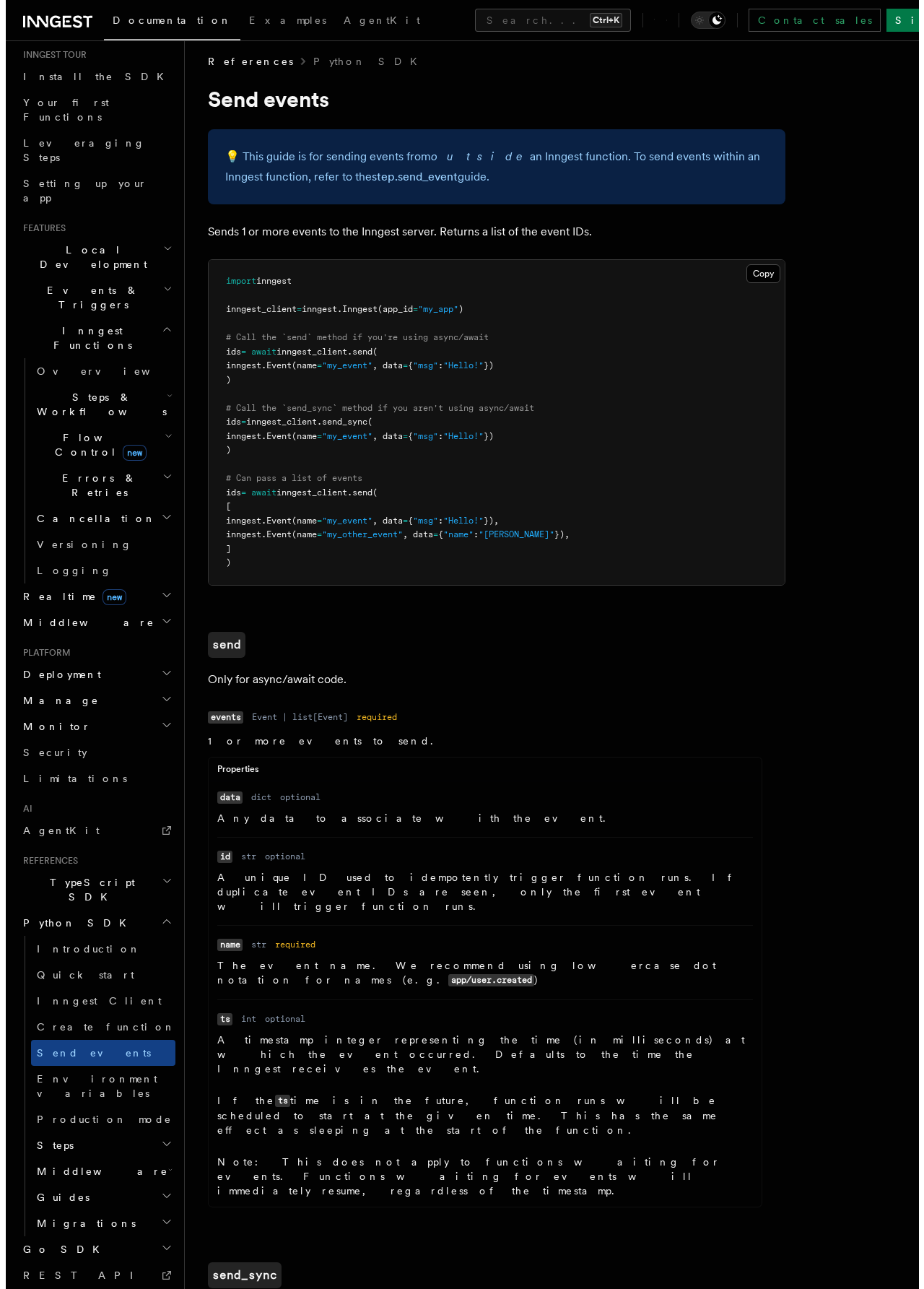
scroll to position [6, 0]
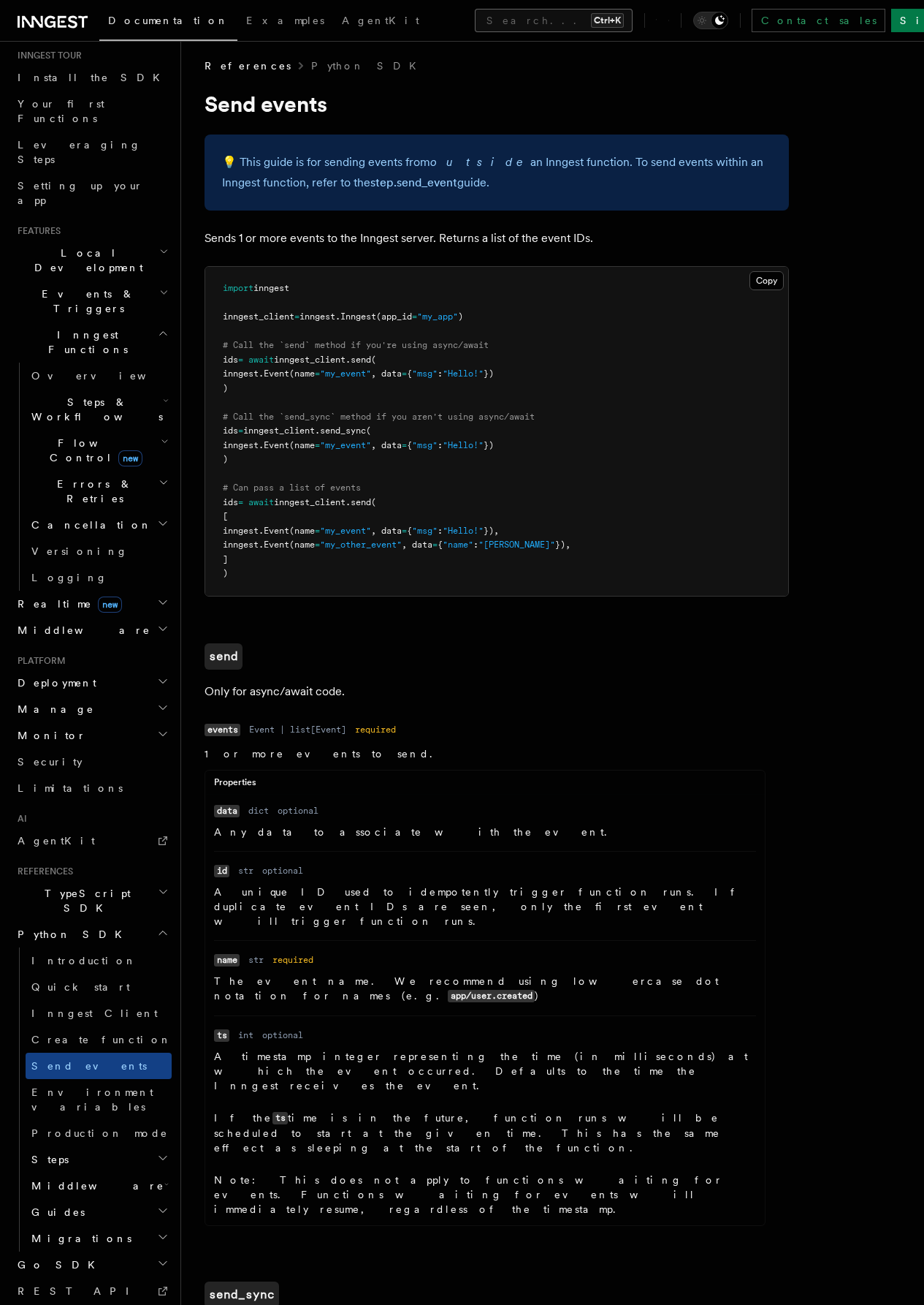
click at [475, 14] on button "Search... Ctrl+K" at bounding box center [554, 20] width 158 height 24
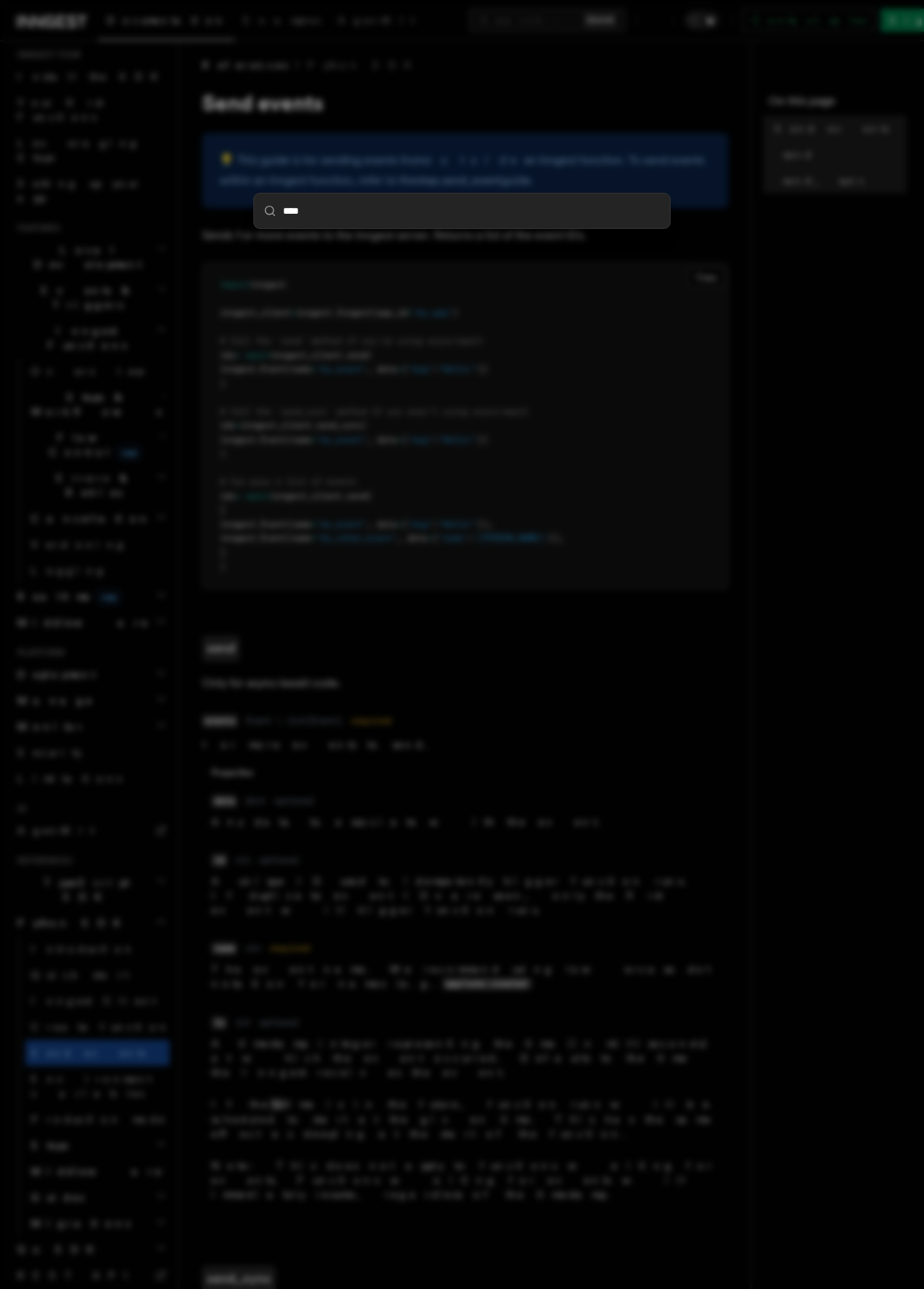
type input "*****"
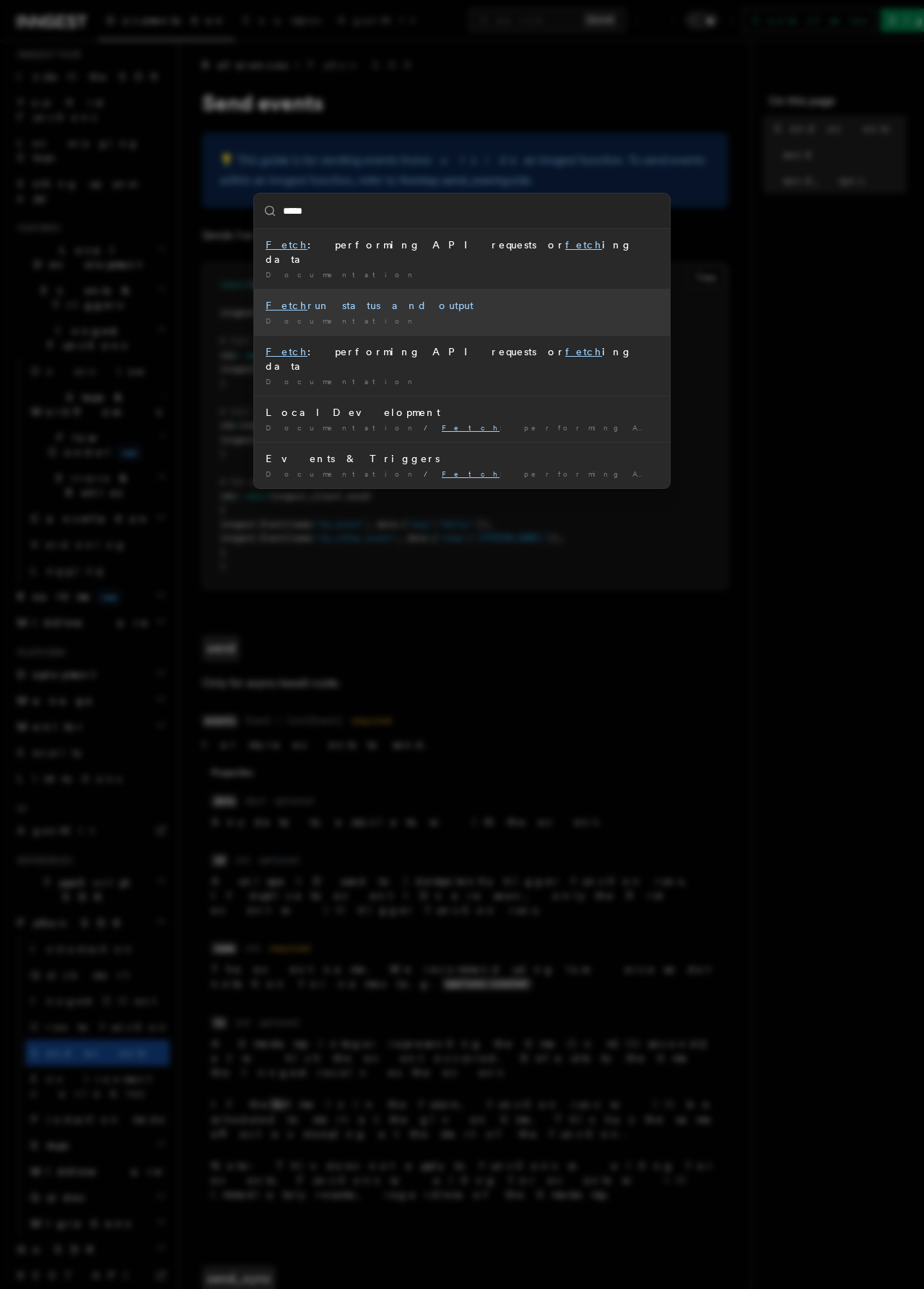
click at [406, 298] on div "Fetch run status and output" at bounding box center [462, 305] width 393 height 14
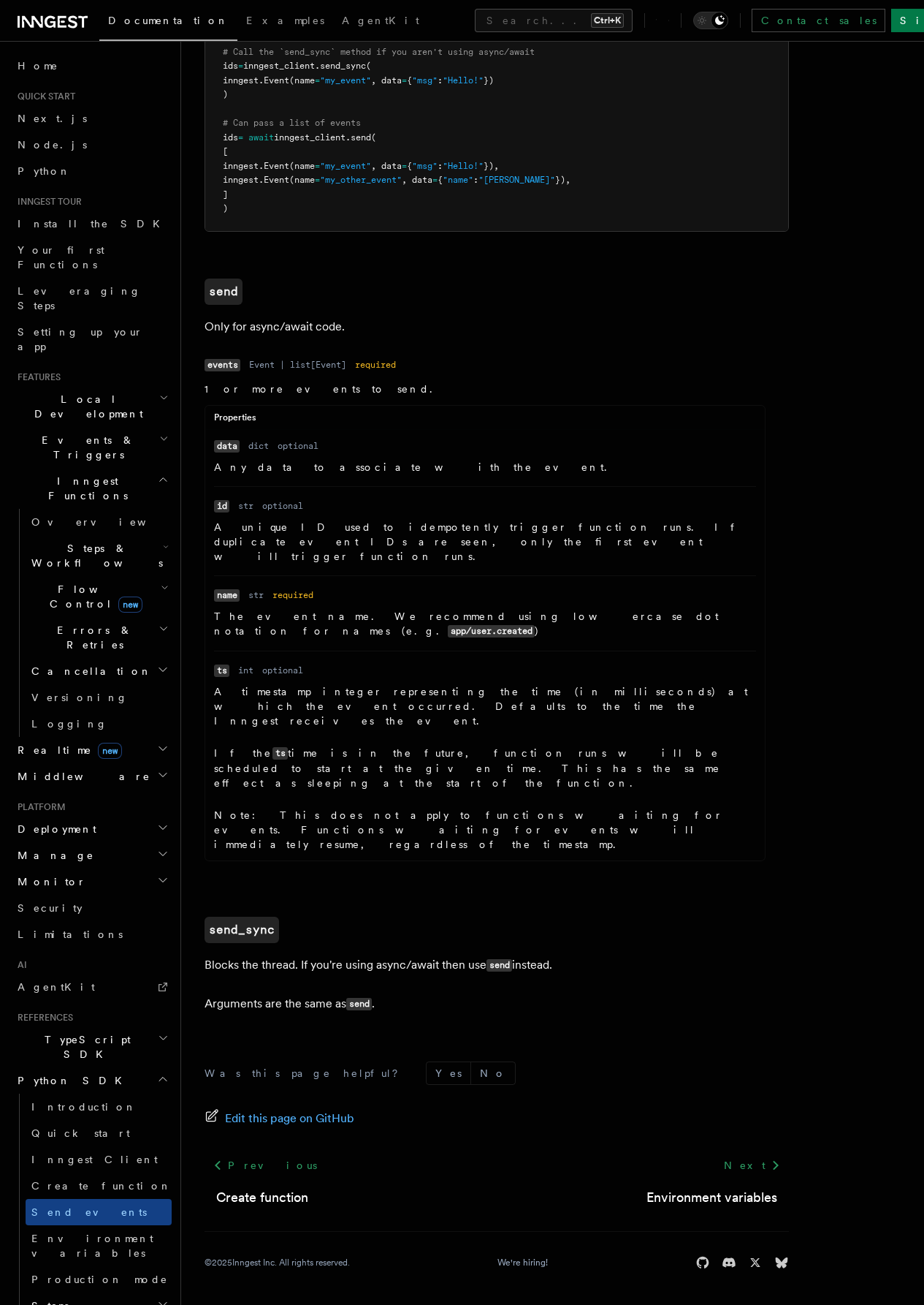
scroll to position [6, 0]
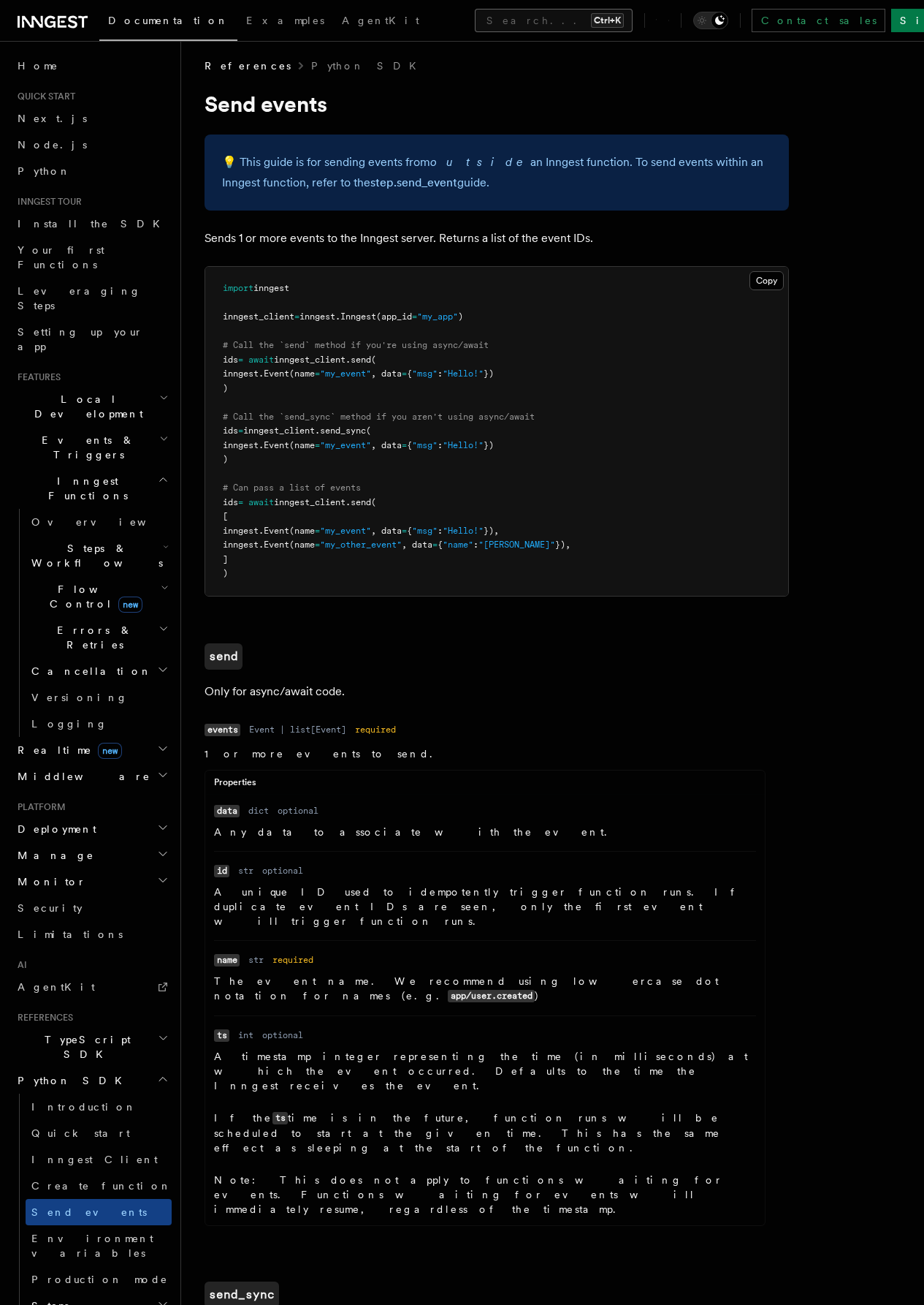
click at [475, 19] on button "Search... Ctrl+K" at bounding box center [554, 20] width 158 height 24
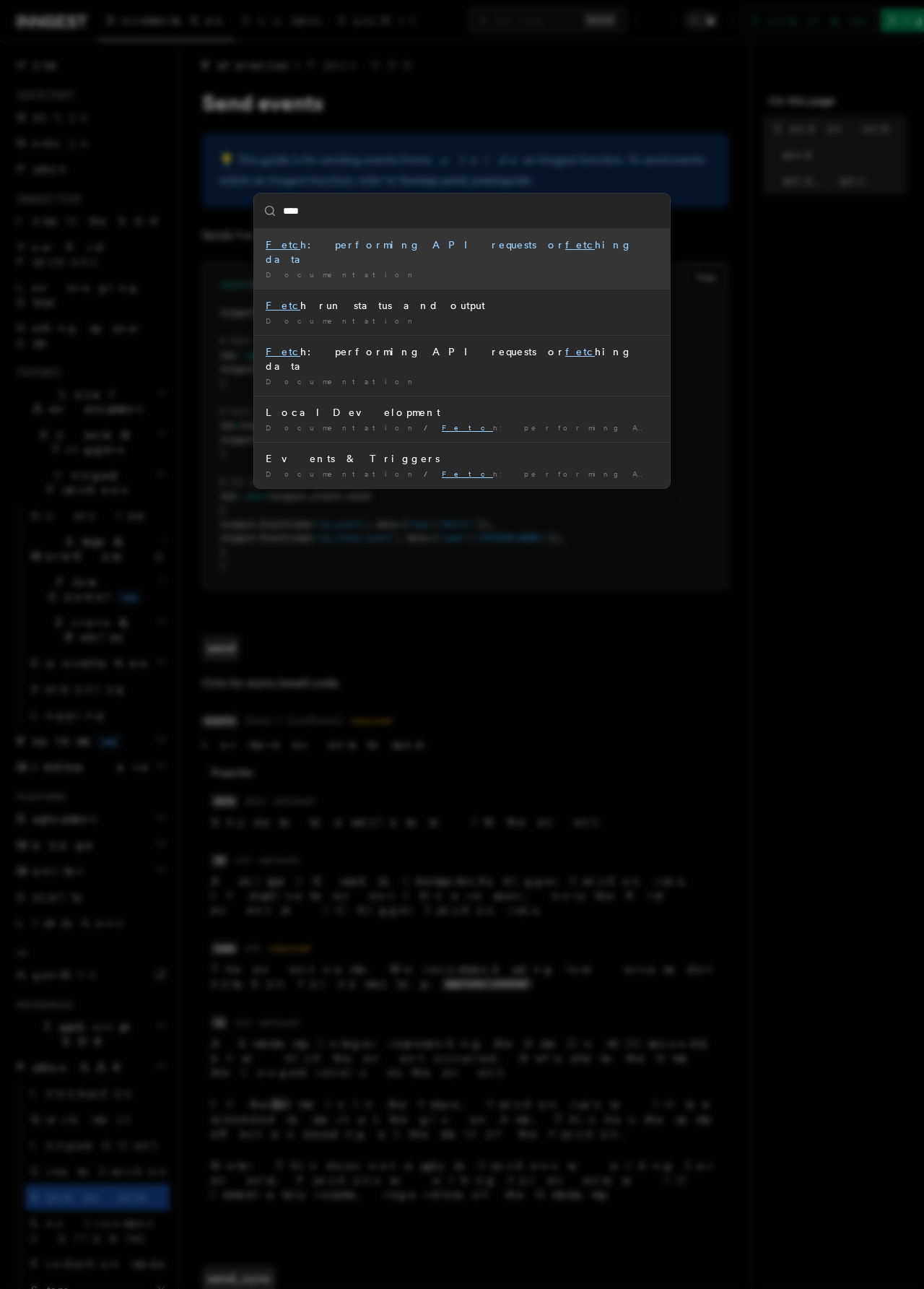
type input "*****"
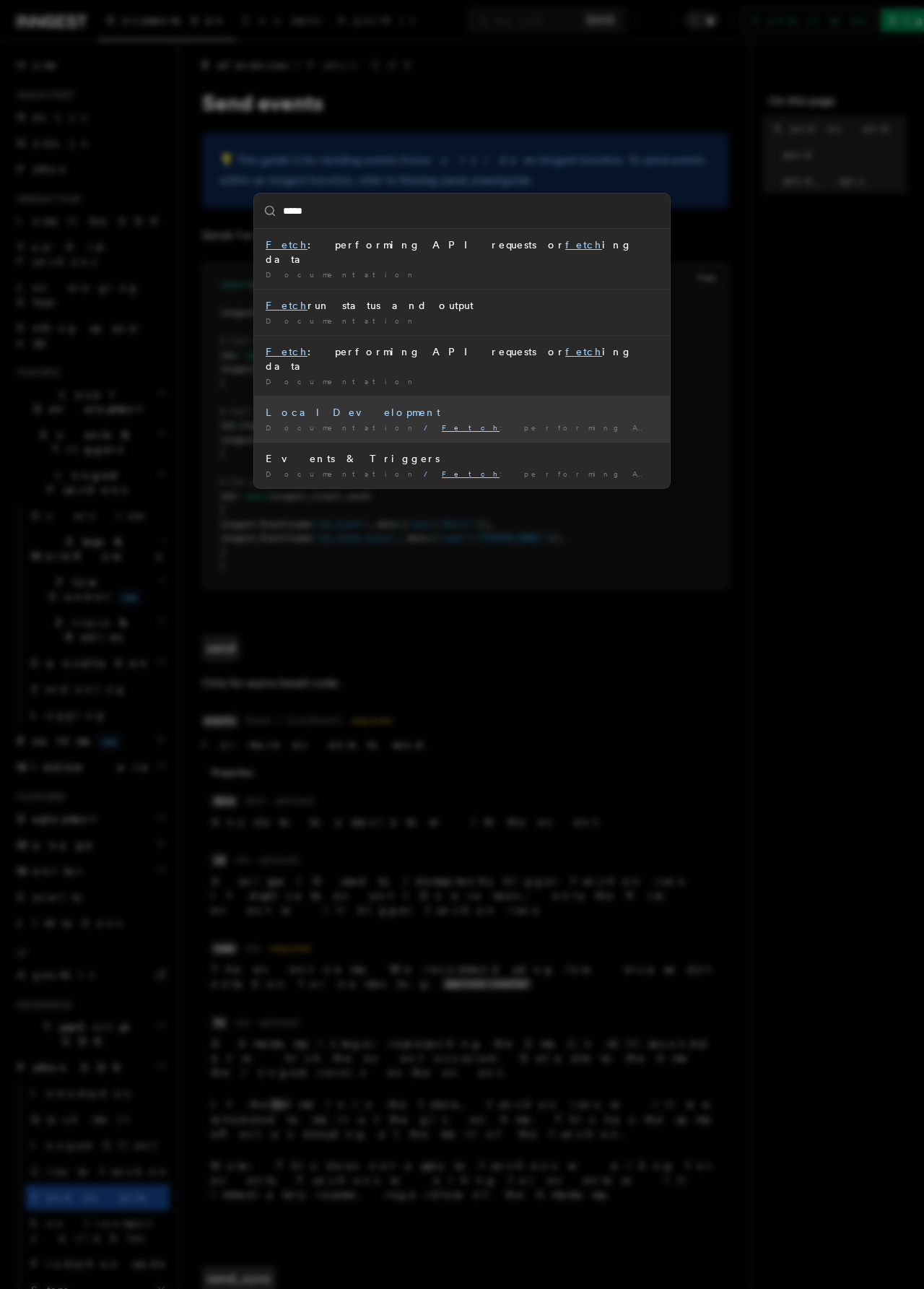
click at [413, 405] on div "Local Development" at bounding box center [462, 412] width 393 height 14
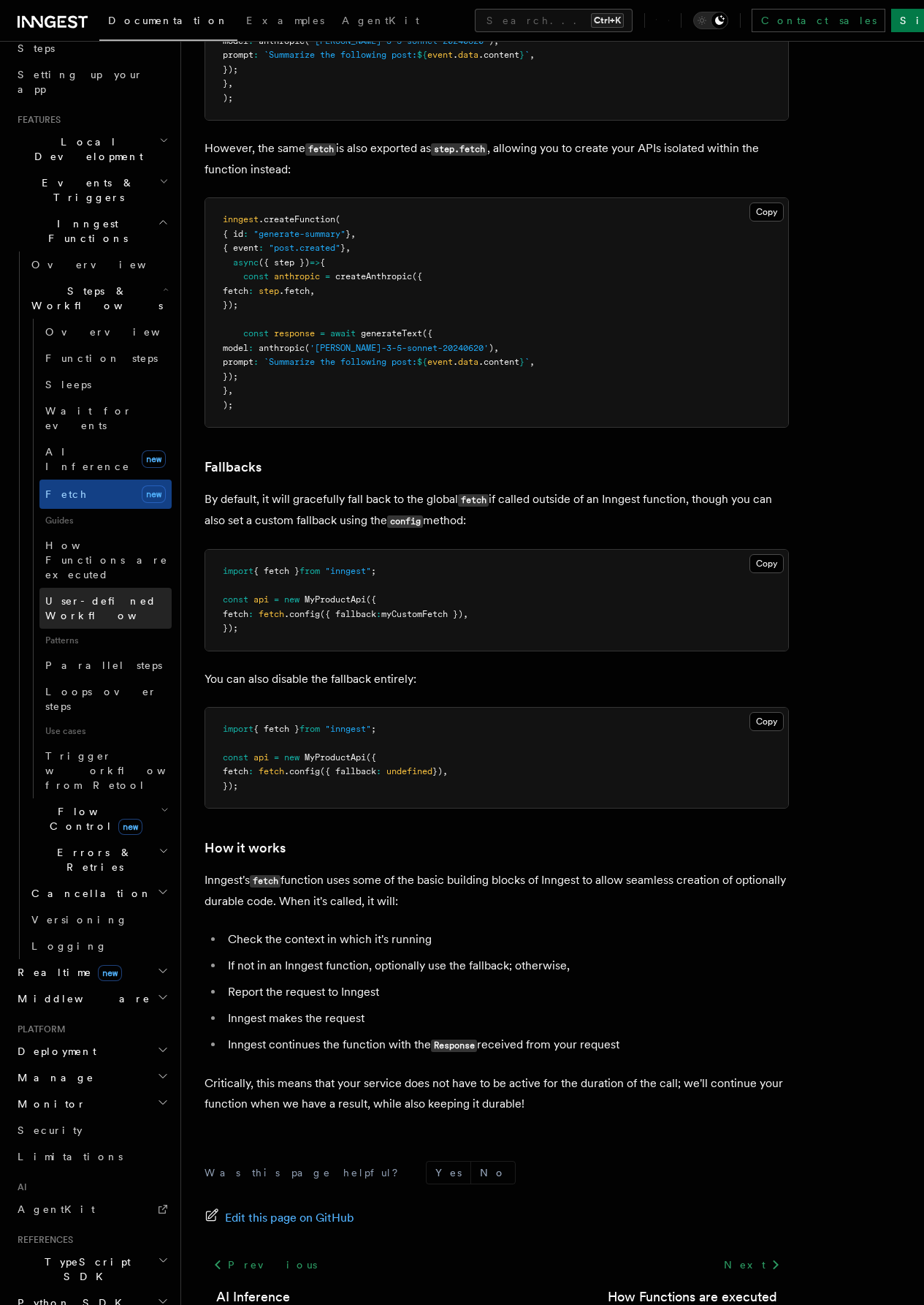
scroll to position [260, 0]
click at [139, 1036] on h2 "Deployment" at bounding box center [92, 1049] width 160 height 26
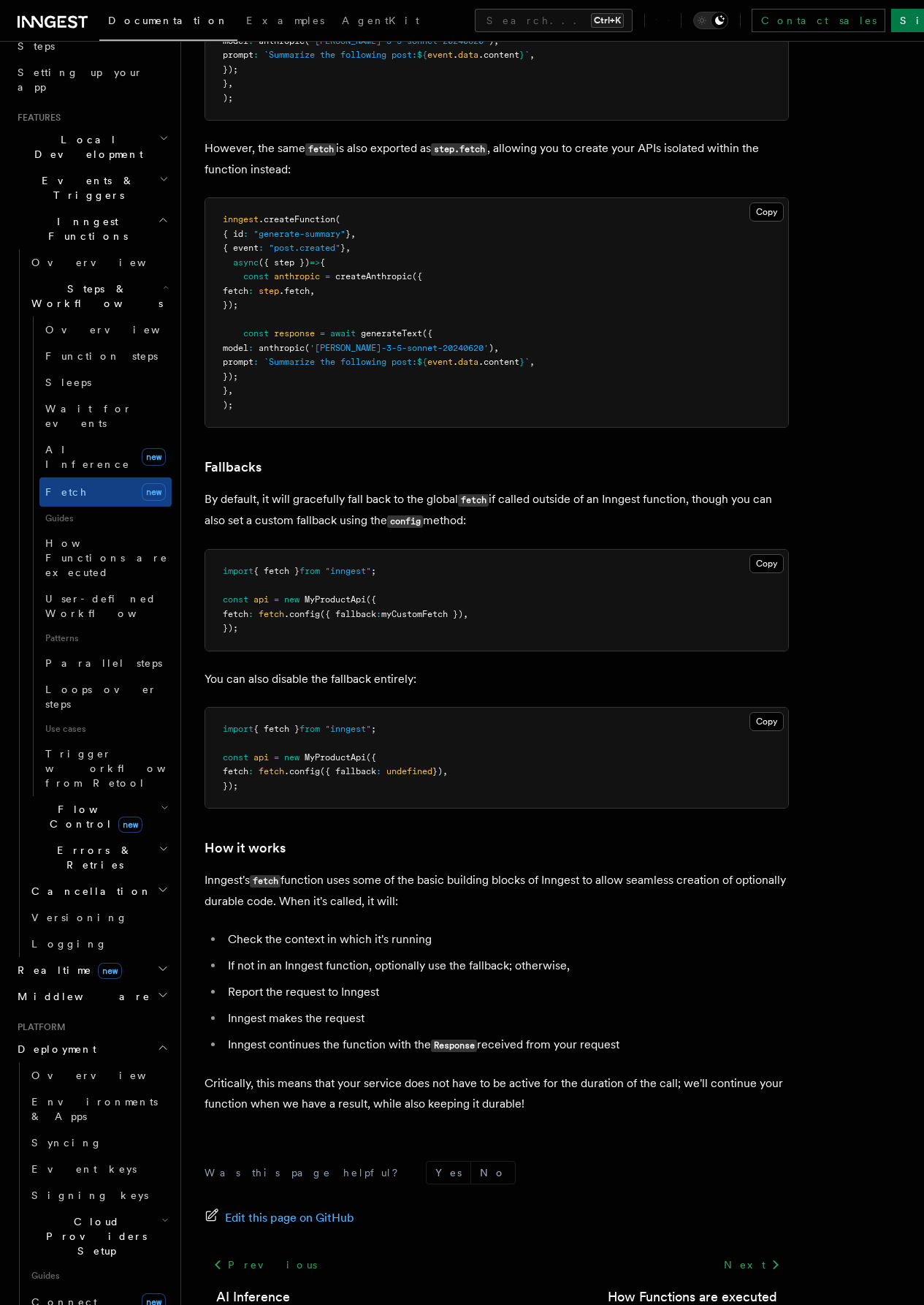
click at [143, 1036] on h2 "Deployment" at bounding box center [92, 1049] width 160 height 26
click at [134, 1287] on h2 "Python SDK" at bounding box center [92, 1300] width 160 height 26
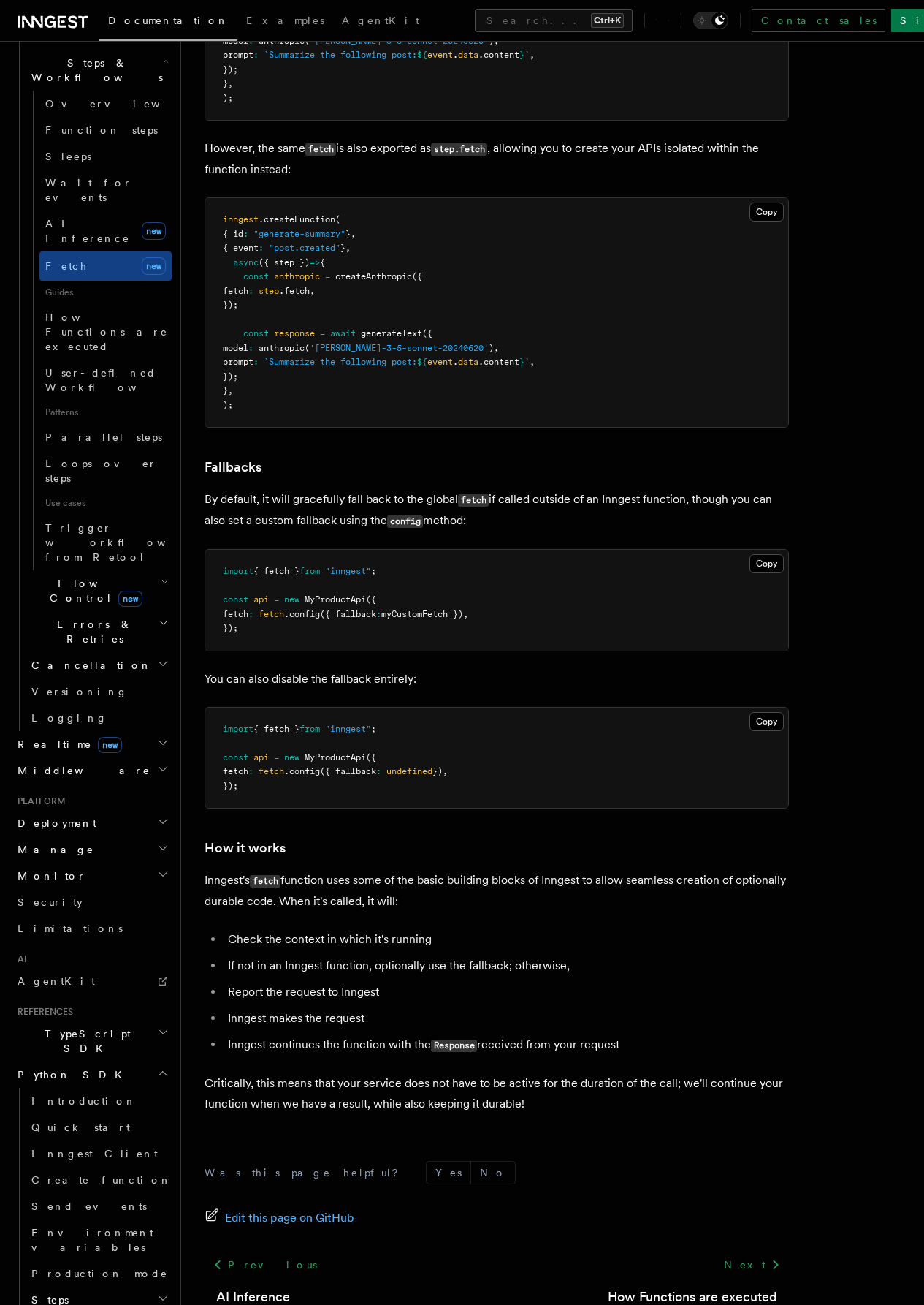
scroll to position [549, 0]
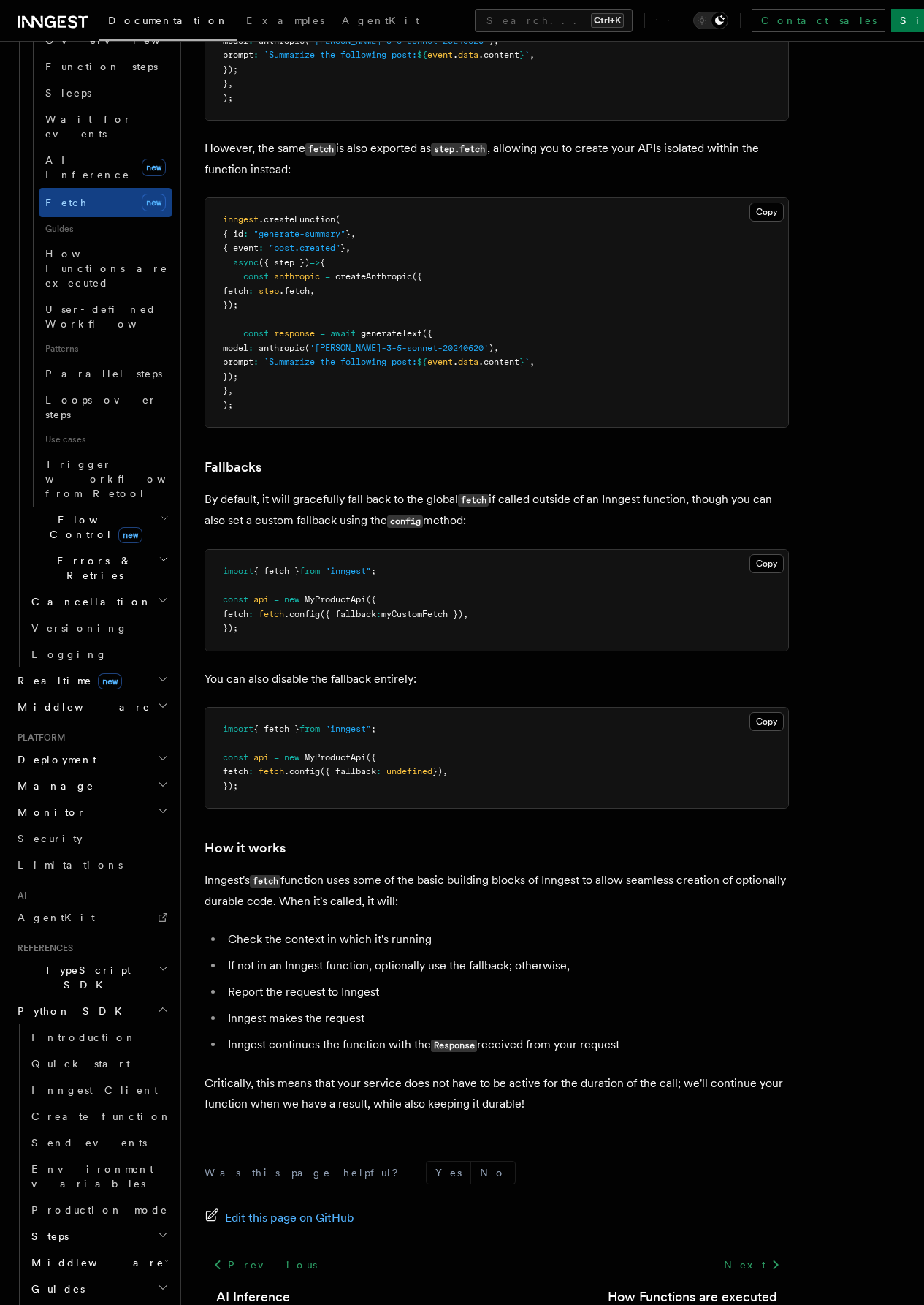
click at [144, 957] on h2 "TypeScript SDK" at bounding box center [92, 977] width 160 height 41
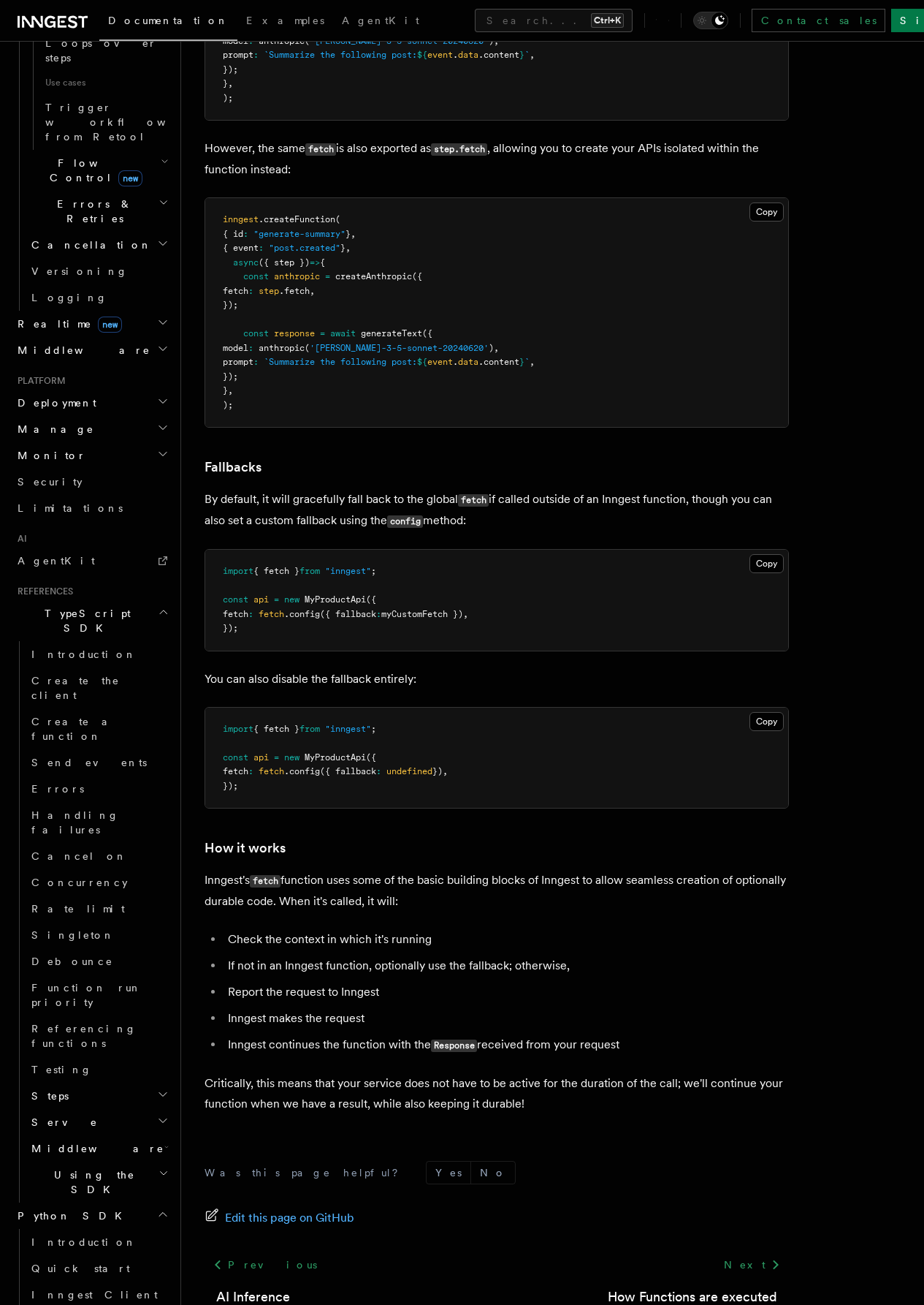
scroll to position [914, 0]
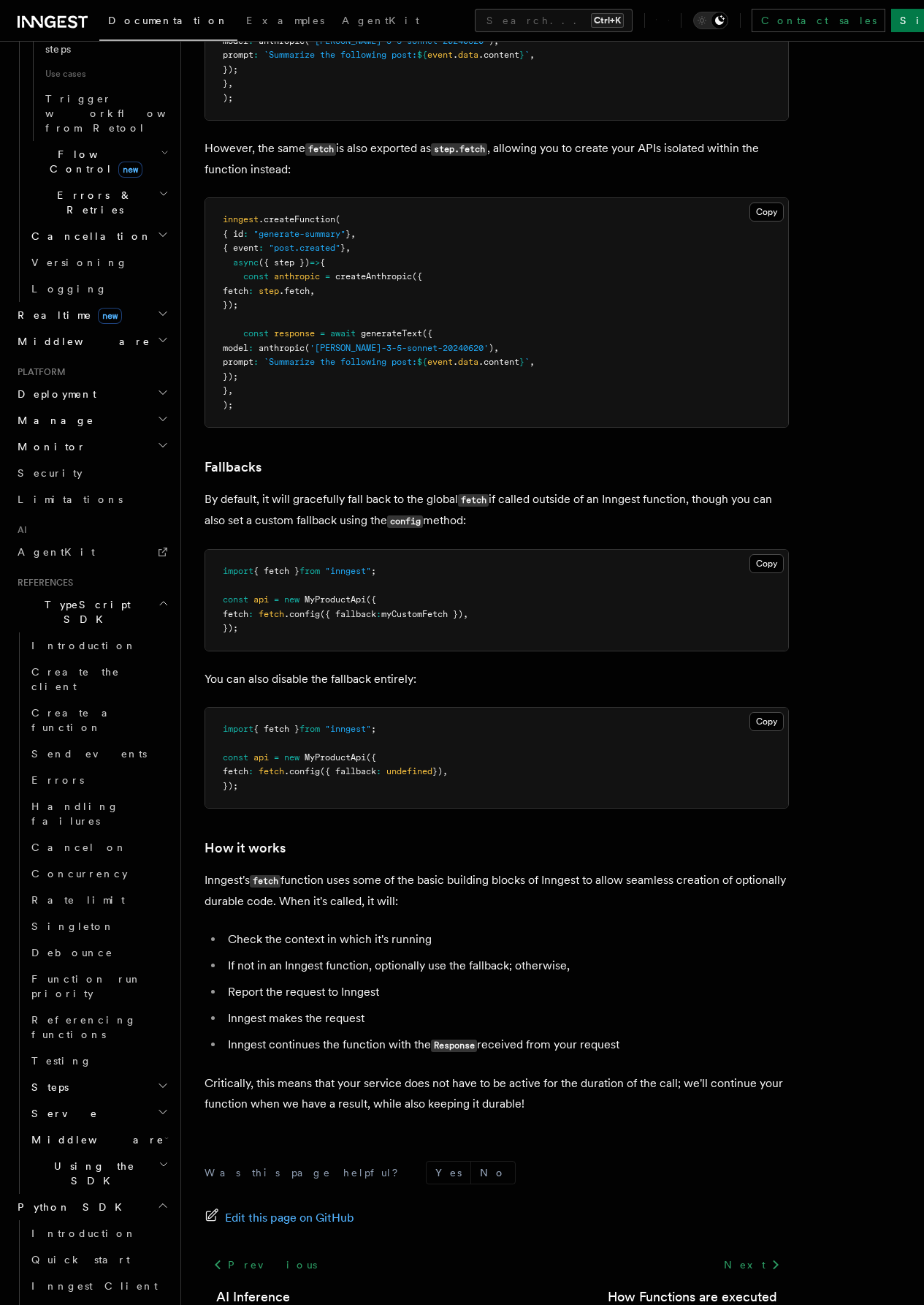
click at [144, 1074] on h2 "Steps" at bounding box center [98, 1087] width 146 height 26
click at [157, 1080] on icon "button" at bounding box center [163, 1086] width 12 height 12
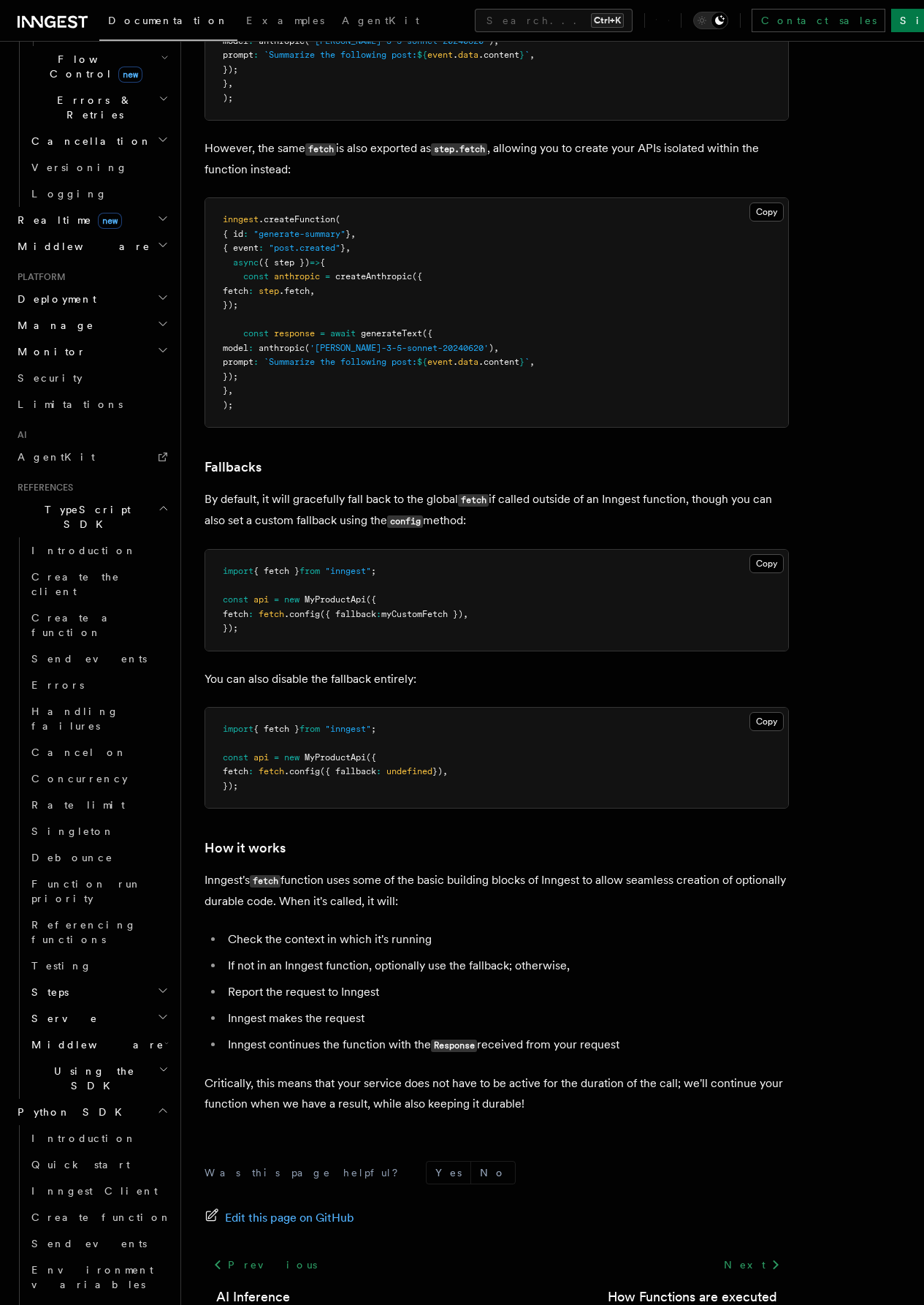
scroll to position [1023, 0]
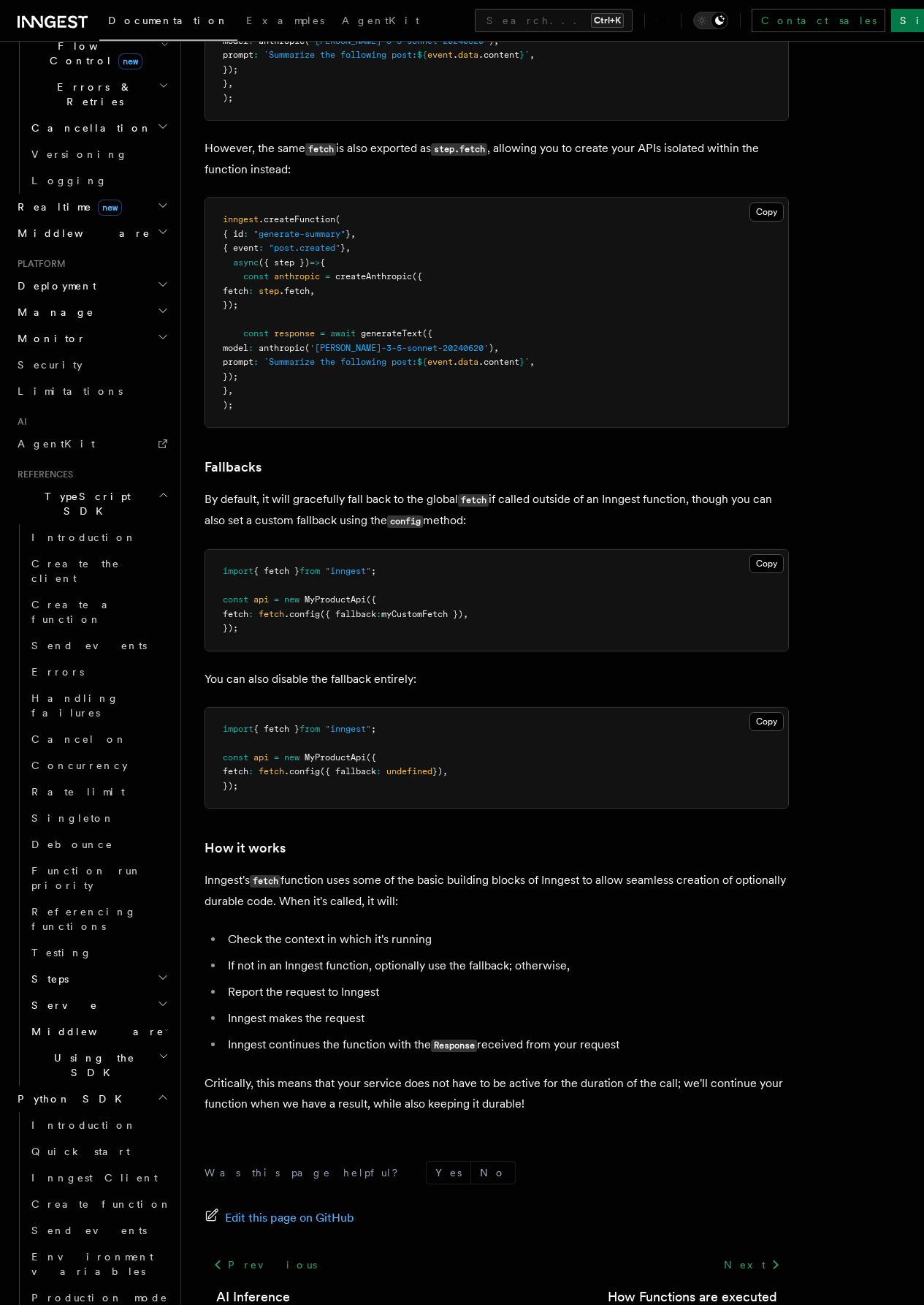
click at [101, 1304] on h2 "Steps" at bounding box center [98, 1323] width 146 height 26
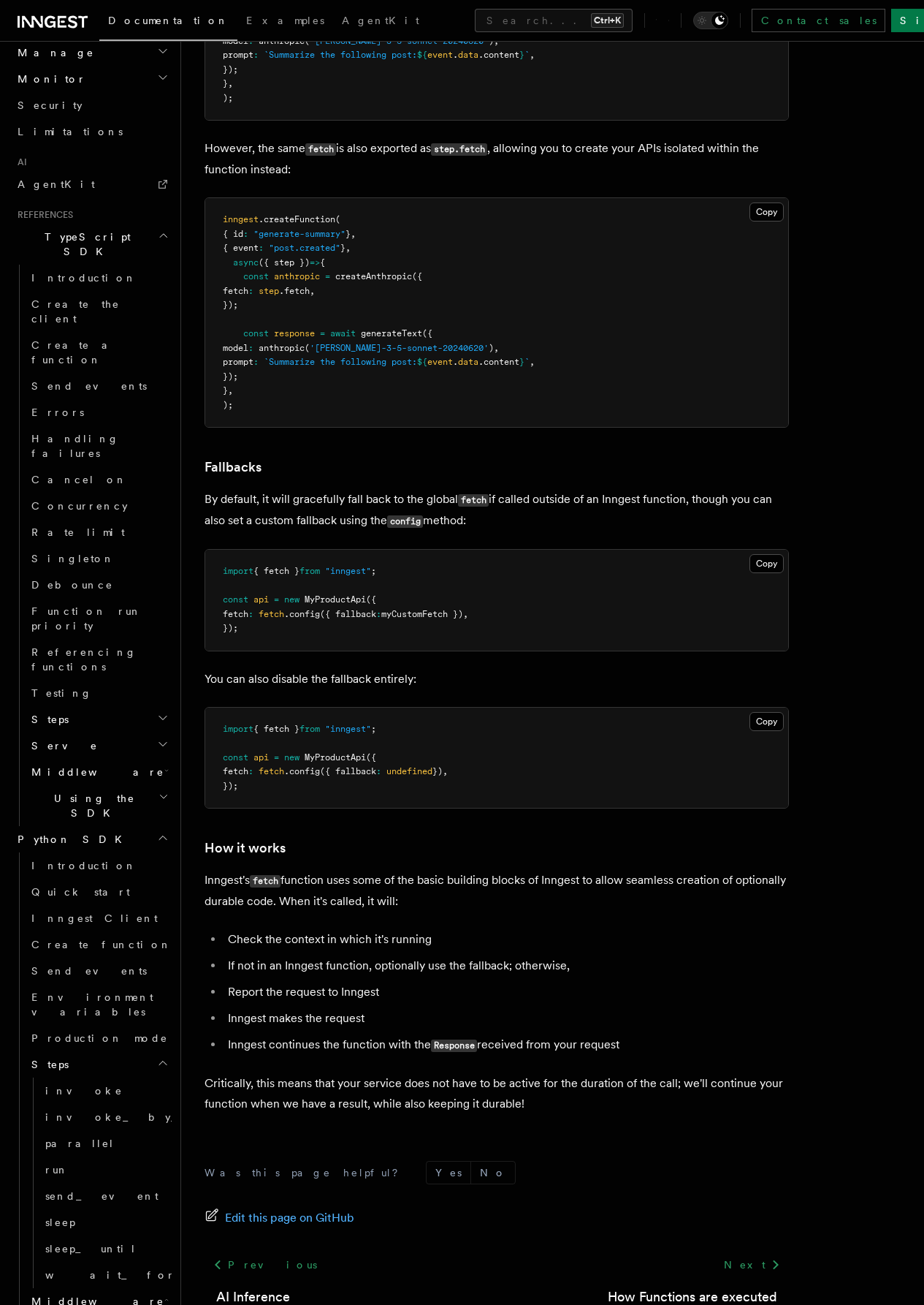
scroll to position [1286, 0]
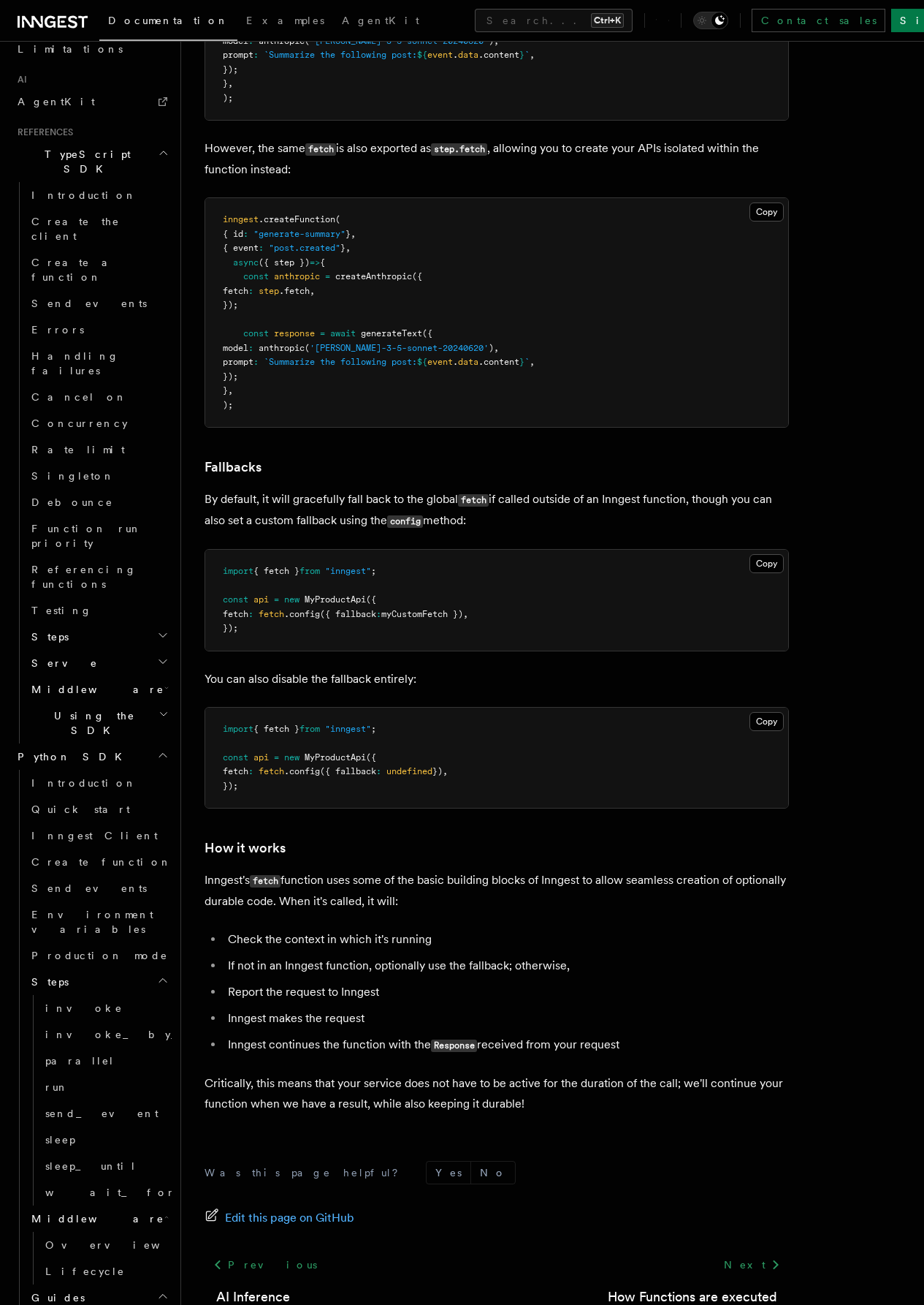
drag, startPoint x: 87, startPoint y: 1067, endPoint x: 88, endPoint y: 1059, distance: 8.1
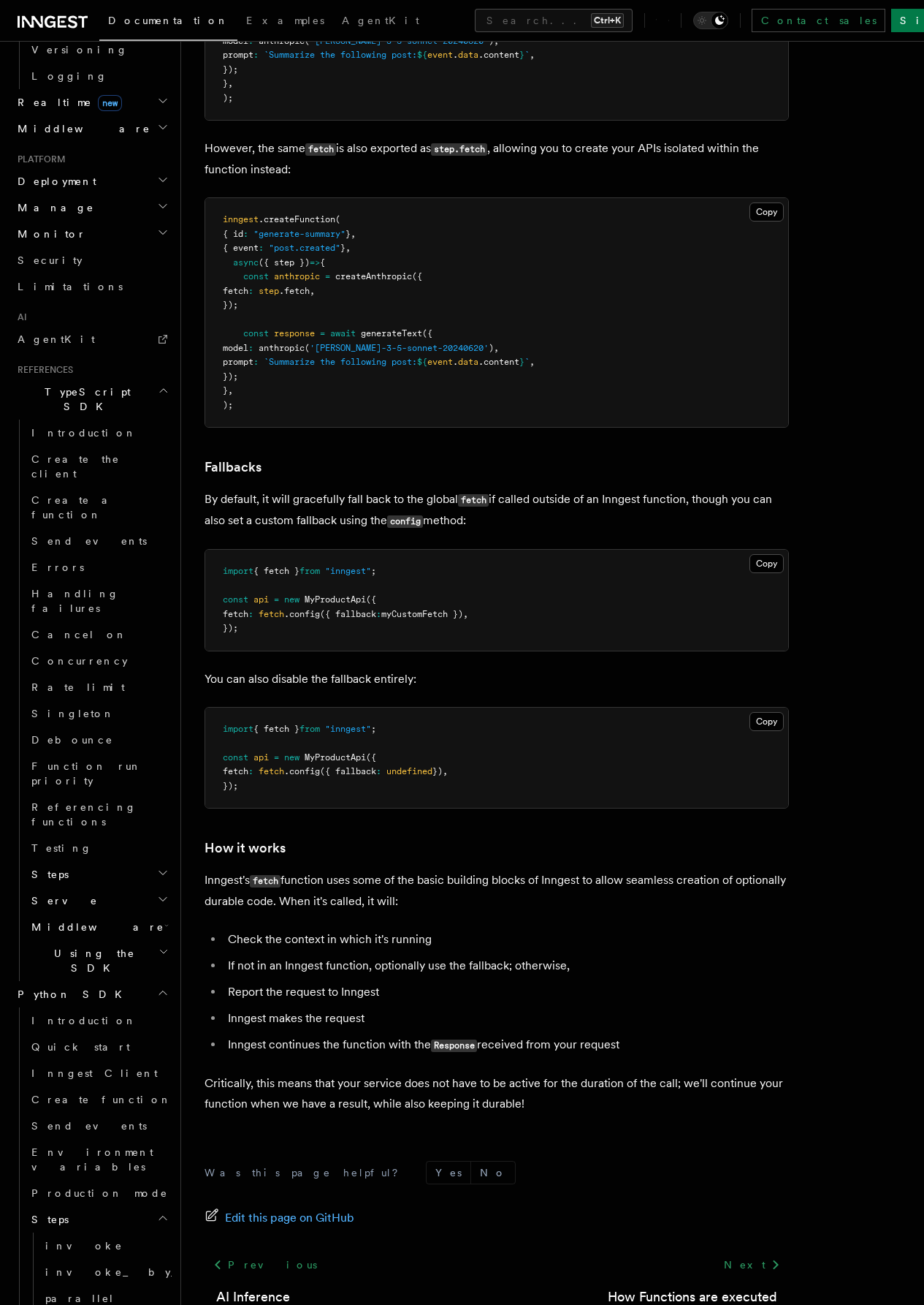
scroll to position [1125, 0]
click at [84, 1070] on span "Inngest Client" at bounding box center [94, 1076] width 126 height 12
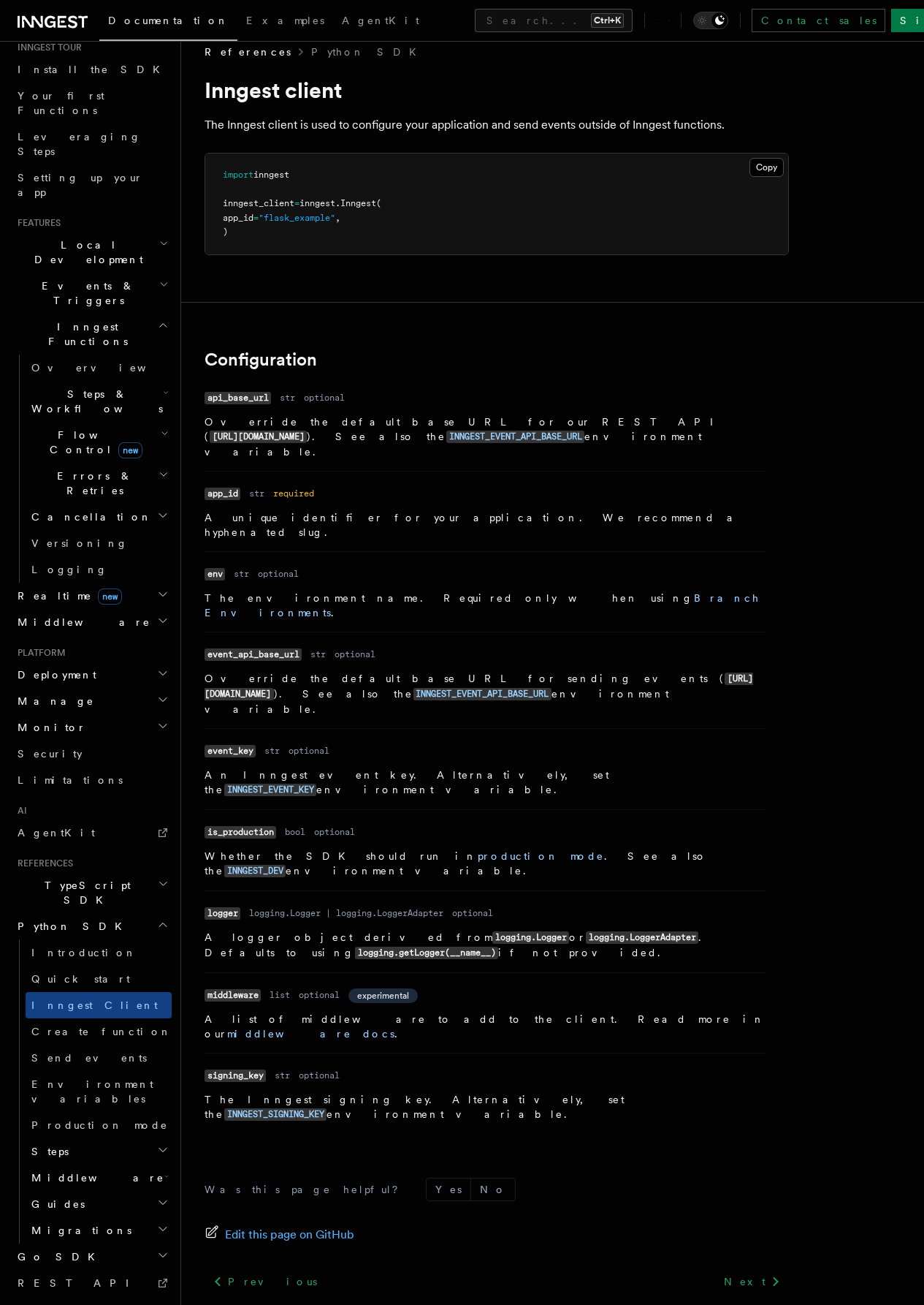
scroll to position [22, 0]
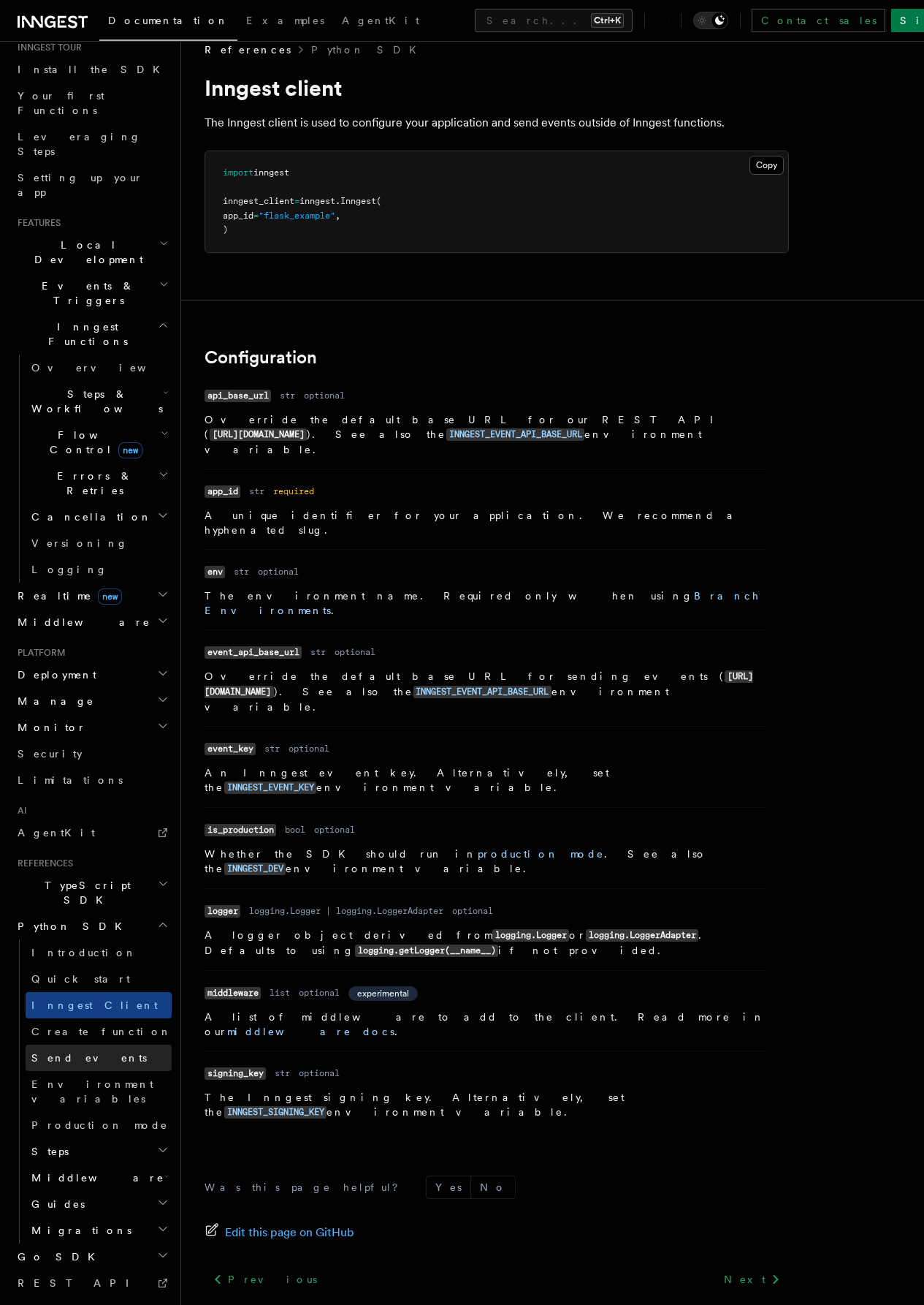
click at [101, 1045] on link "Send events" at bounding box center [98, 1057] width 146 height 26
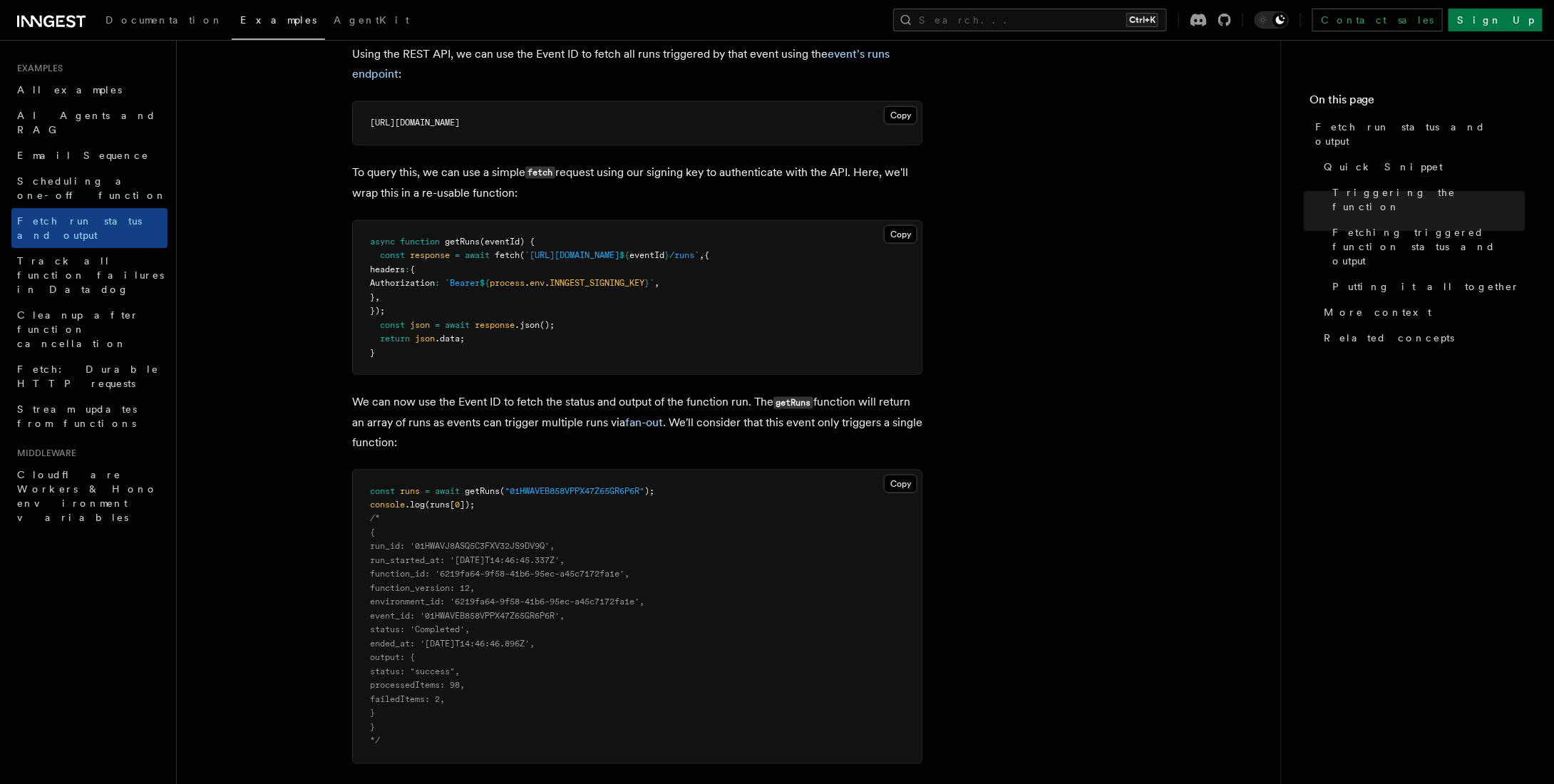
scroll to position [855, 0]
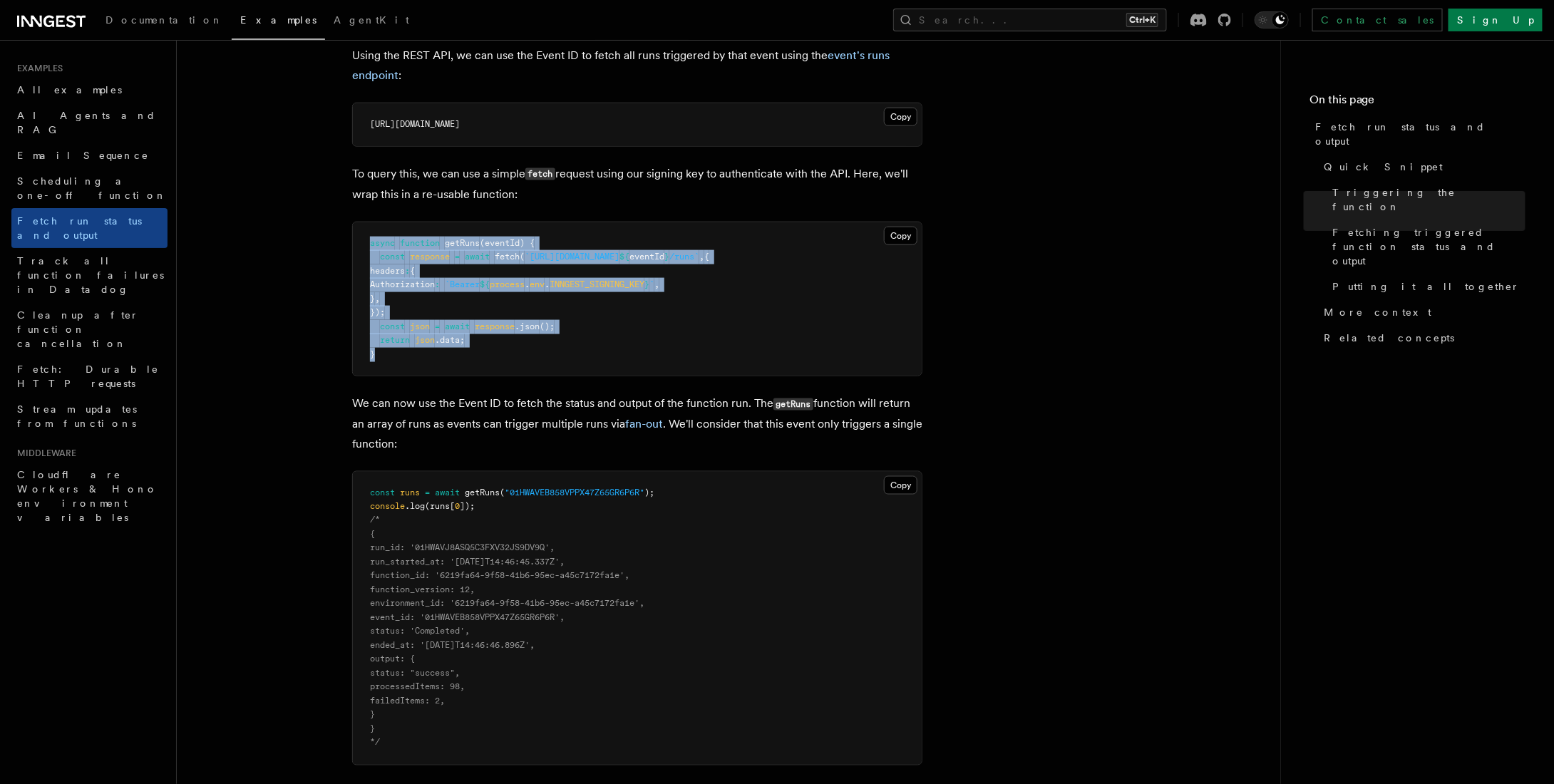
drag, startPoint x: 411, startPoint y: 361, endPoint x: 344, endPoint y: 240, distance: 138.3
click at [344, 240] on article "Examples Fetch run status and output Inngest provides a way to fetch the status…" at bounding box center [729, 637] width 1058 height 2858
copy code "async function getRuns (eventId) { const response = await fetch ( `https://api.…"
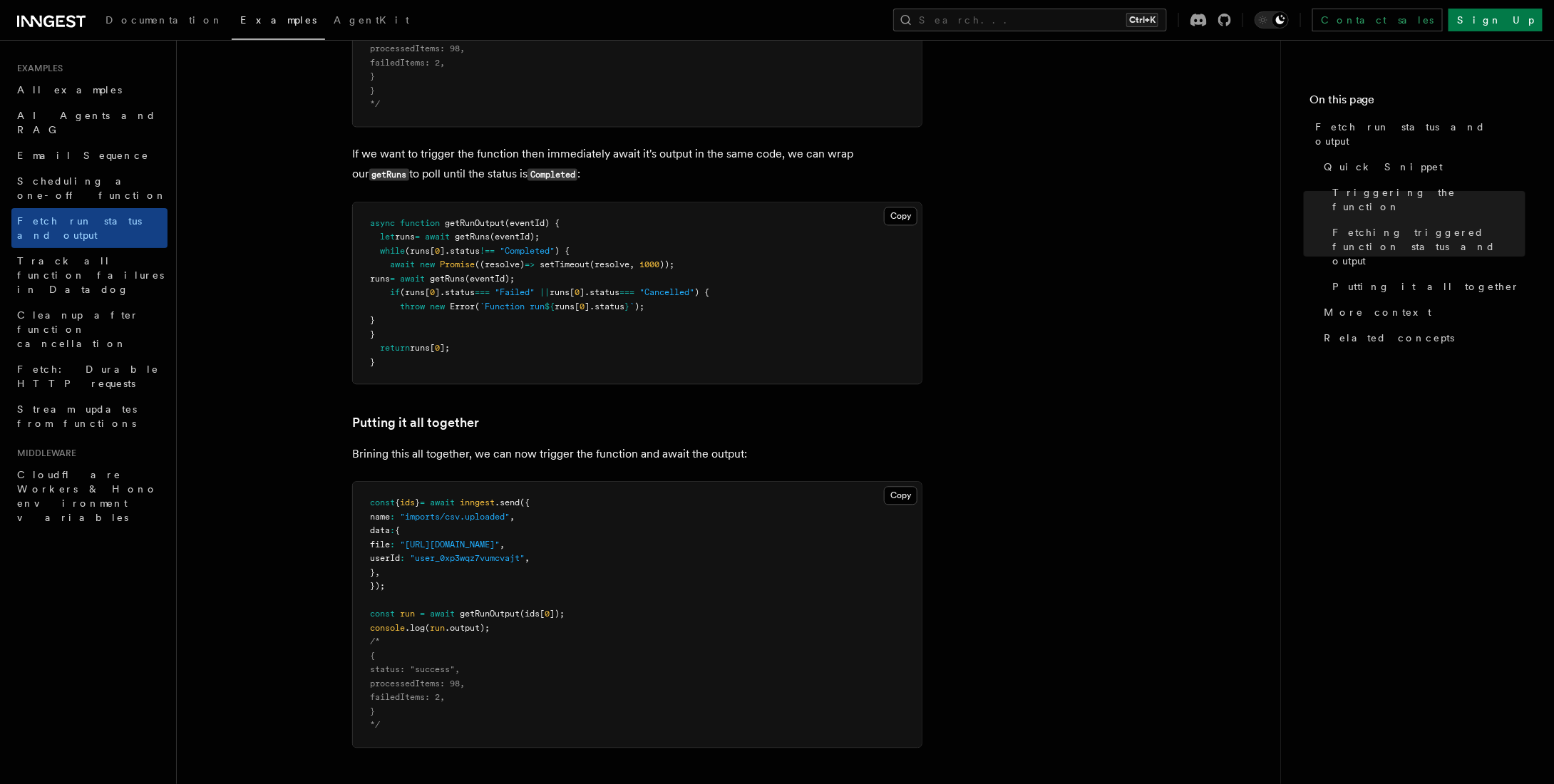
scroll to position [1497, 0]
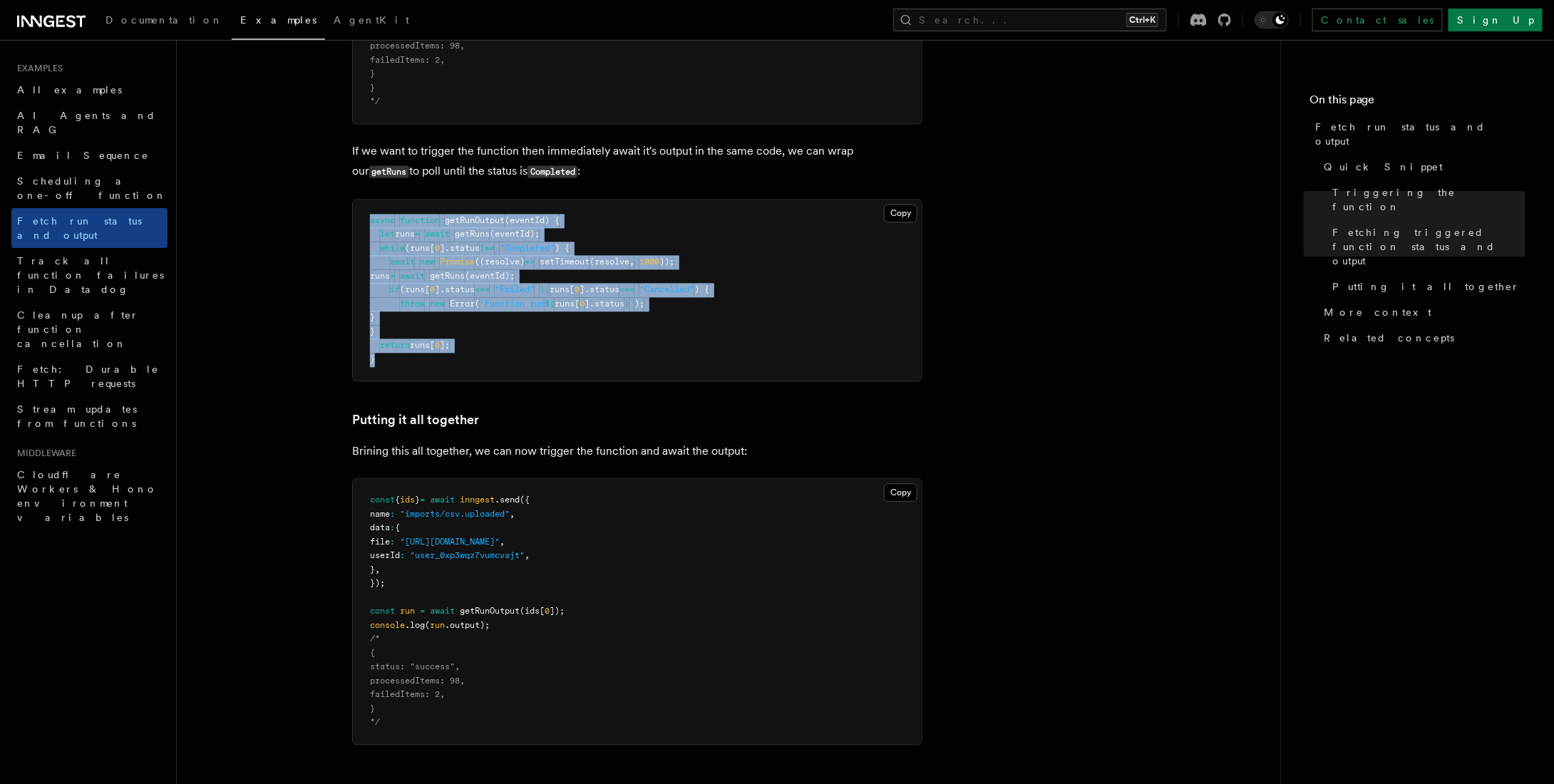
drag, startPoint x: 443, startPoint y: 365, endPoint x: 339, endPoint y: 216, distance: 181.7
click at [594, 277] on pre "async function getRunOutput (eventId) { let runs = await getRuns (eventId); whi…" at bounding box center [638, 291] width 569 height 182
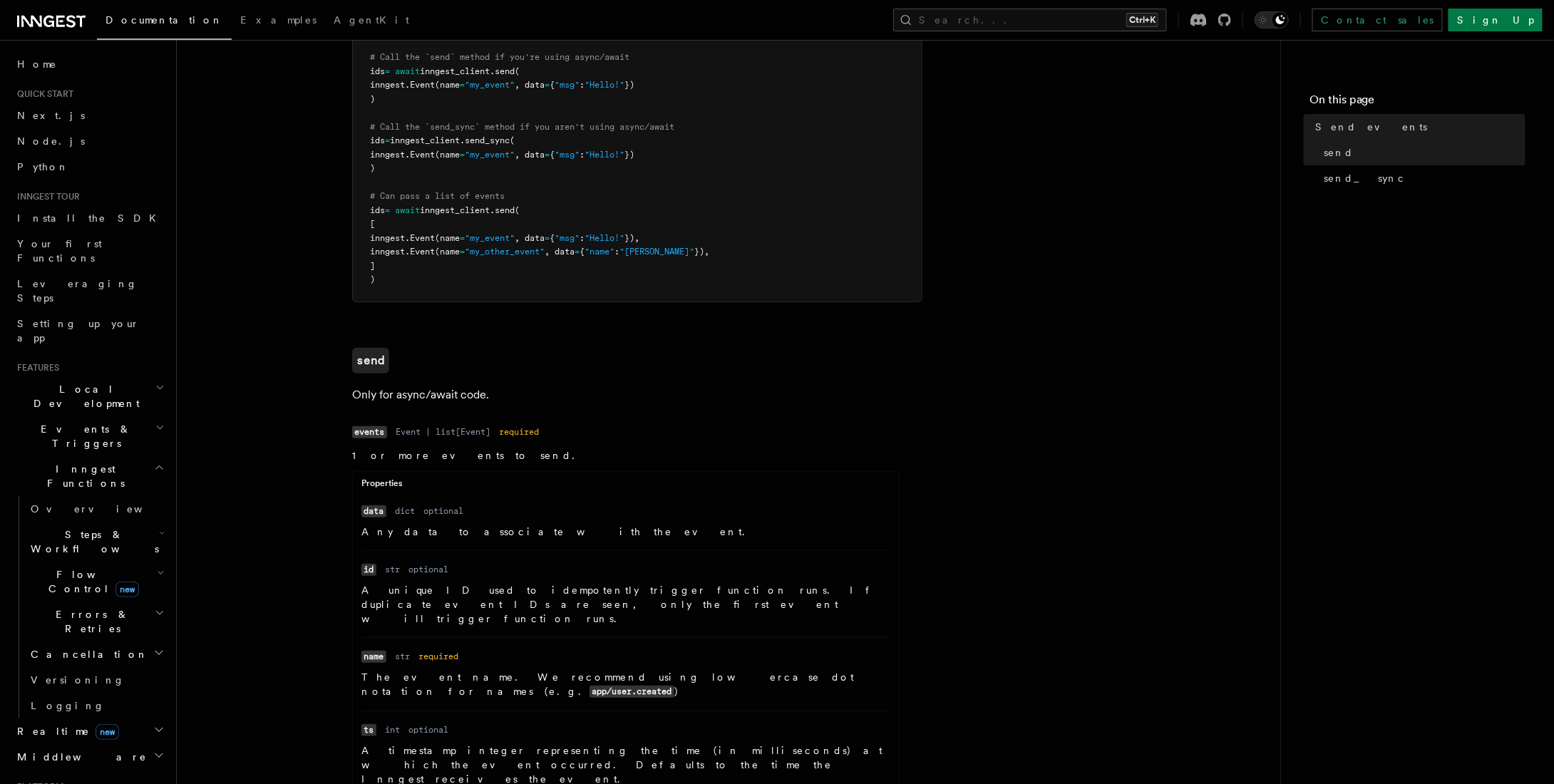
scroll to position [285, 0]
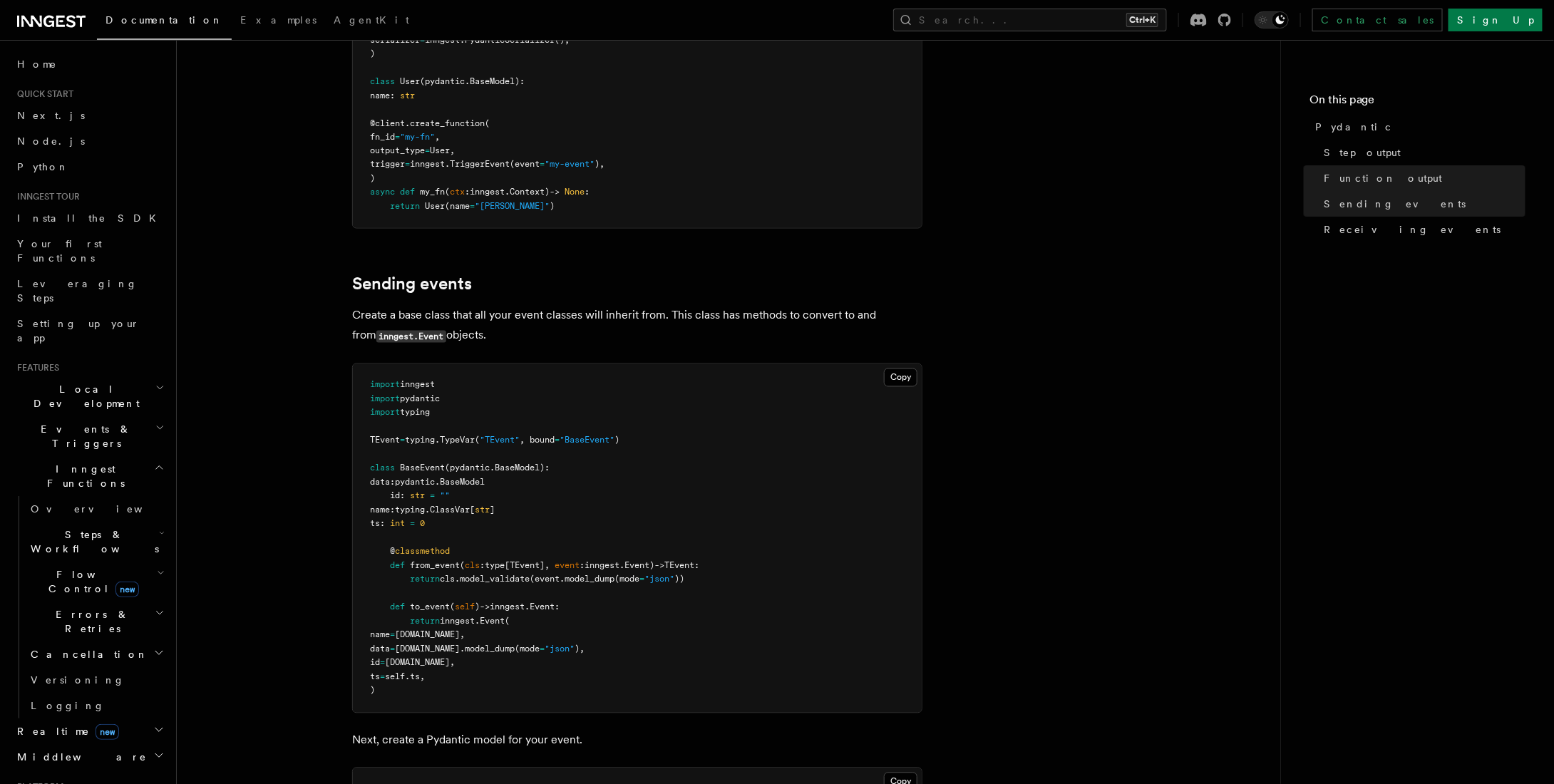
scroll to position [1212, 0]
